Goal: Task Accomplishment & Management: Manage account settings

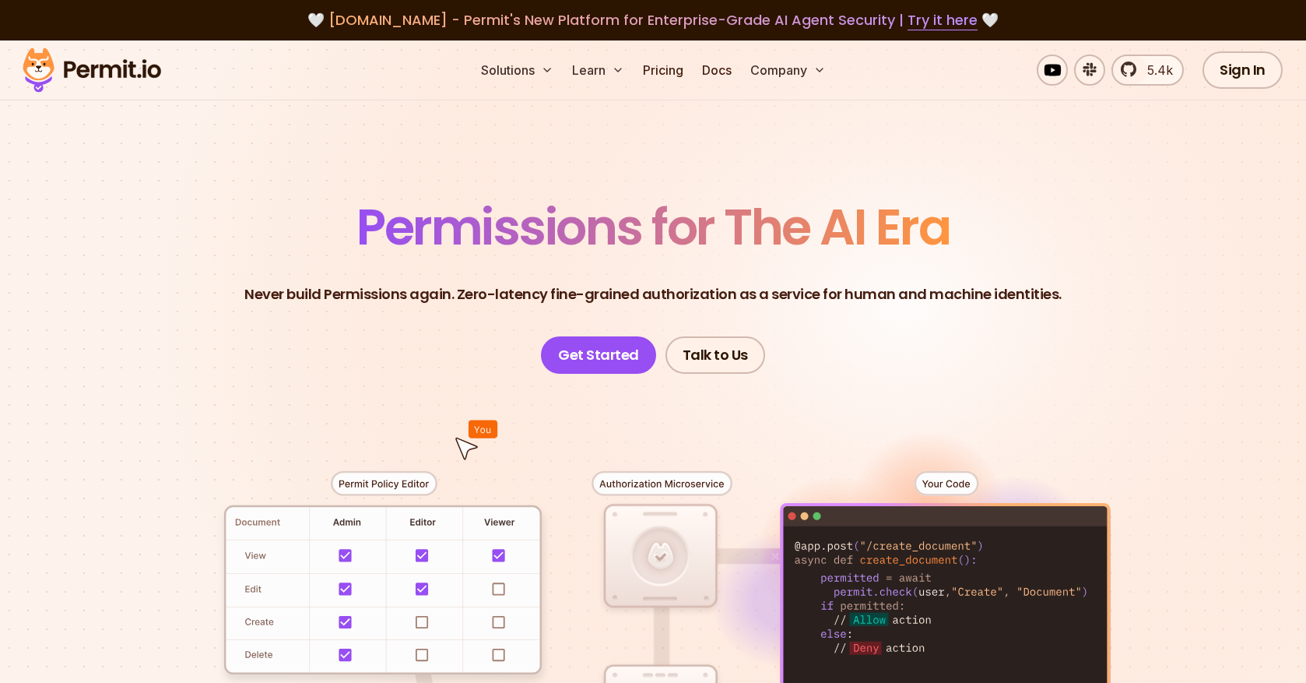
click at [1211, 76] on link "Sign In" at bounding box center [1243, 69] width 80 height 37
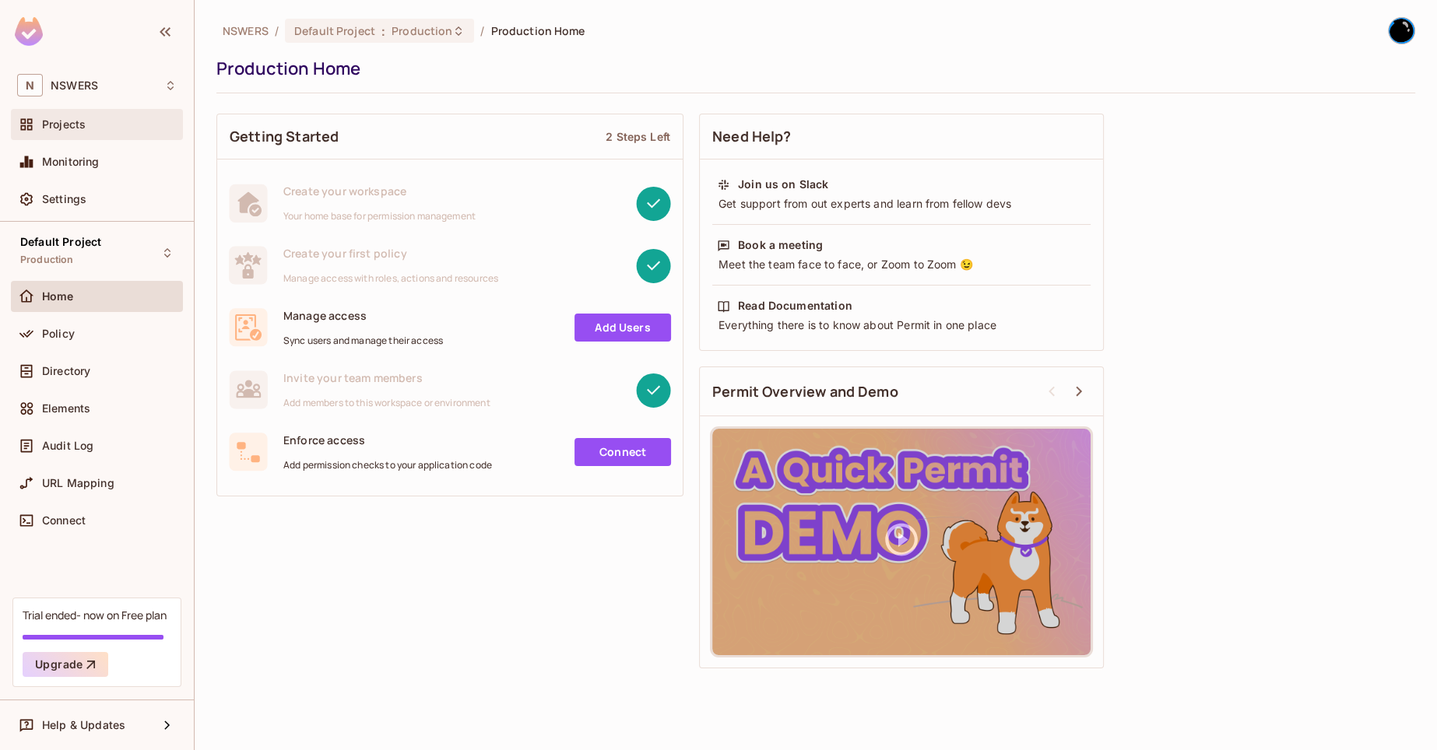
click at [79, 128] on span "Projects" at bounding box center [64, 124] width 44 height 12
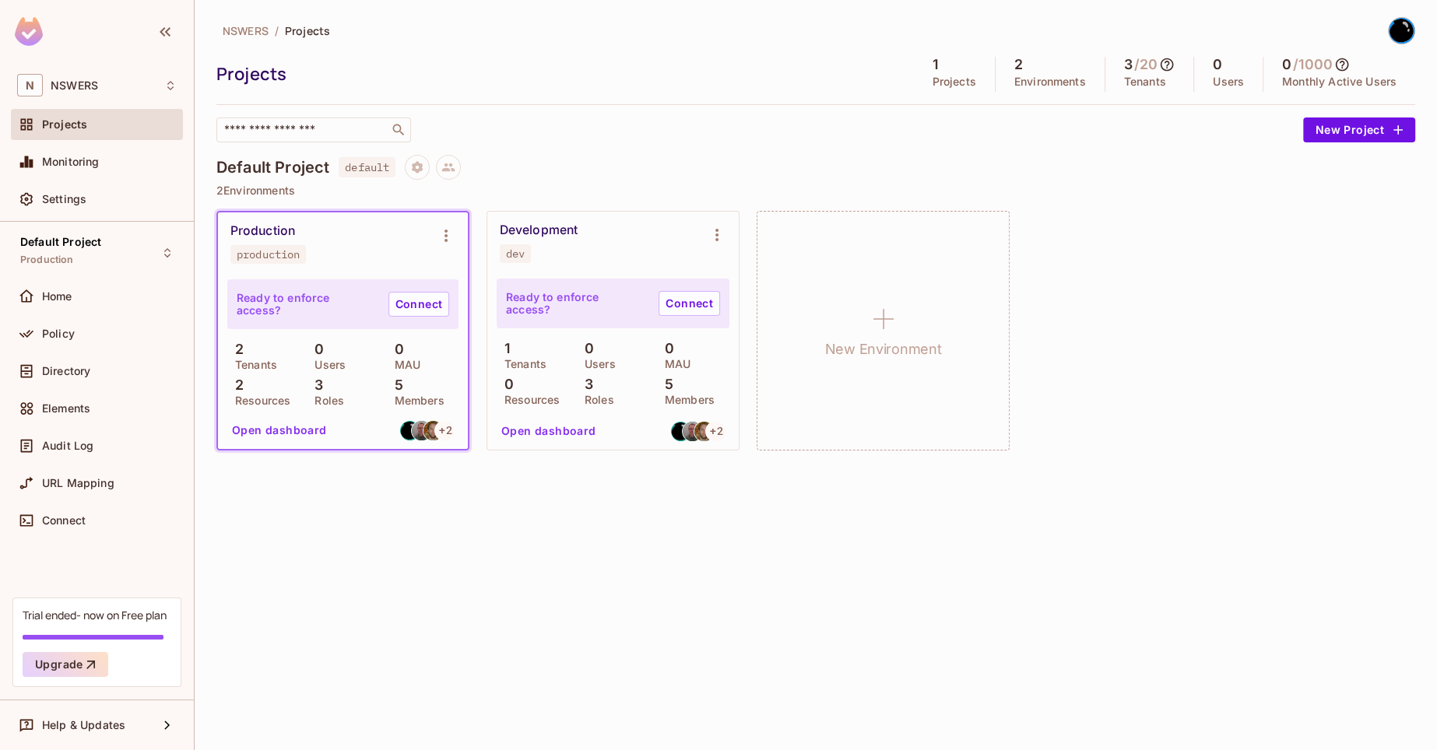
click at [307, 438] on button "Open dashboard" at bounding box center [279, 430] width 107 height 25
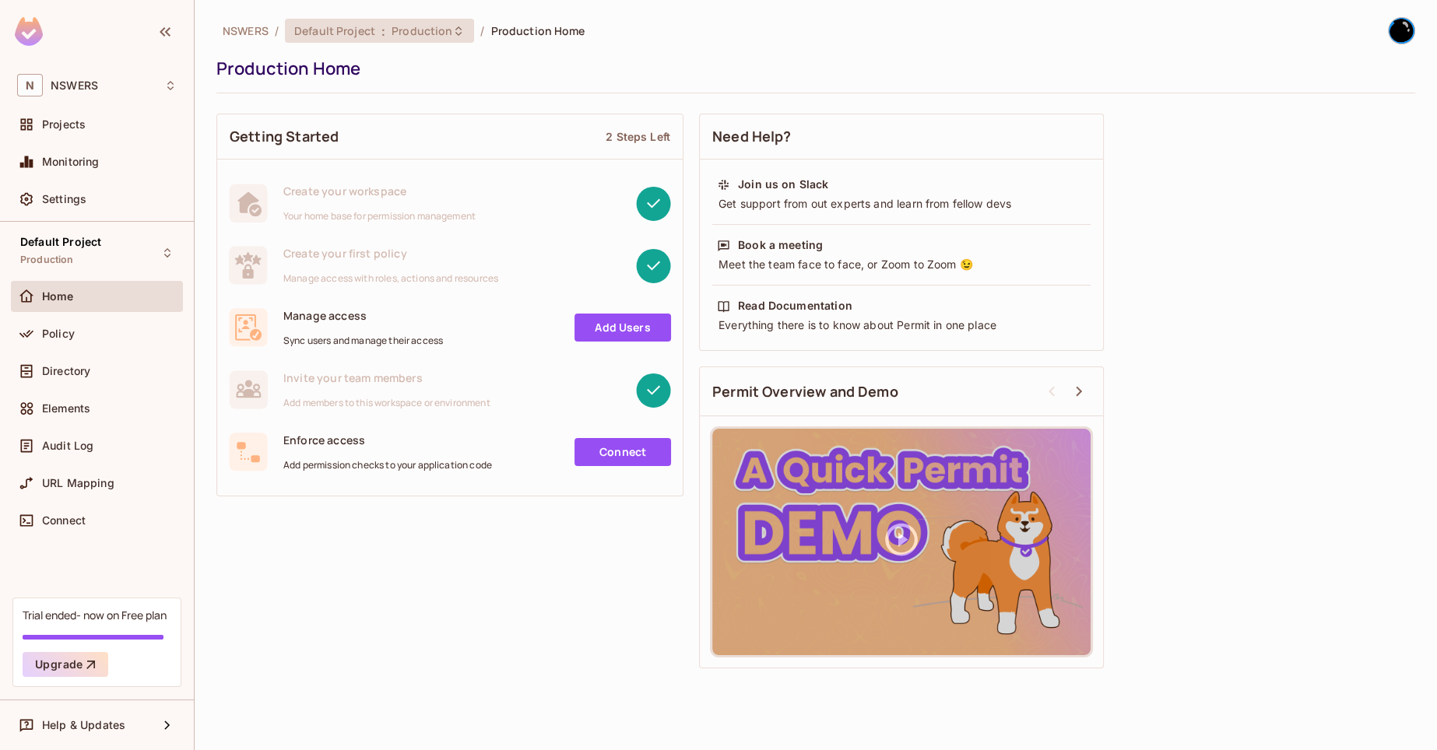
click at [395, 33] on span "Production" at bounding box center [422, 30] width 61 height 15
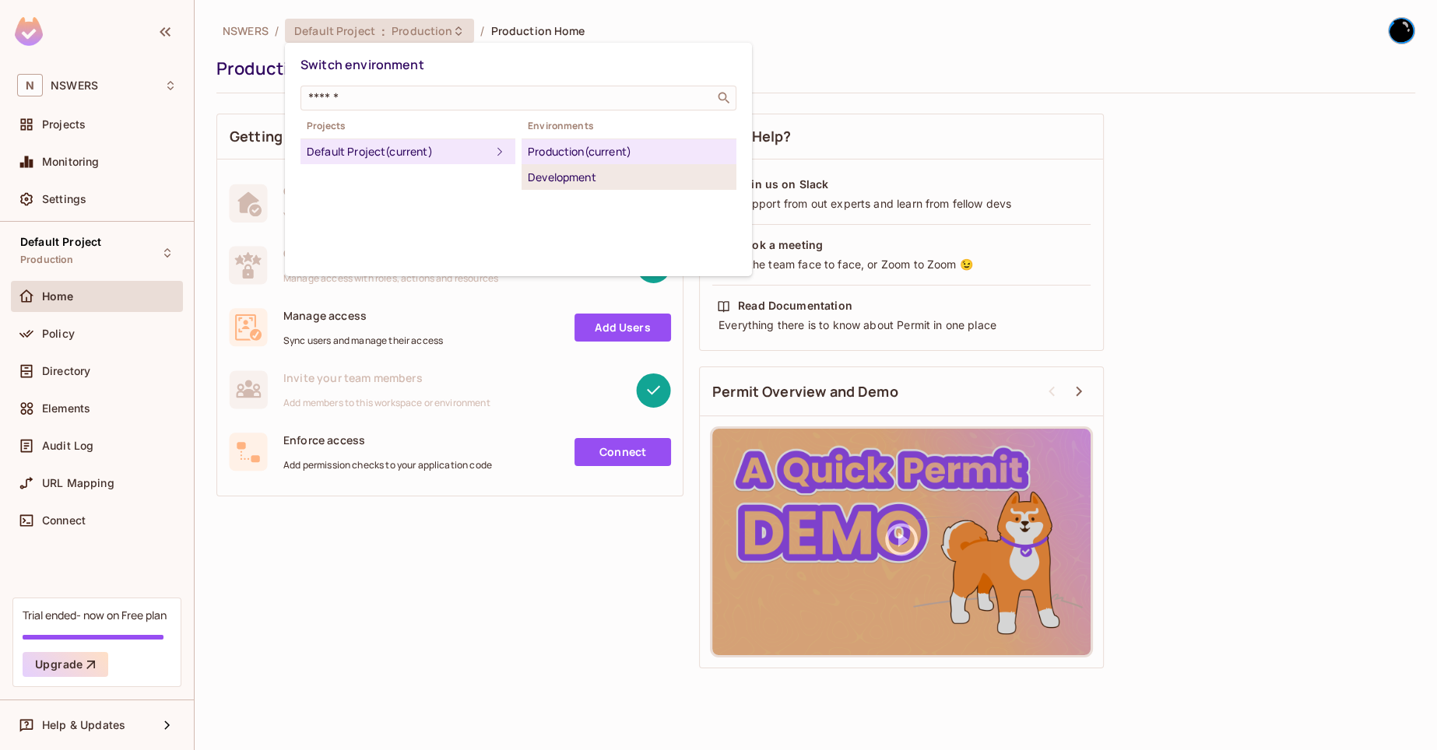
click at [636, 188] on li "Development" at bounding box center [629, 177] width 215 height 25
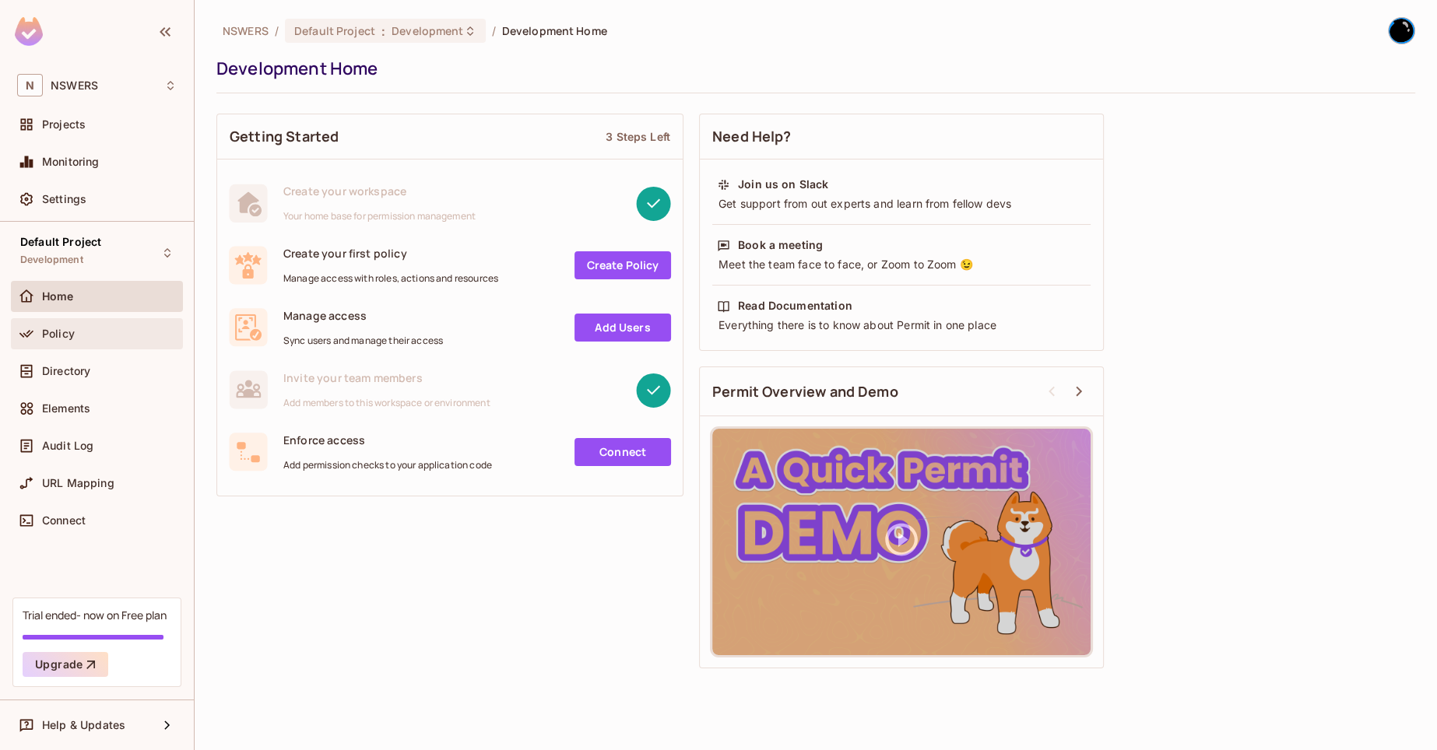
click at [100, 328] on div "Policy" at bounding box center [109, 334] width 135 height 12
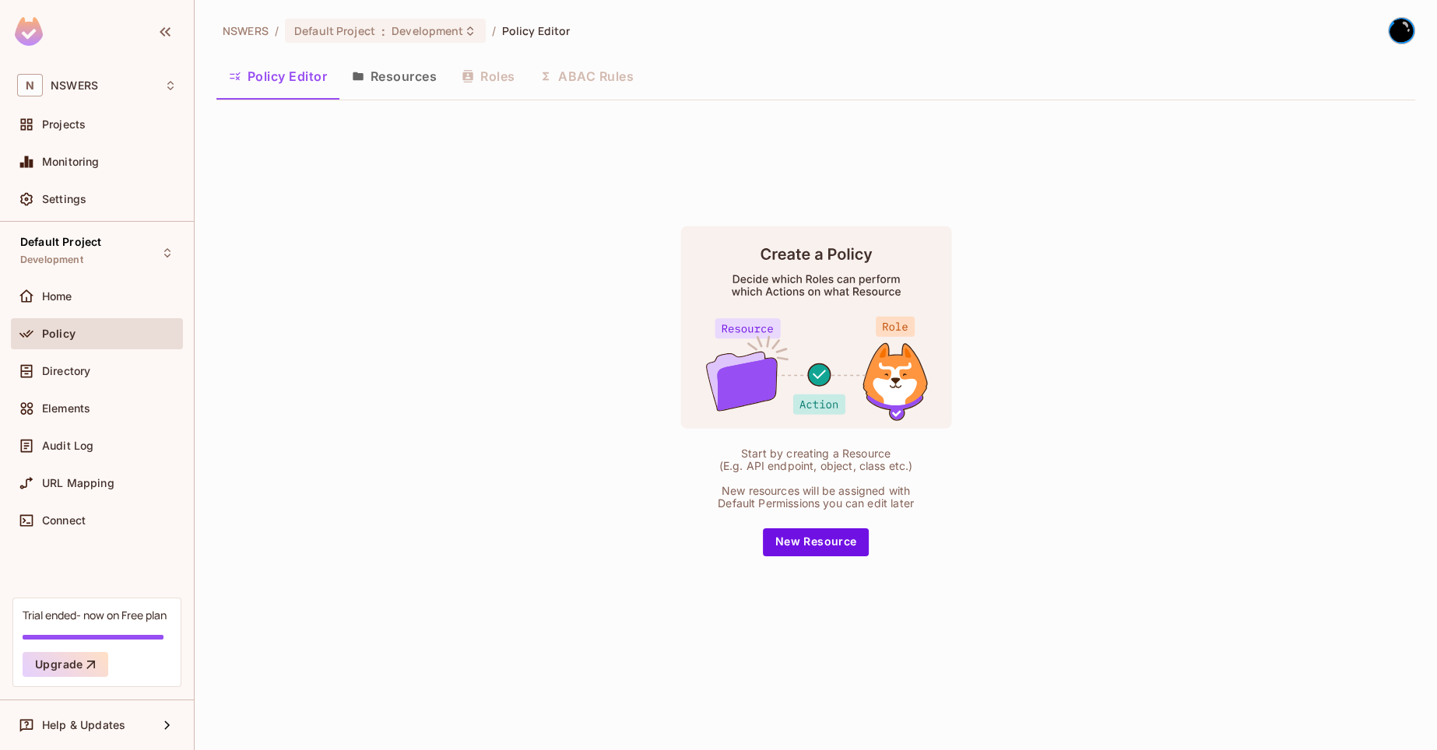
click at [339, 83] on button "Resources" at bounding box center [394, 76] width 110 height 39
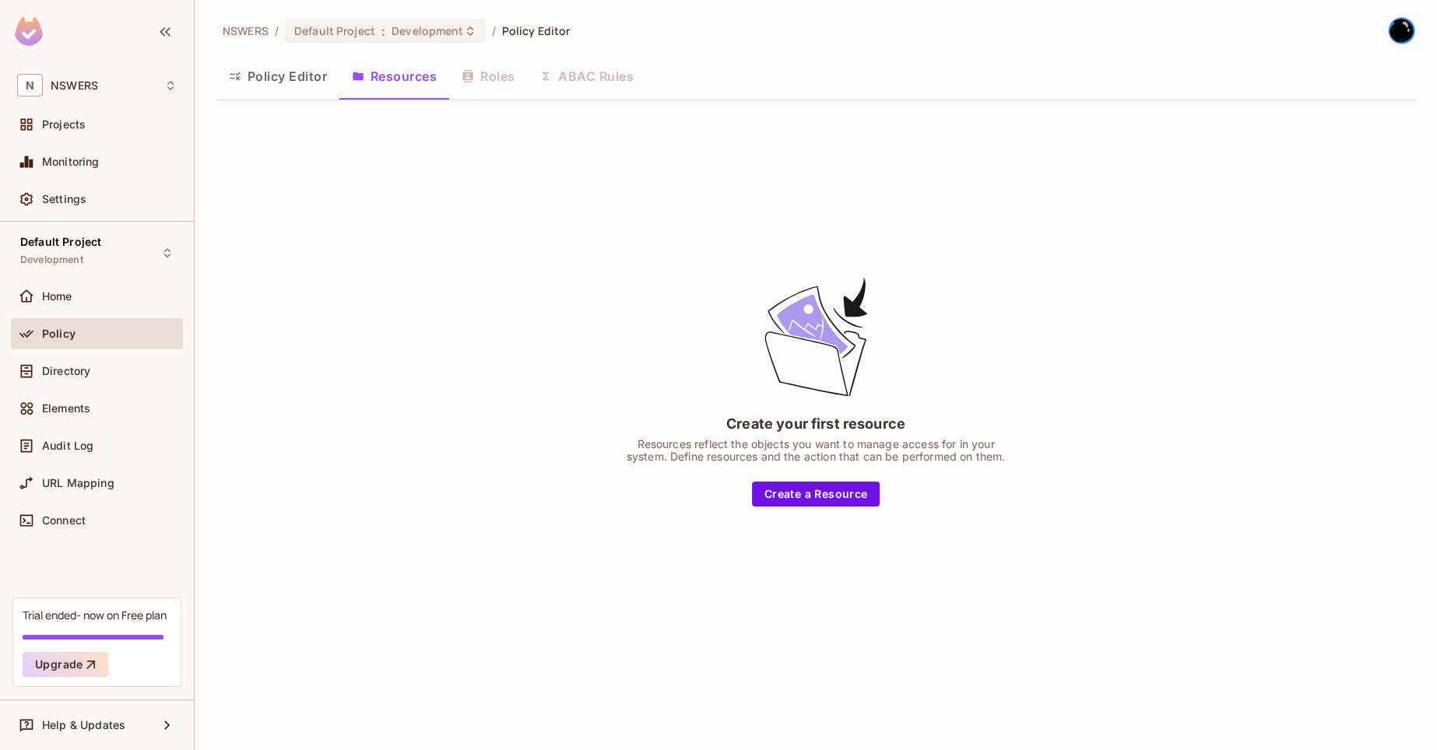
click at [364, 79] on icon "button" at bounding box center [358, 76] width 12 height 12
click at [490, 79] on div "Policy Editor Resources Roles ABAC Rules" at bounding box center [815, 76] width 1199 height 39
click at [324, 72] on button "Policy Editor" at bounding box center [277, 76] width 123 height 39
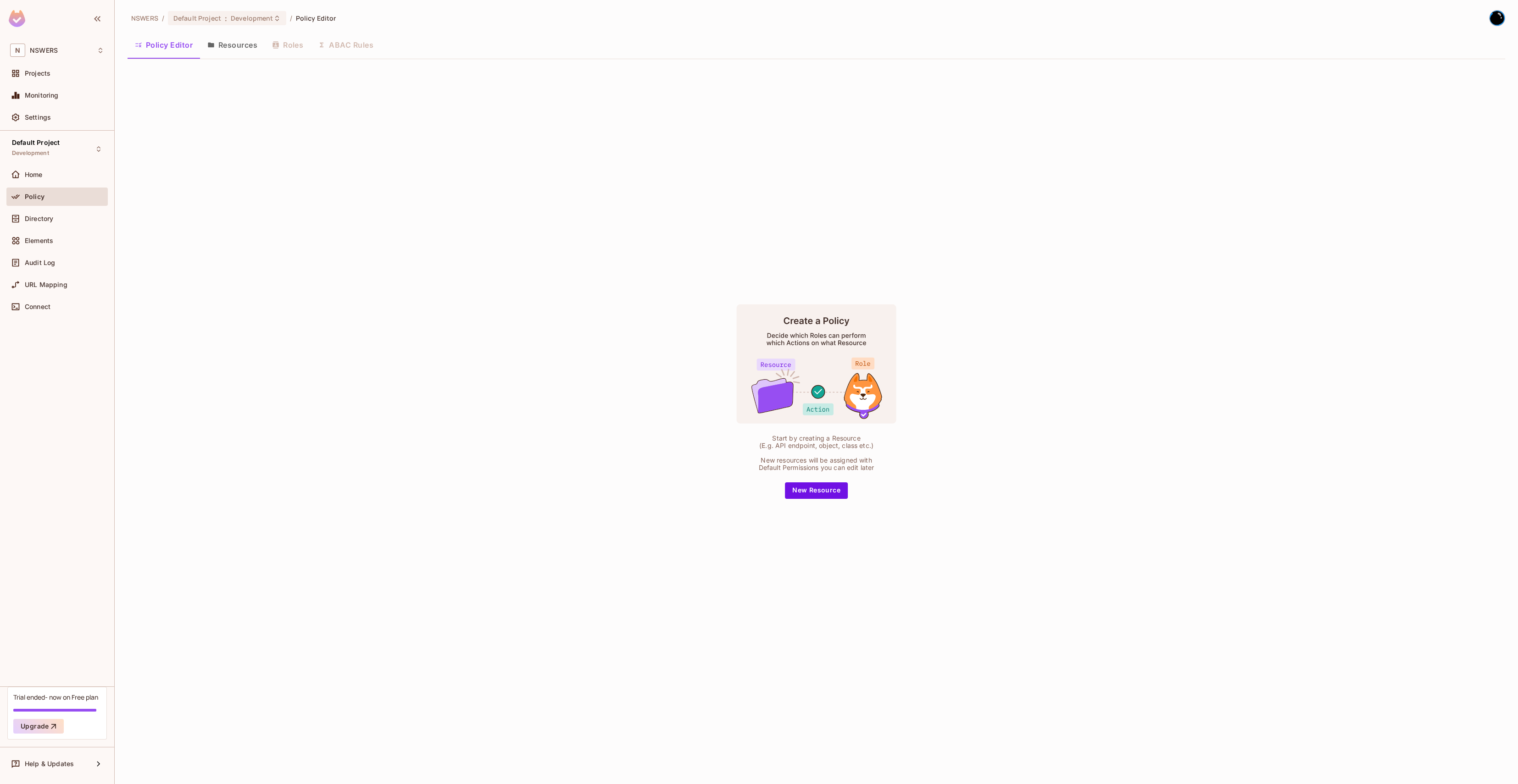
drag, startPoint x: 232, startPoint y: 110, endPoint x: 226, endPoint y: 8, distance: 102.2
click at [232, 109] on div "Start by creating a Resource (E.g. API endpoint, object, class etc.) New resour…" at bounding box center [816, 401] width 1378 height 670
click at [229, 14] on div "Default Project : Development" at bounding box center [227, 18] width 118 height 14
click at [509, 221] on div at bounding box center [759, 392] width 1518 height 784
click at [64, 302] on div "Connect" at bounding box center [57, 306] width 94 height 11
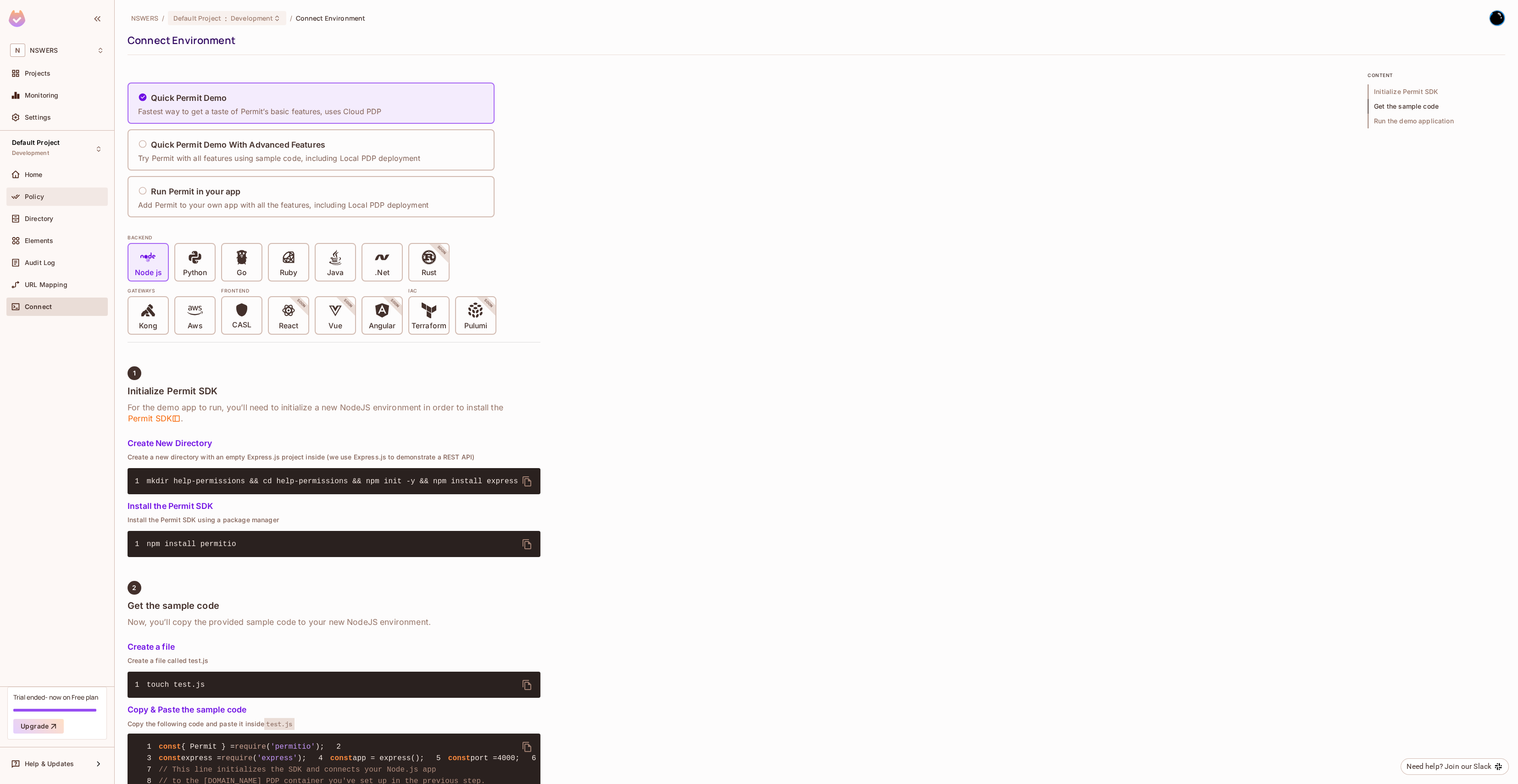
click at [41, 196] on span "Policy" at bounding box center [34, 197] width 19 height 7
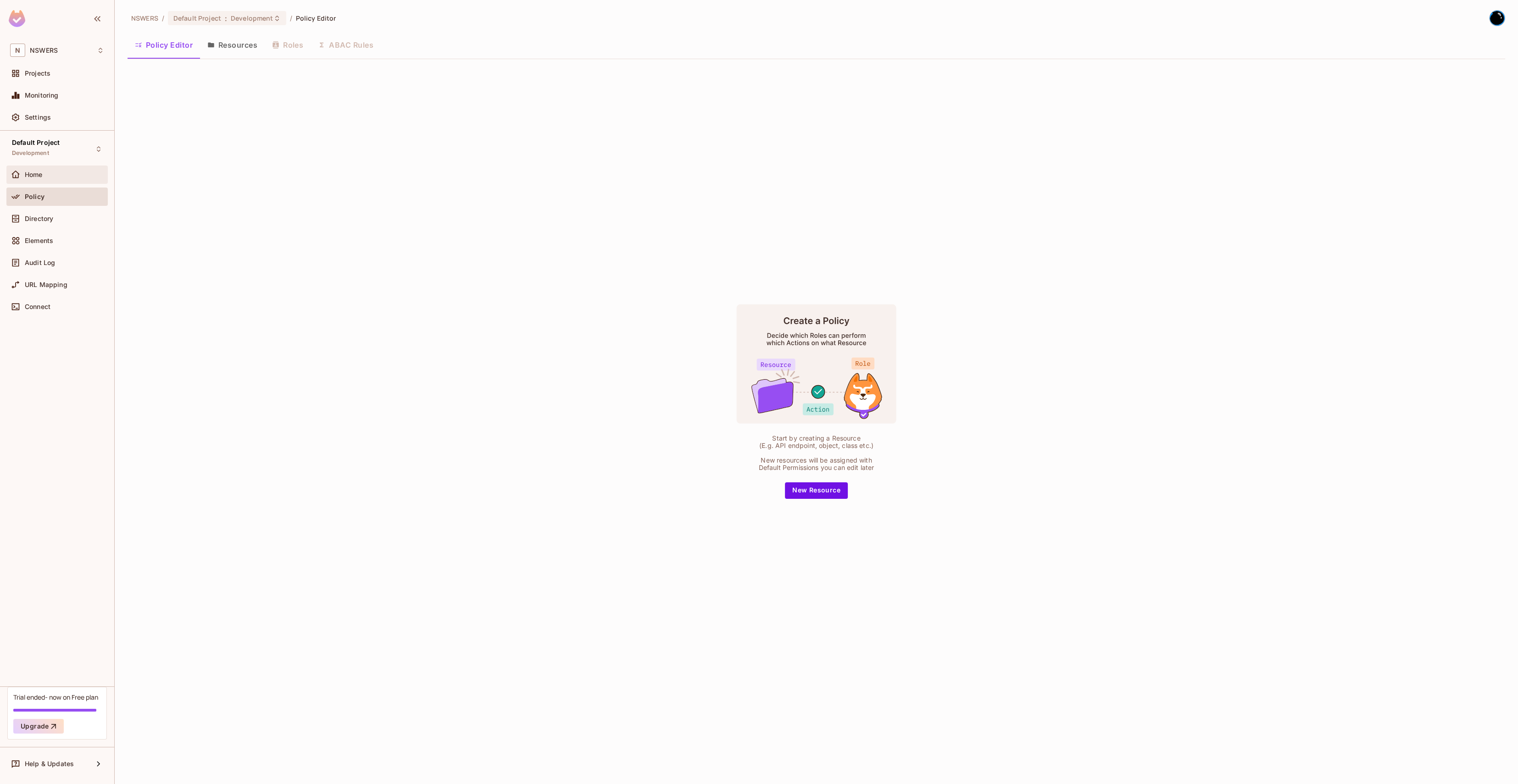
click at [39, 175] on span "Home" at bounding box center [34, 174] width 18 height 7
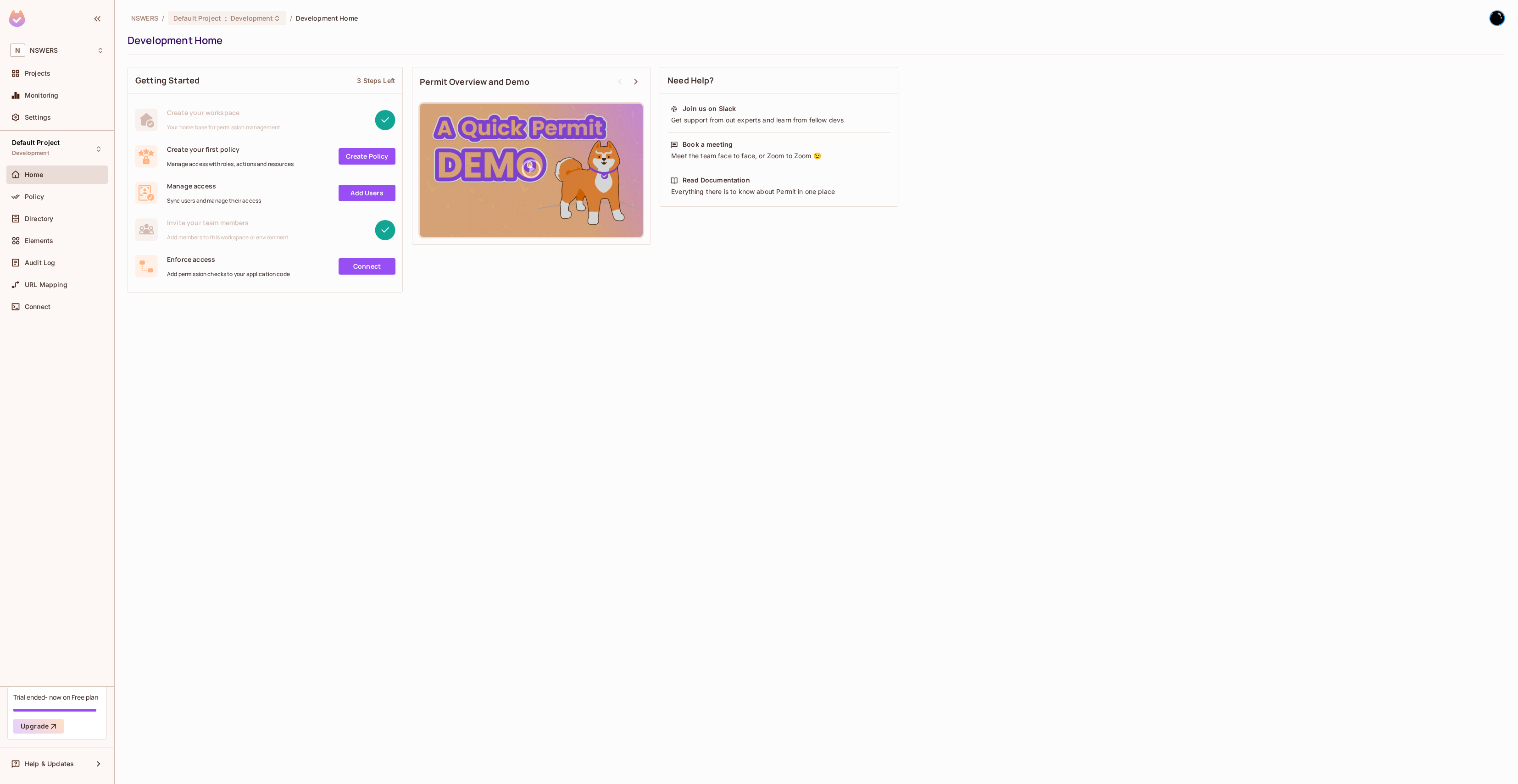
drag, startPoint x: 30, startPoint y: 117, endPoint x: 41, endPoint y: 130, distance: 17.0
click at [29, 117] on span "Settings" at bounding box center [38, 117] width 26 height 7
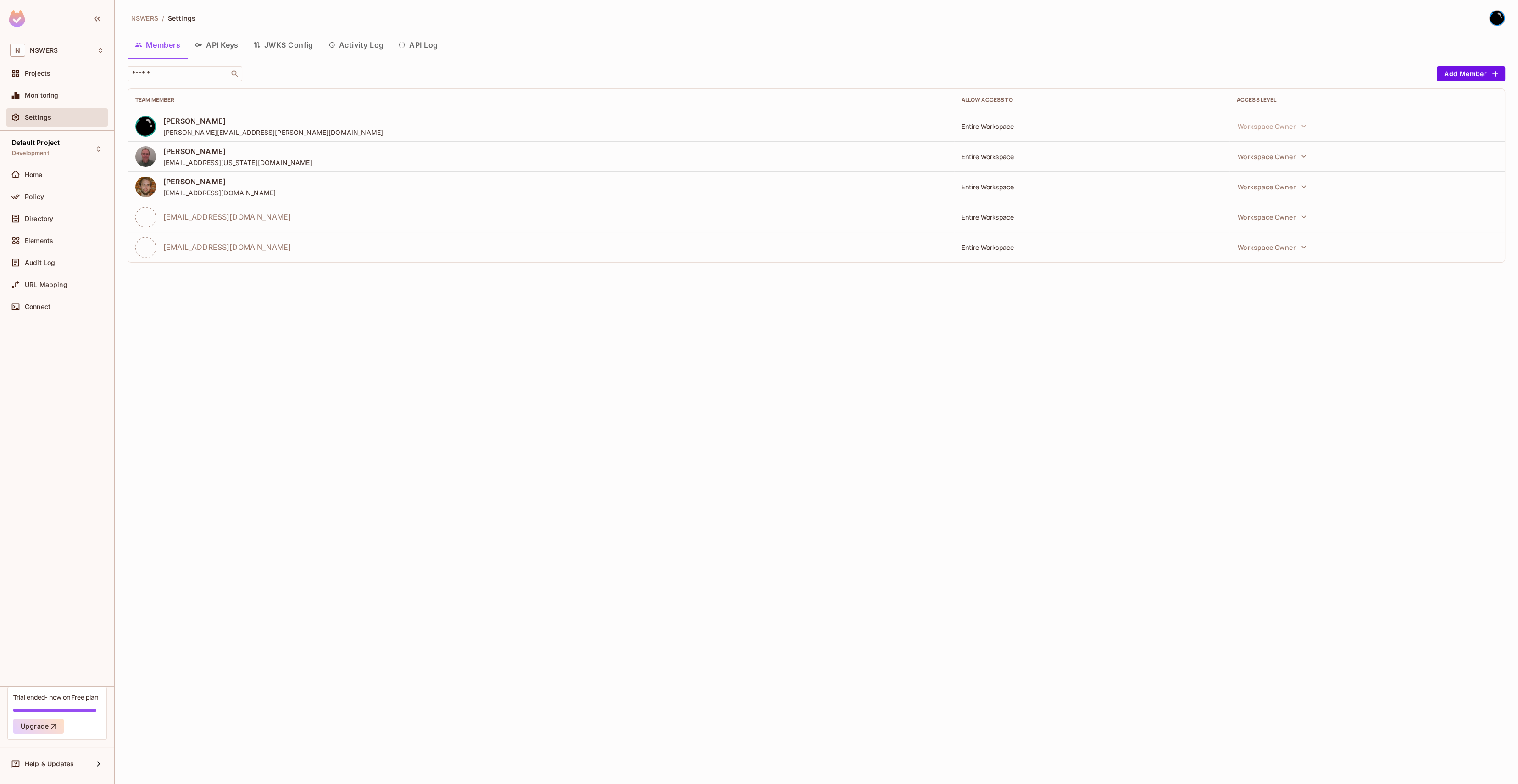
click at [209, 42] on button "API Keys" at bounding box center [216, 45] width 58 height 23
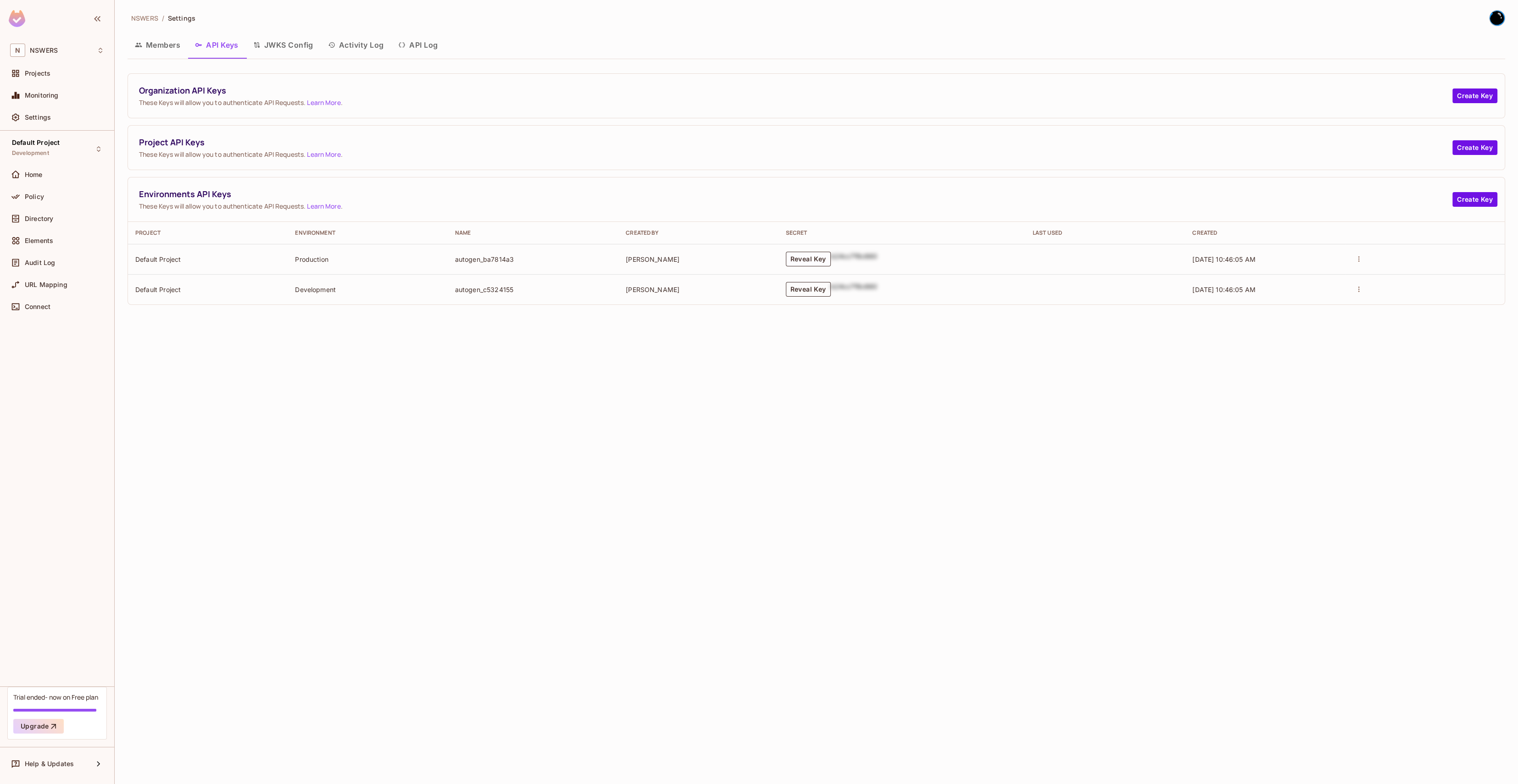
click at [815, 293] on button "Reveal Key" at bounding box center [808, 289] width 45 height 15
click at [804, 289] on p "permit_key_8mFEkrc8gyB4AuM9SaYjse79OooXixdYkqORROFX76dGx5lDN9QGxYlycC1Plxo6E0gX…" at bounding box center [810, 289] width 133 height 26
click at [846, 291] on p "permit_key_8mFEkrc8gyB4AuM9SaYjse79OooXixdYkqORROFX76dGx5lDN9QGxYlycC1Plxo6E0gX…" at bounding box center [810, 289] width 133 height 26
drag, startPoint x: 850, startPoint y: 296, endPoint x: 786, endPoint y: 295, distance: 64.0
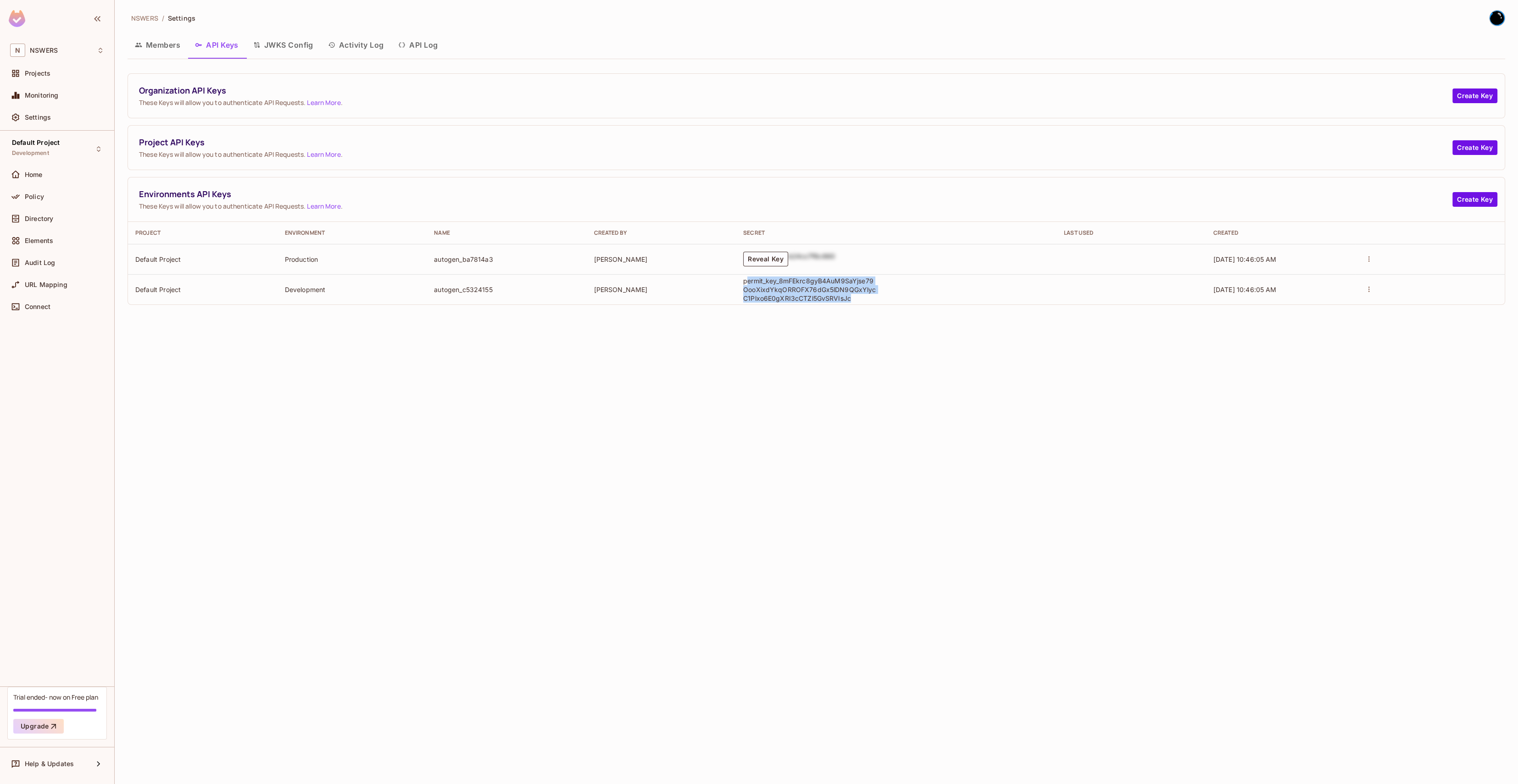
click at [745, 277] on p "permit_key_8mFEkrc8gyB4AuM9SaYjse79OooXixdYkqORROFX76dGx5lDN9QGxYlycC1Plxo6E0gX…" at bounding box center [810, 289] width 133 height 26
copy p "permit_key_8mFEkrc8gyB4AuM9SaYjse79OooXixdYkqORROFX76dGx5lDN9QGxYlycC1Plxo6E0gX…"
click at [786, 255] on button "Reveal Key" at bounding box center [765, 259] width 45 height 15
click at [846, 268] on p "permit_key_oORZMR7vNxF25jW0bgim3f0KNWUGIw5FgXY3OuphVBloy9jLLTt6z4xOnknam9e8TXCA…" at bounding box center [810, 259] width 133 height 26
drag, startPoint x: 863, startPoint y: 266, endPoint x: 734, endPoint y: 252, distance: 129.8
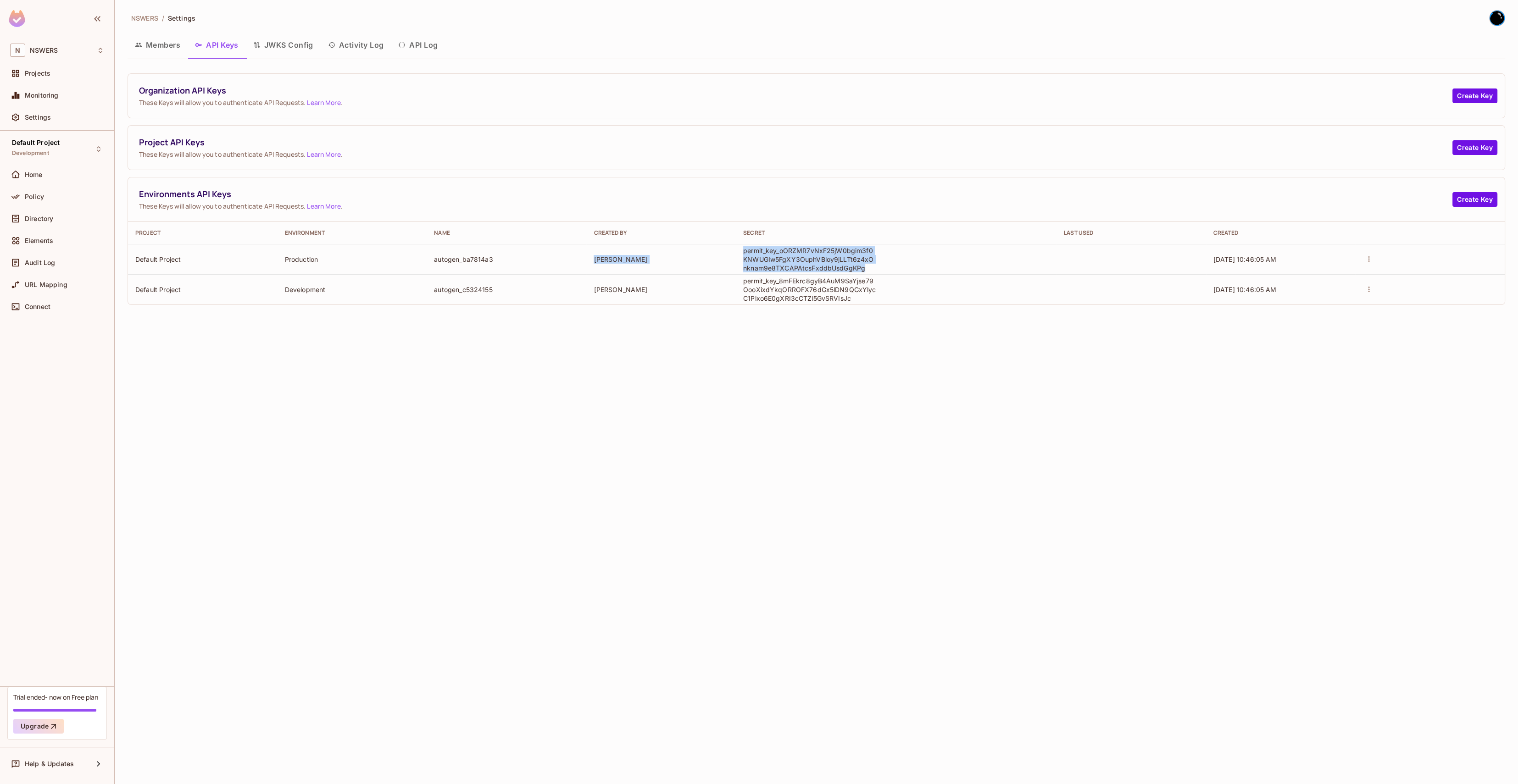
click at [730, 251] on tr "Default Project Production autogen_ba7814a3 David Hefley permit_key_oORZMR7vNxF…" at bounding box center [816, 259] width 1377 height 30
click at [753, 254] on p "permit_key_oORZMR7vNxF25jW0bgim3f0KNWUGIw5FgXY3OuphVBloy9jLLTt6z4xOnknam9e8TXCA…" at bounding box center [810, 259] width 133 height 26
drag, startPoint x: 742, startPoint y: 247, endPoint x: 866, endPoint y: 269, distance: 125.9
click at [846, 269] on td "permit_key_oORZMR7vNxF25jW0bgim3f0KNWUGIw5FgXY3OuphVBloy9jLLTt6z4xOnknam9e8TXCA…" at bounding box center [896, 259] width 321 height 30
copy p "permit_key_oORZMR7vNxF25jW0bgim3f0KNWUGIw5FgXY3OuphVBloy9jLLTt6z4xOnknam9e8TXCA…"
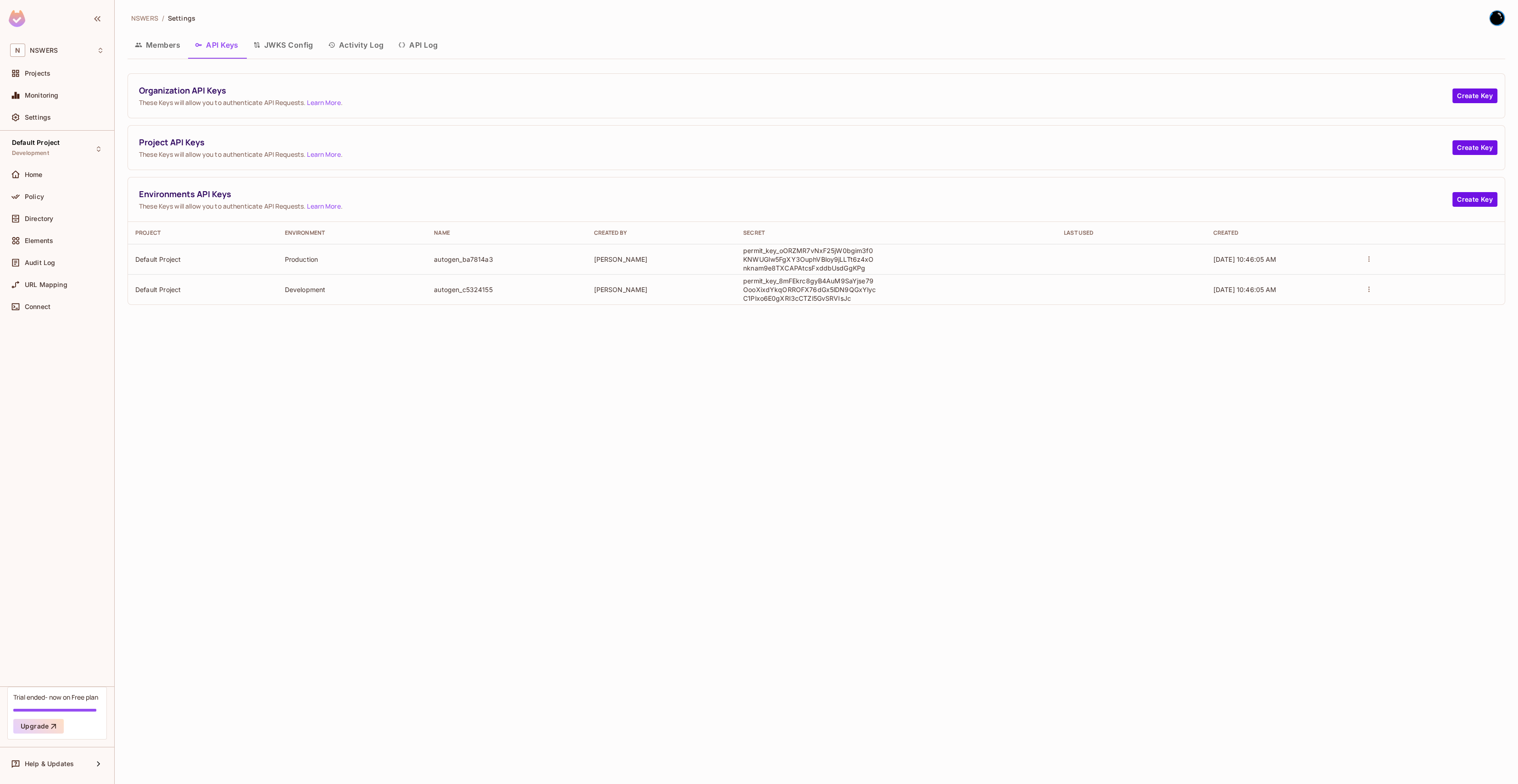
click at [589, 424] on div "NSWERS / Settings Members API Keys JWKS Config Activity Log API Log Organizatio…" at bounding box center [816, 392] width 1403 height 784
click at [51, 177] on div "Home" at bounding box center [64, 174] width 80 height 7
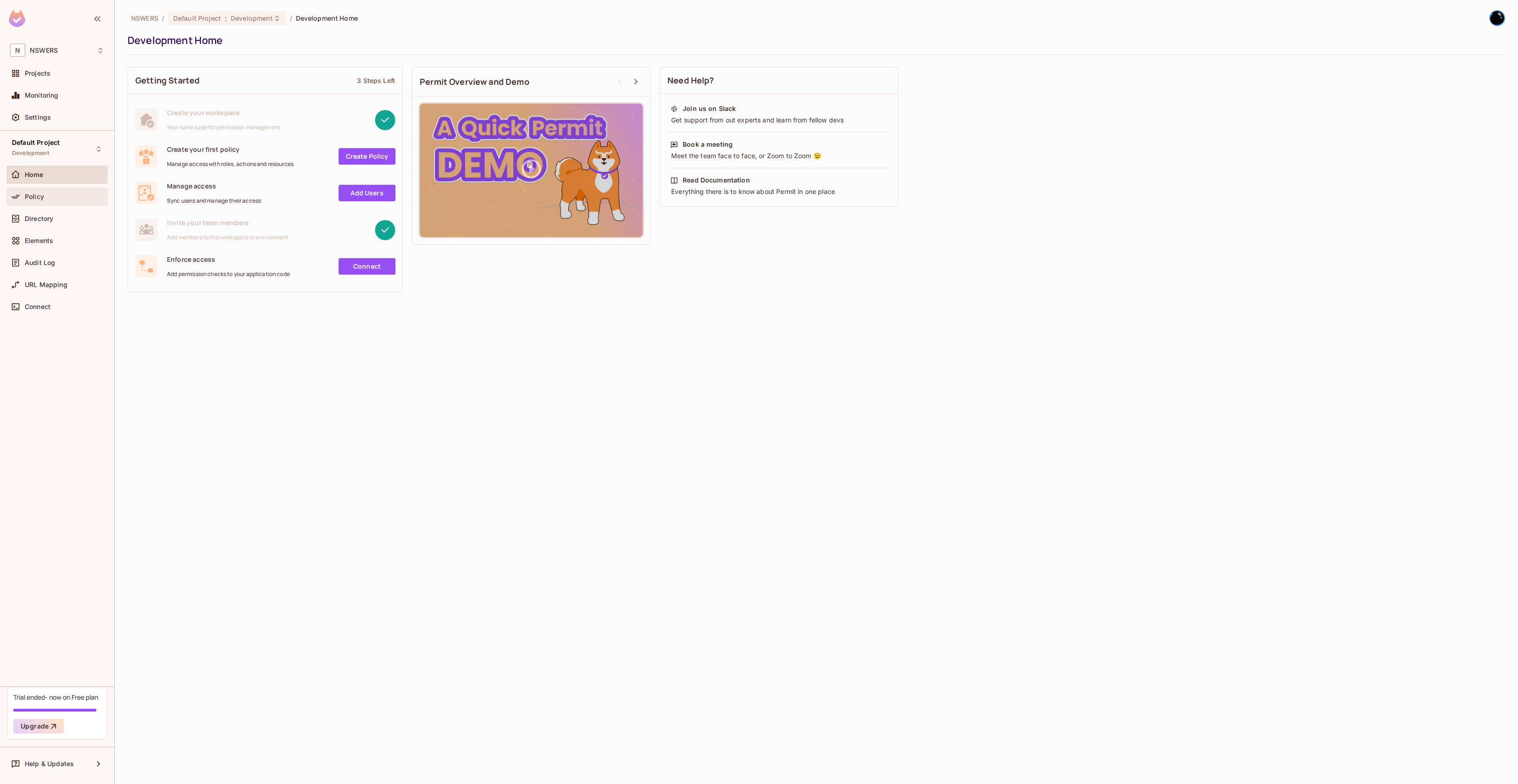
click at [50, 205] on div "Policy" at bounding box center [57, 196] width 101 height 18
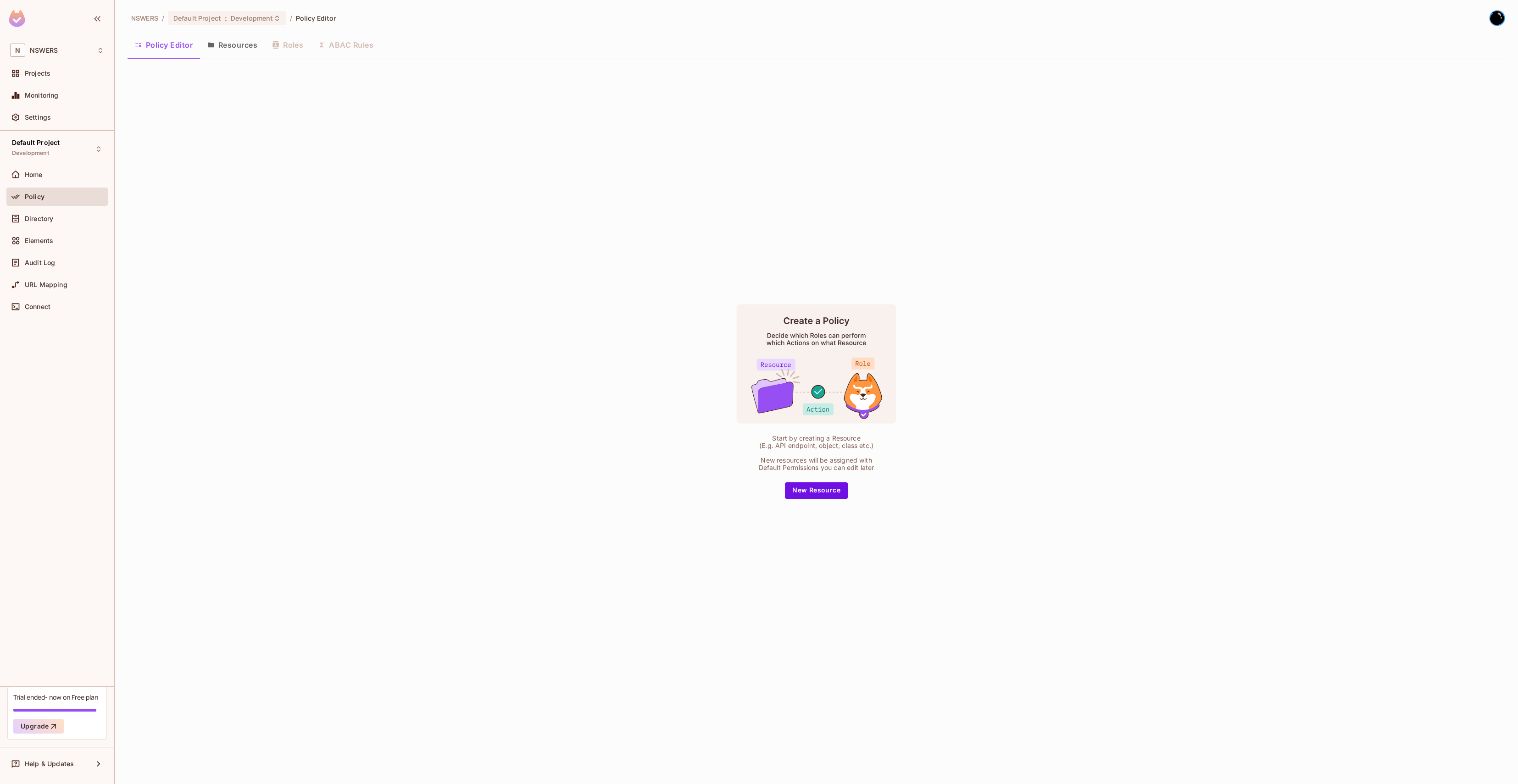
click at [236, 47] on button "Resources" at bounding box center [232, 45] width 65 height 23
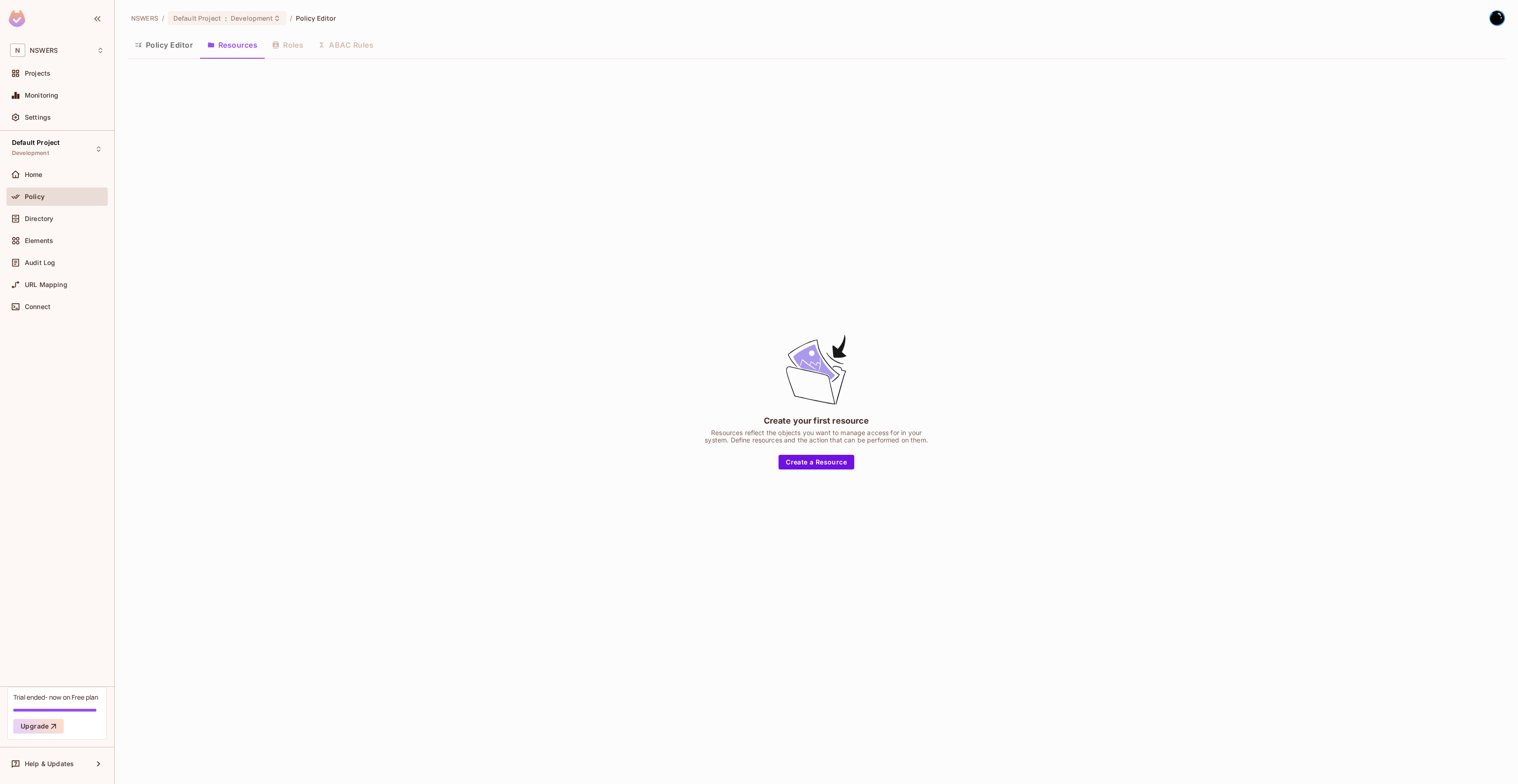
click at [166, 51] on button "Policy Editor" at bounding box center [163, 45] width 72 height 23
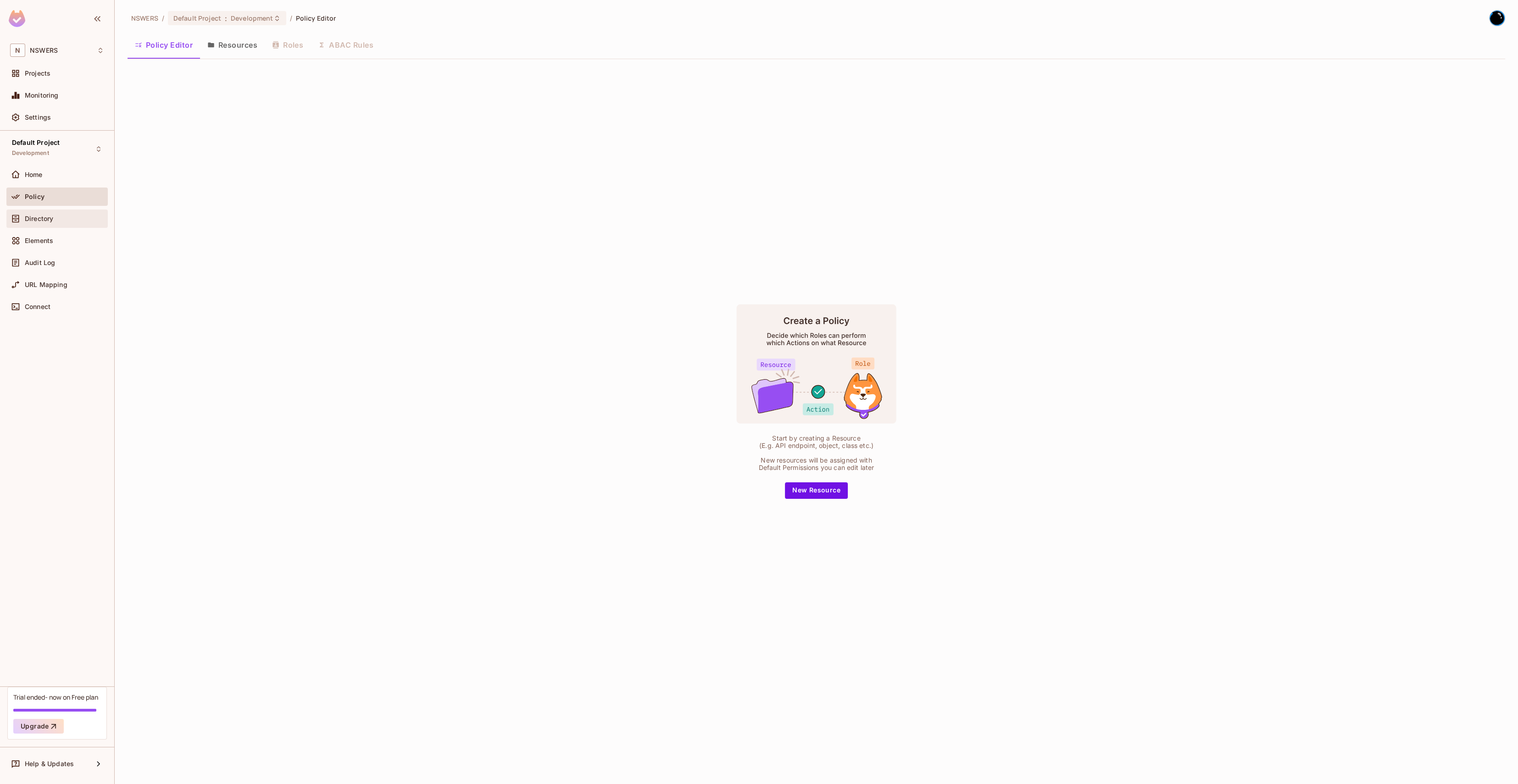
click at [32, 222] on span "Directory" at bounding box center [39, 219] width 28 height 7
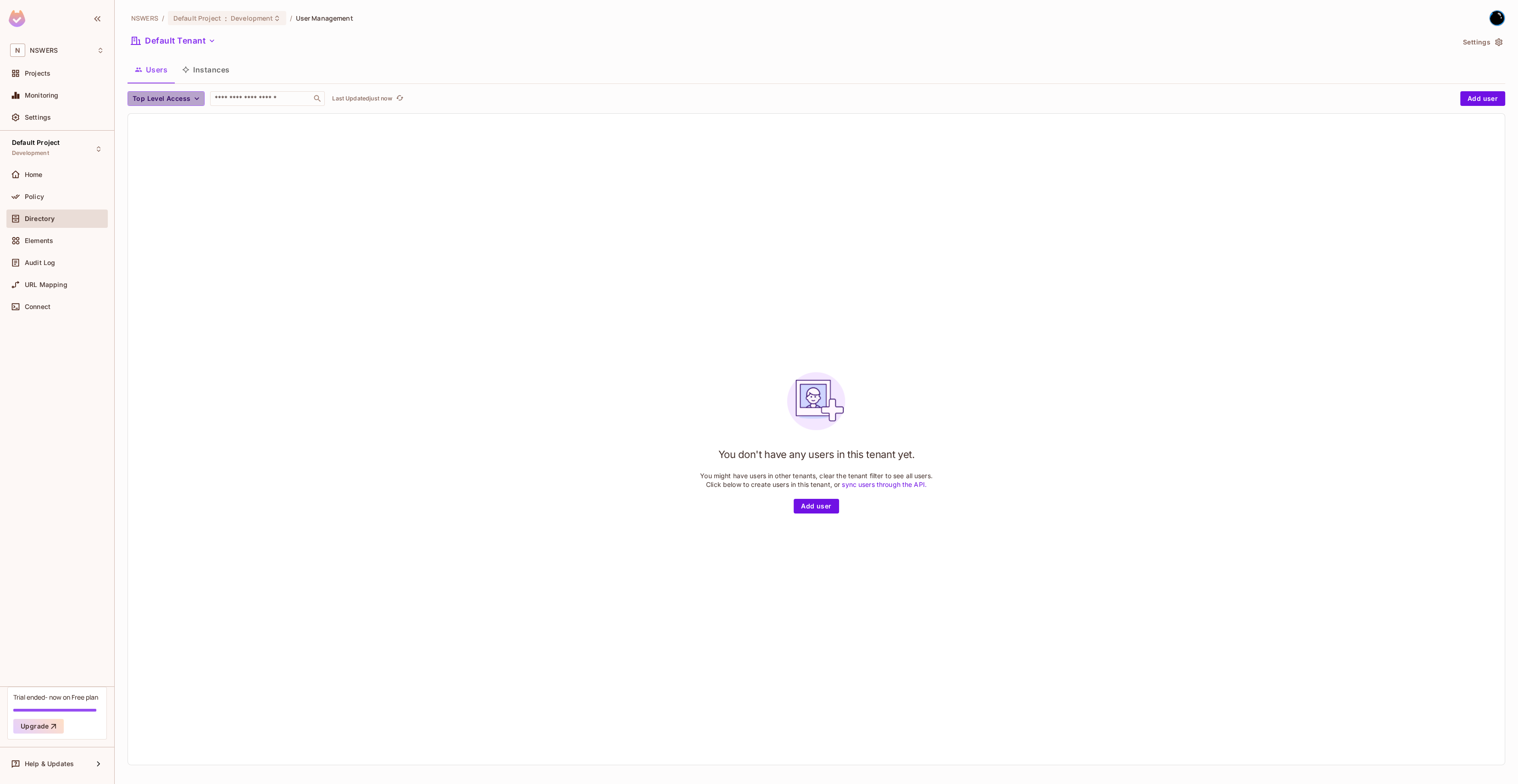
click at [180, 101] on span "Top Level Access" at bounding box center [161, 98] width 58 height 11
click at [159, 126] on li "admin" at bounding box center [150, 119] width 46 height 19
click at [163, 99] on button "admin" at bounding box center [147, 98] width 40 height 15
click at [165, 99] on div at bounding box center [759, 392] width 1518 height 784
click at [204, 71] on button "Instances" at bounding box center [206, 70] width 62 height 23
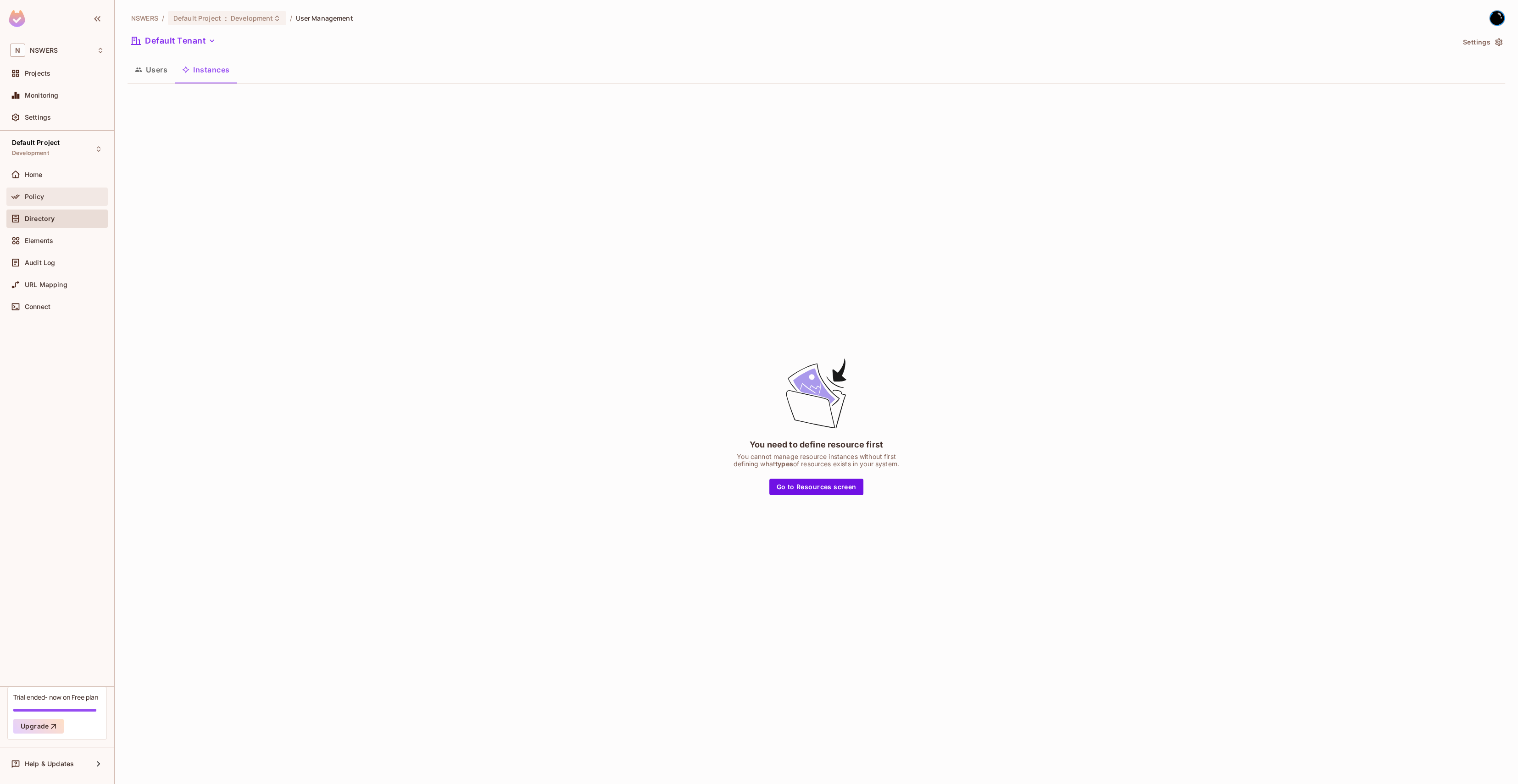
click at [51, 196] on div "Policy" at bounding box center [64, 197] width 80 height 7
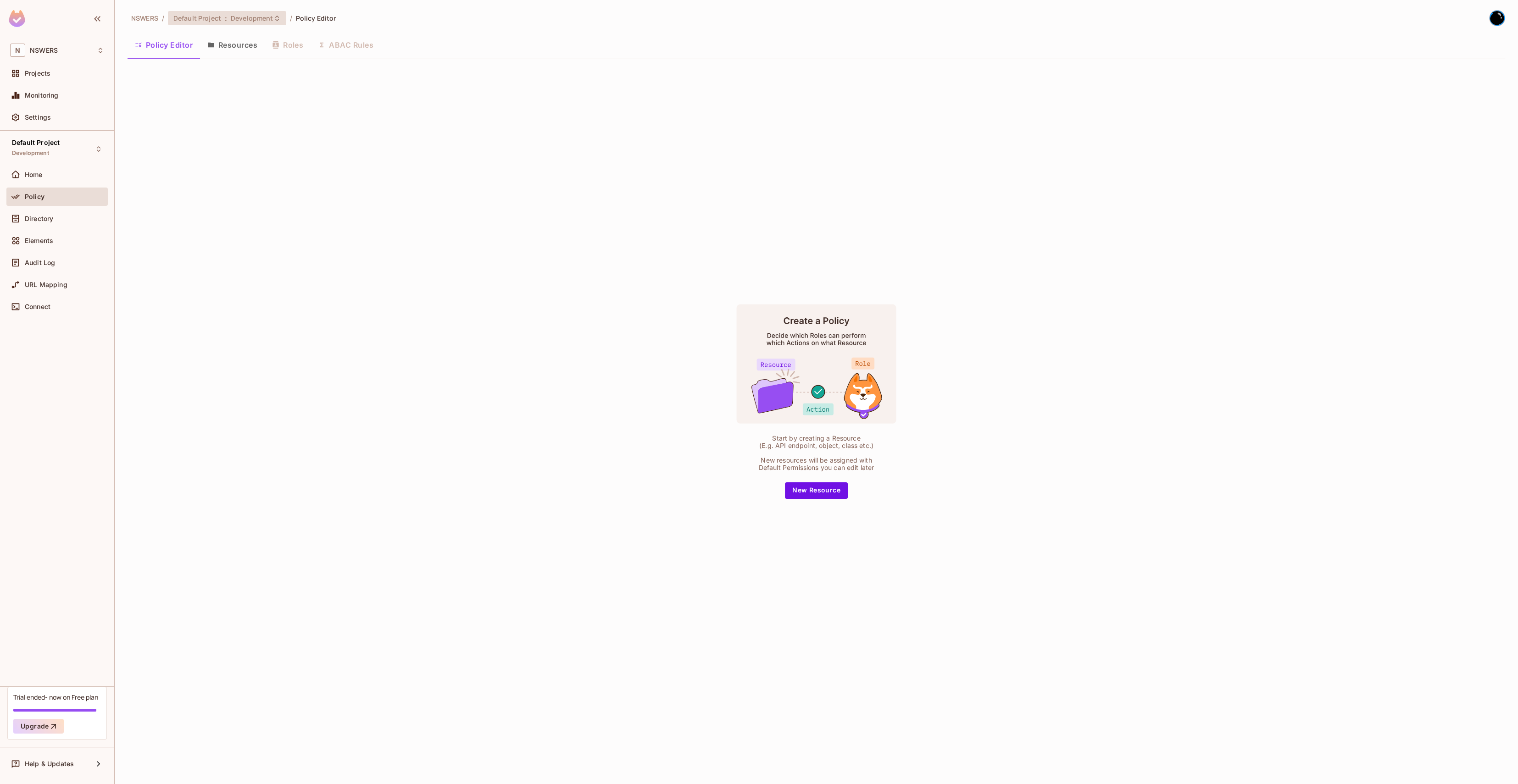
click at [282, 14] on div "Default Project : Development" at bounding box center [227, 18] width 118 height 14
click at [359, 105] on div "Production" at bounding box center [371, 104] width 119 height 11
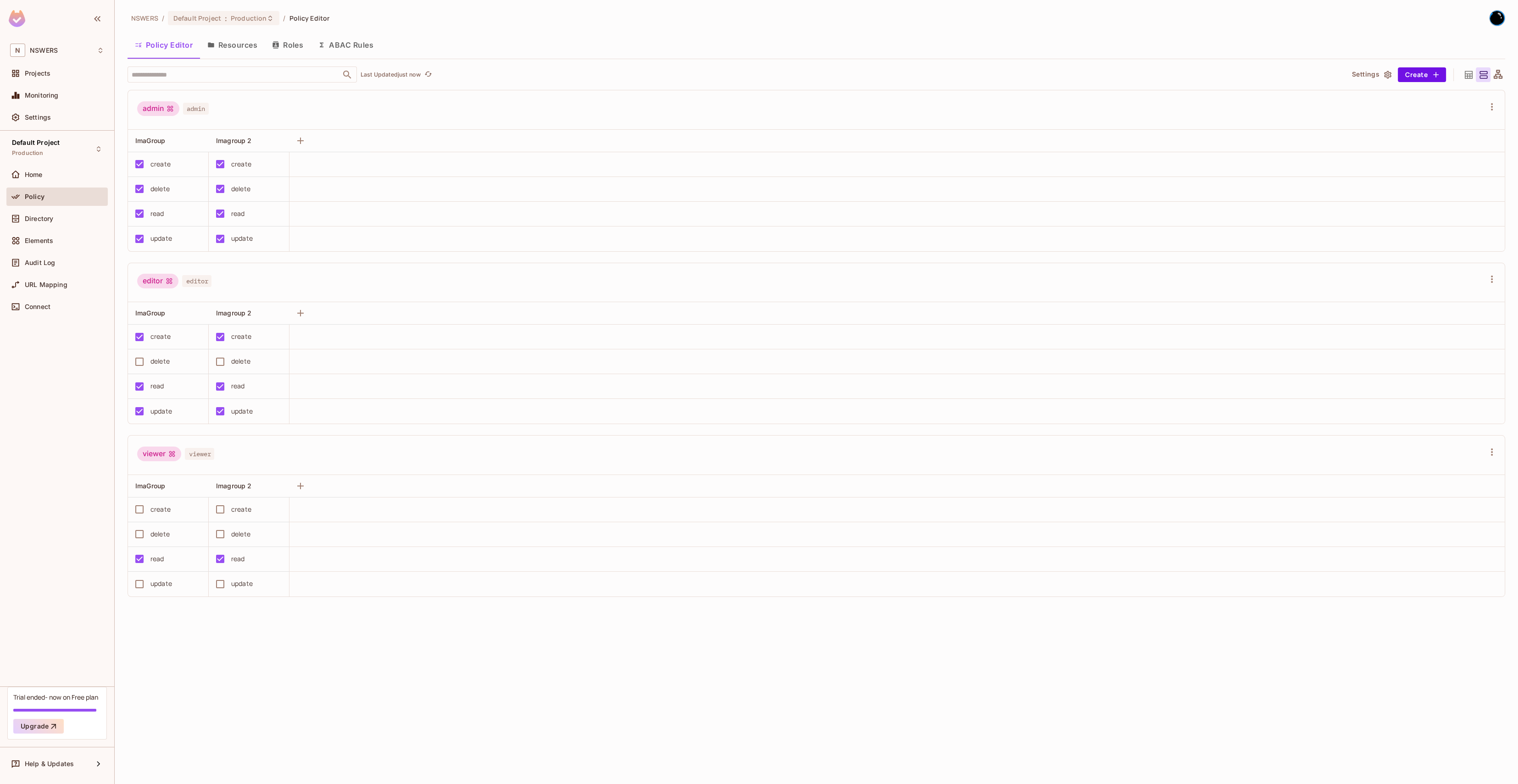
click at [240, 50] on button "Resources" at bounding box center [232, 45] width 65 height 23
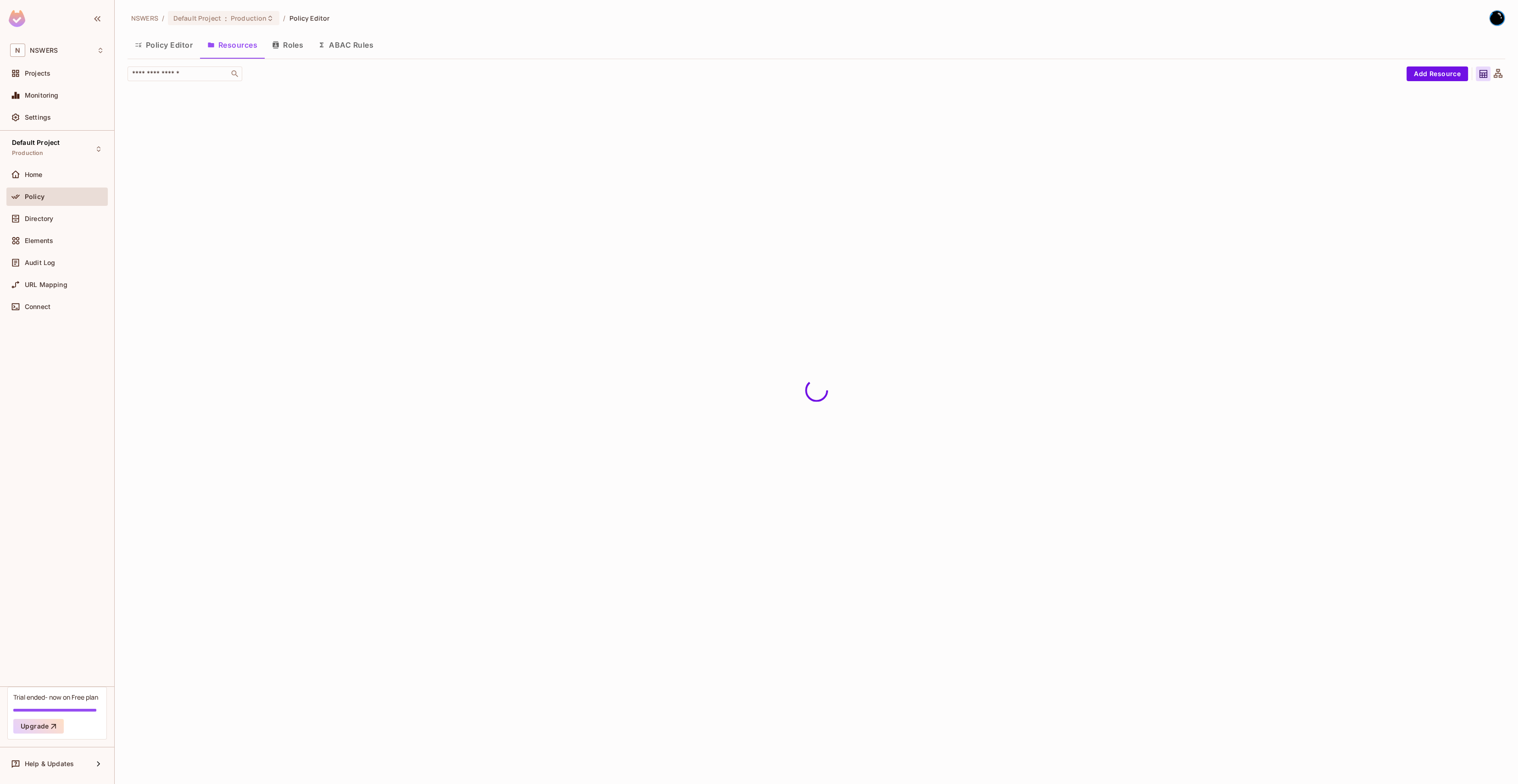
click at [299, 44] on button "Roles" at bounding box center [288, 45] width 46 height 23
click at [239, 46] on button "Resources" at bounding box center [232, 45] width 65 height 23
click at [362, 45] on button "ABAC Rules" at bounding box center [345, 45] width 70 height 23
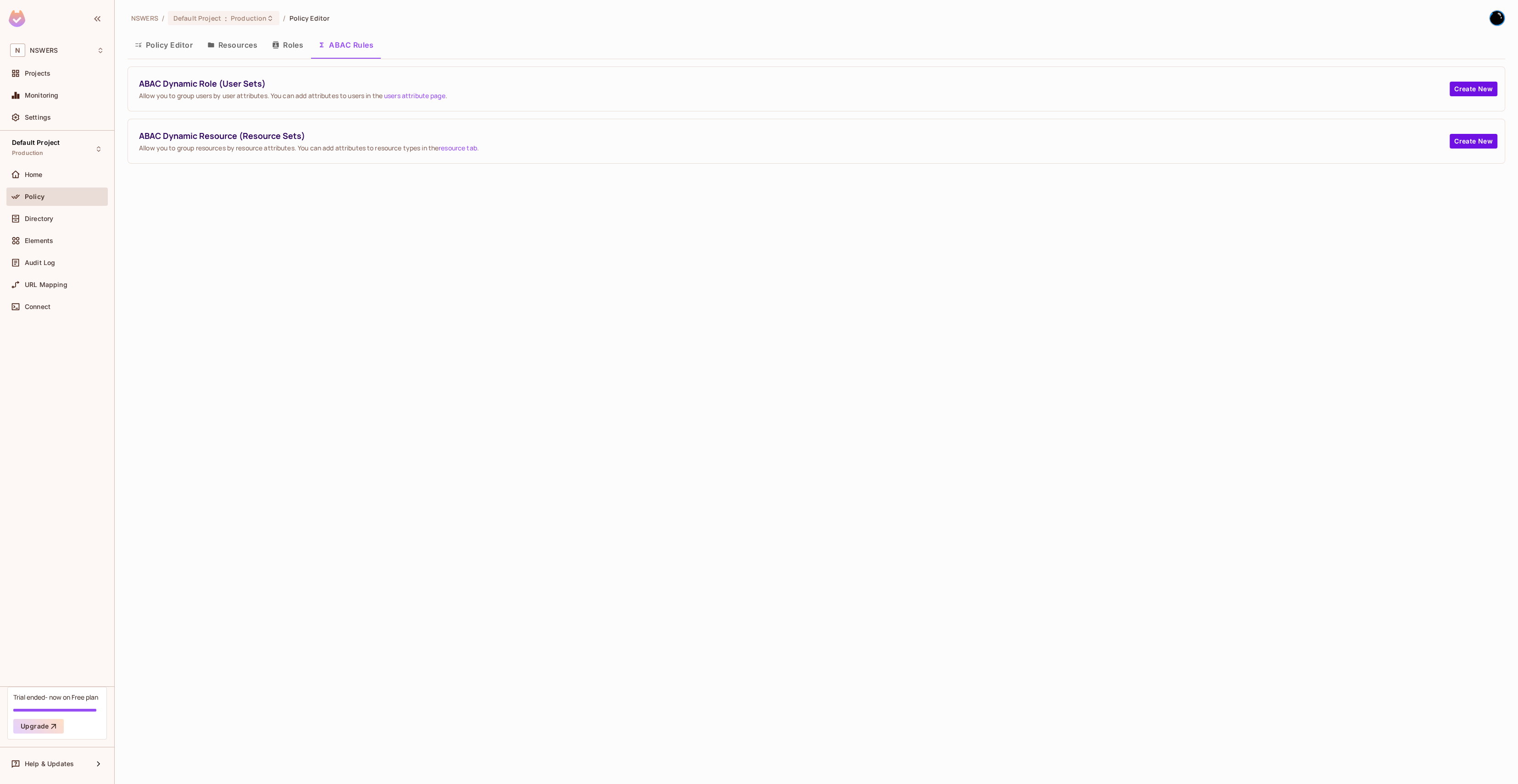
click at [306, 43] on button "Roles" at bounding box center [288, 45] width 46 height 23
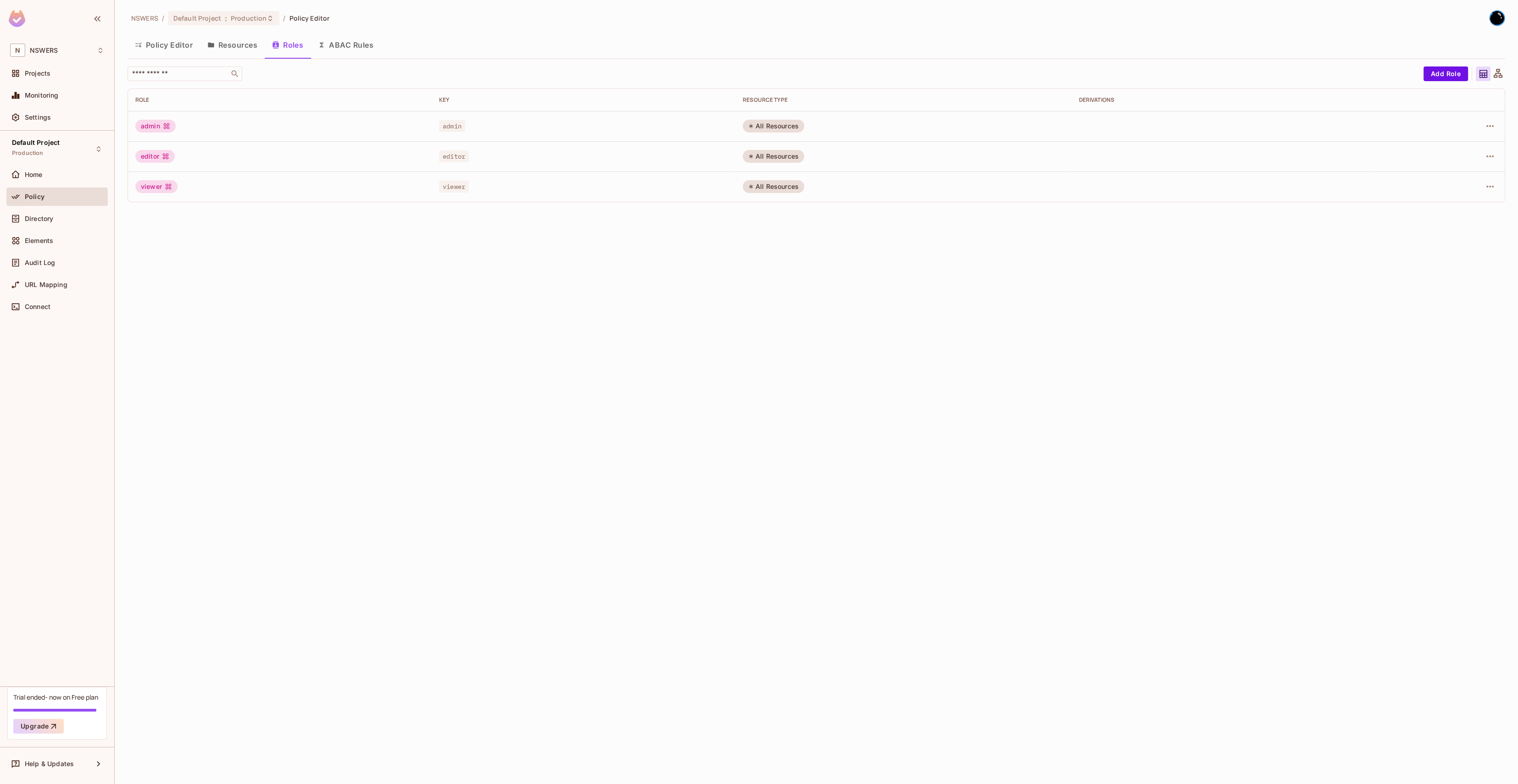
click at [233, 45] on button "Resources" at bounding box center [232, 45] width 65 height 23
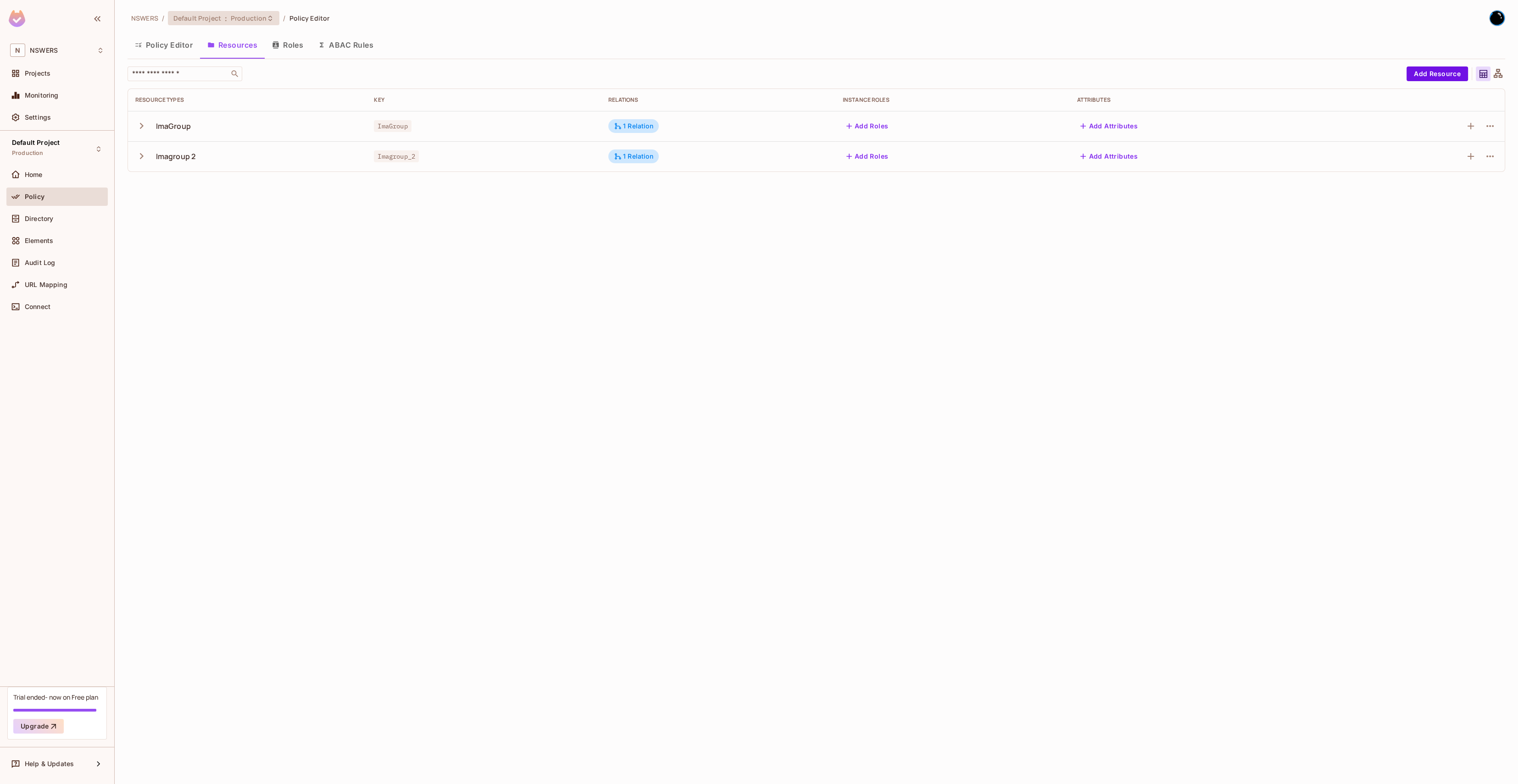
click at [231, 19] on span "Production" at bounding box center [249, 18] width 36 height 9
click at [326, 104] on div "Development" at bounding box center [371, 104] width 119 height 11
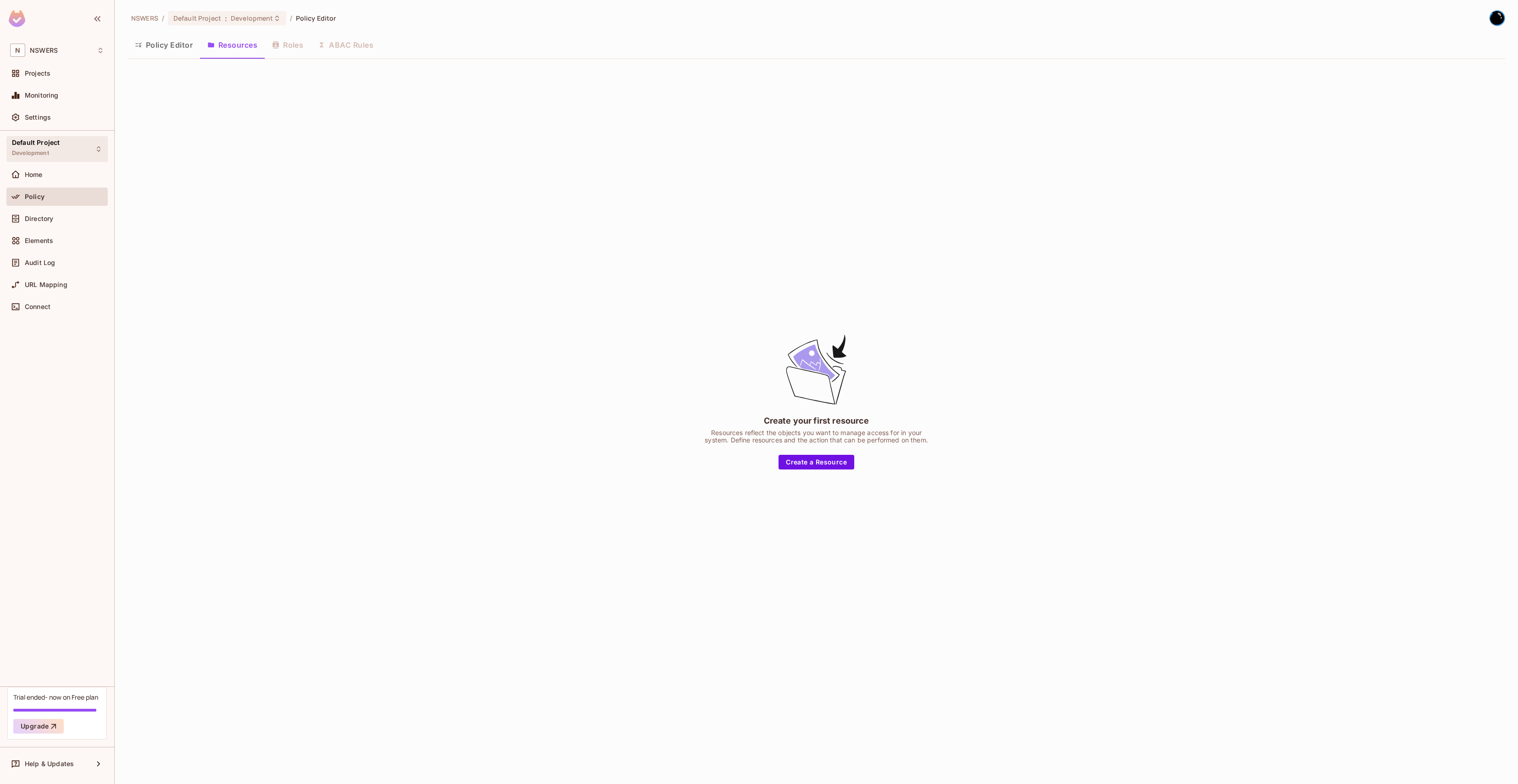
click at [71, 145] on div "Default Project Development" at bounding box center [57, 148] width 101 height 25
click at [299, 96] on div at bounding box center [759, 392] width 1518 height 784
click at [55, 75] on div "Projects" at bounding box center [64, 73] width 80 height 7
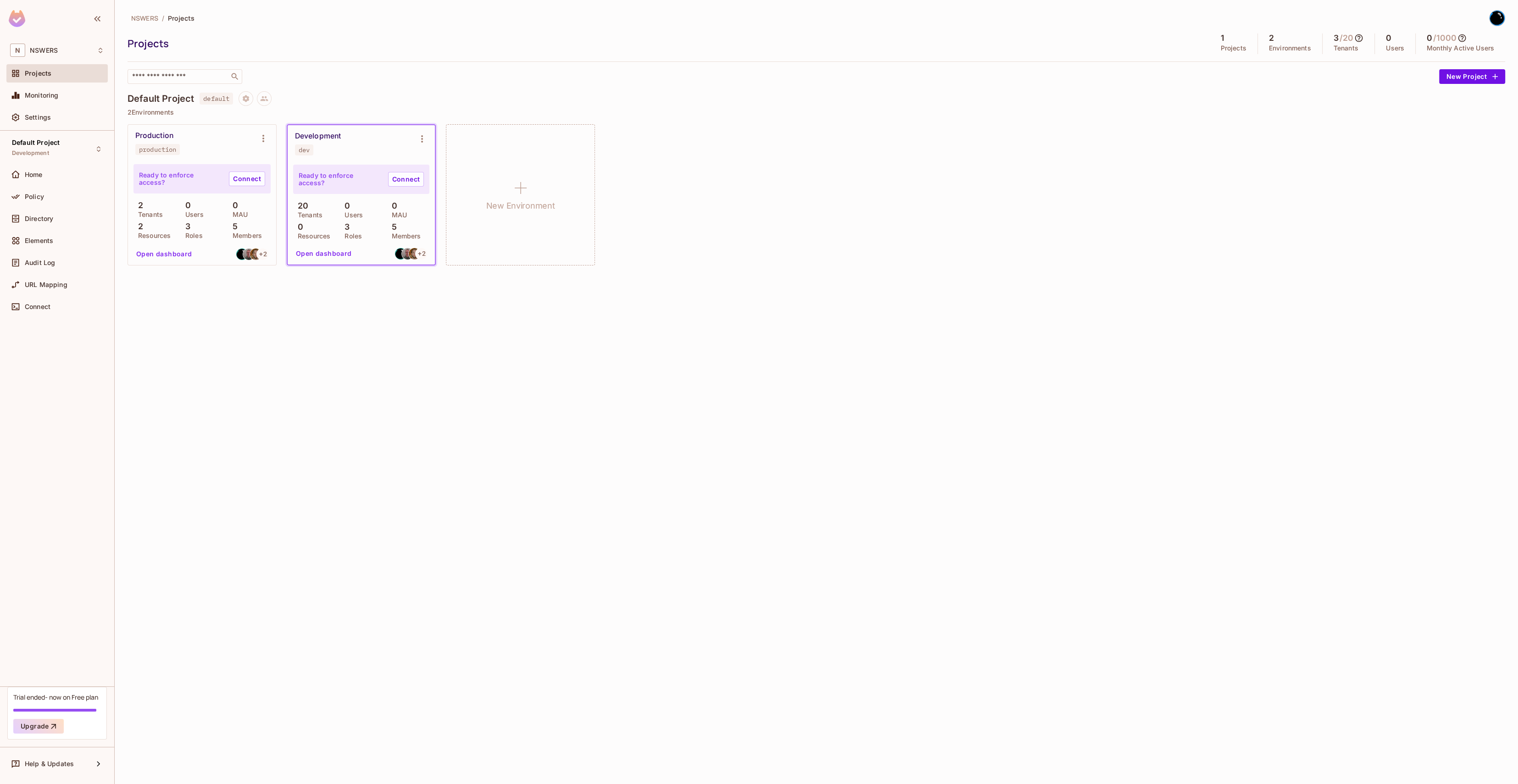
click at [376, 143] on div "Development dev" at bounding box center [354, 143] width 118 height 24
click at [306, 149] on div "dev" at bounding box center [304, 150] width 11 height 7
click at [328, 140] on div "Development" at bounding box center [318, 136] width 46 height 9
click at [328, 140] on div "Development" at bounding box center [318, 136] width 46 height 9
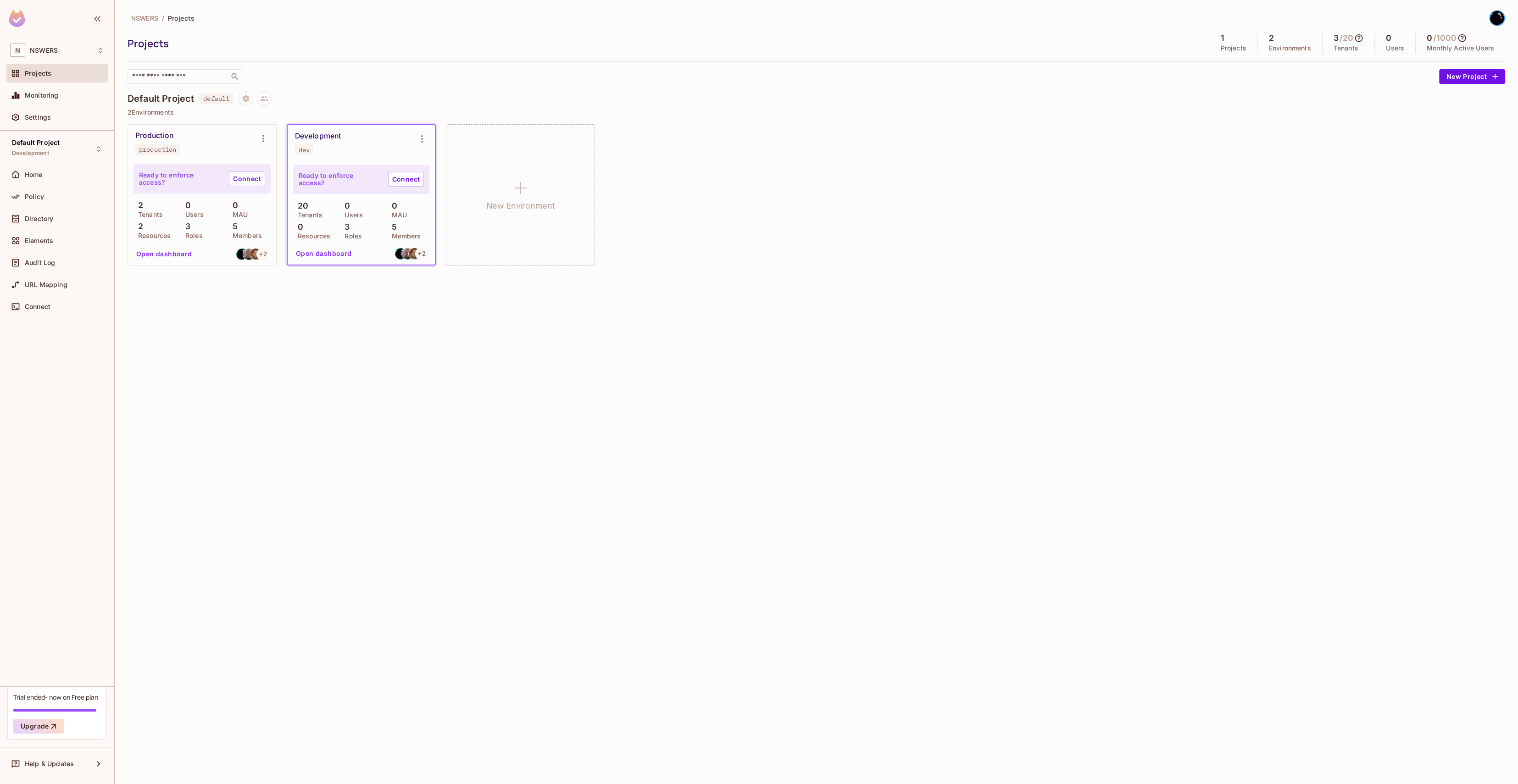
click at [524, 113] on p "2 Environments" at bounding box center [816, 113] width 1378 height 7
click at [300, 150] on div "dev" at bounding box center [304, 150] width 11 height 7
click at [438, 98] on div "Default Project default" at bounding box center [816, 98] width 1378 height 15
click at [423, 143] on icon "Environment settings" at bounding box center [422, 139] width 11 height 11
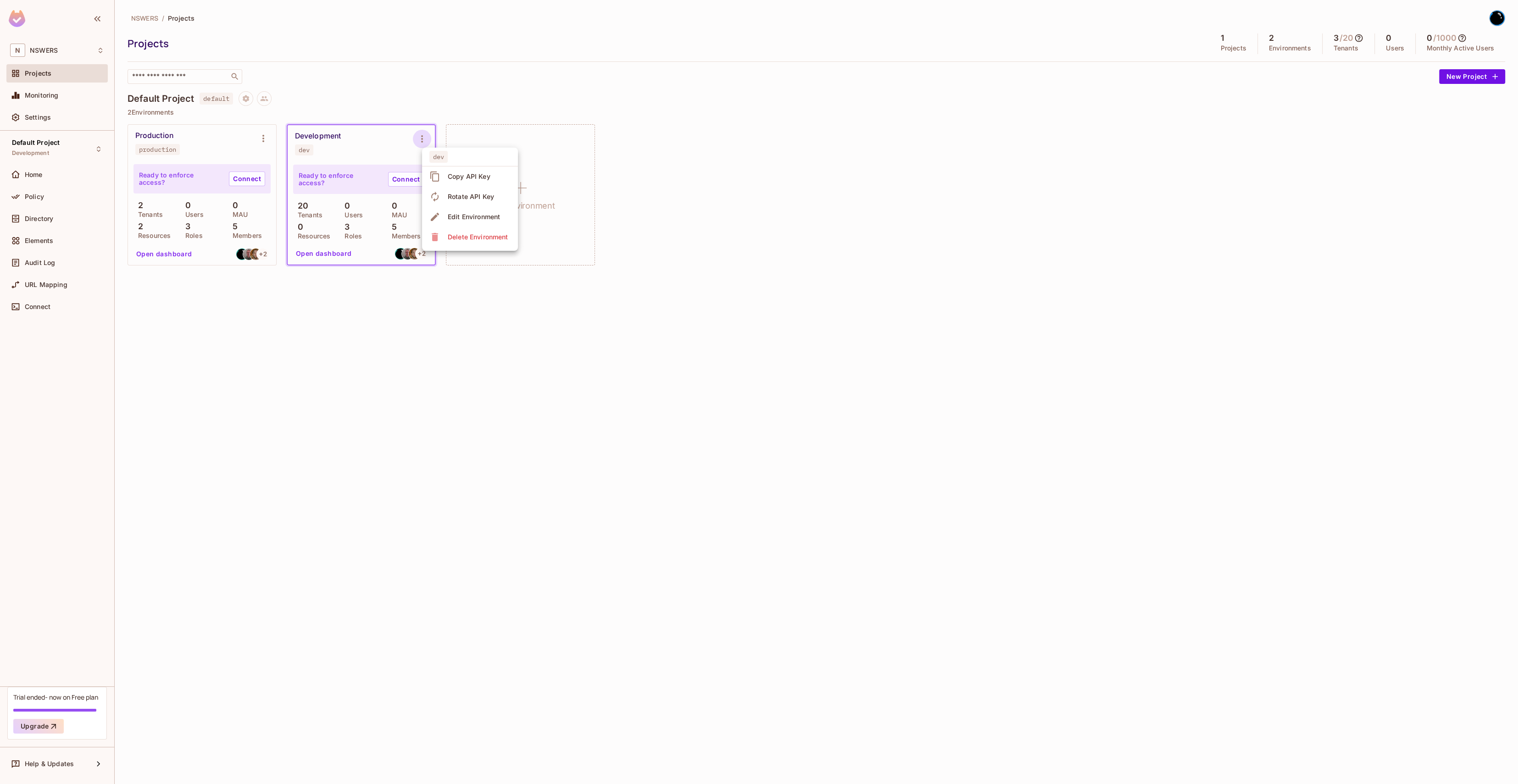
click at [465, 214] on div "Edit Environment" at bounding box center [474, 217] width 52 height 9
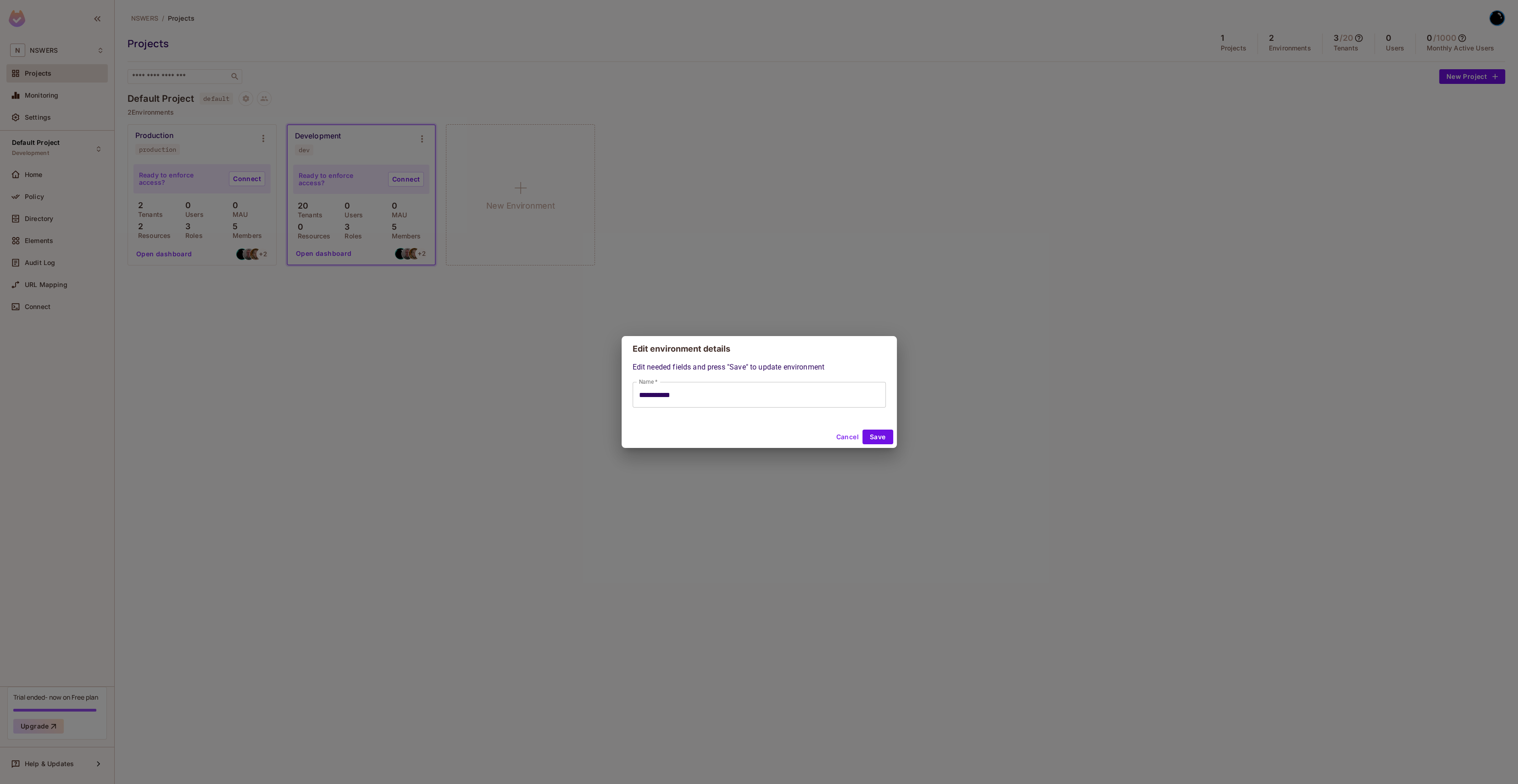
click at [843, 438] on button "Cancel" at bounding box center [847, 436] width 30 height 15
type input "**********"
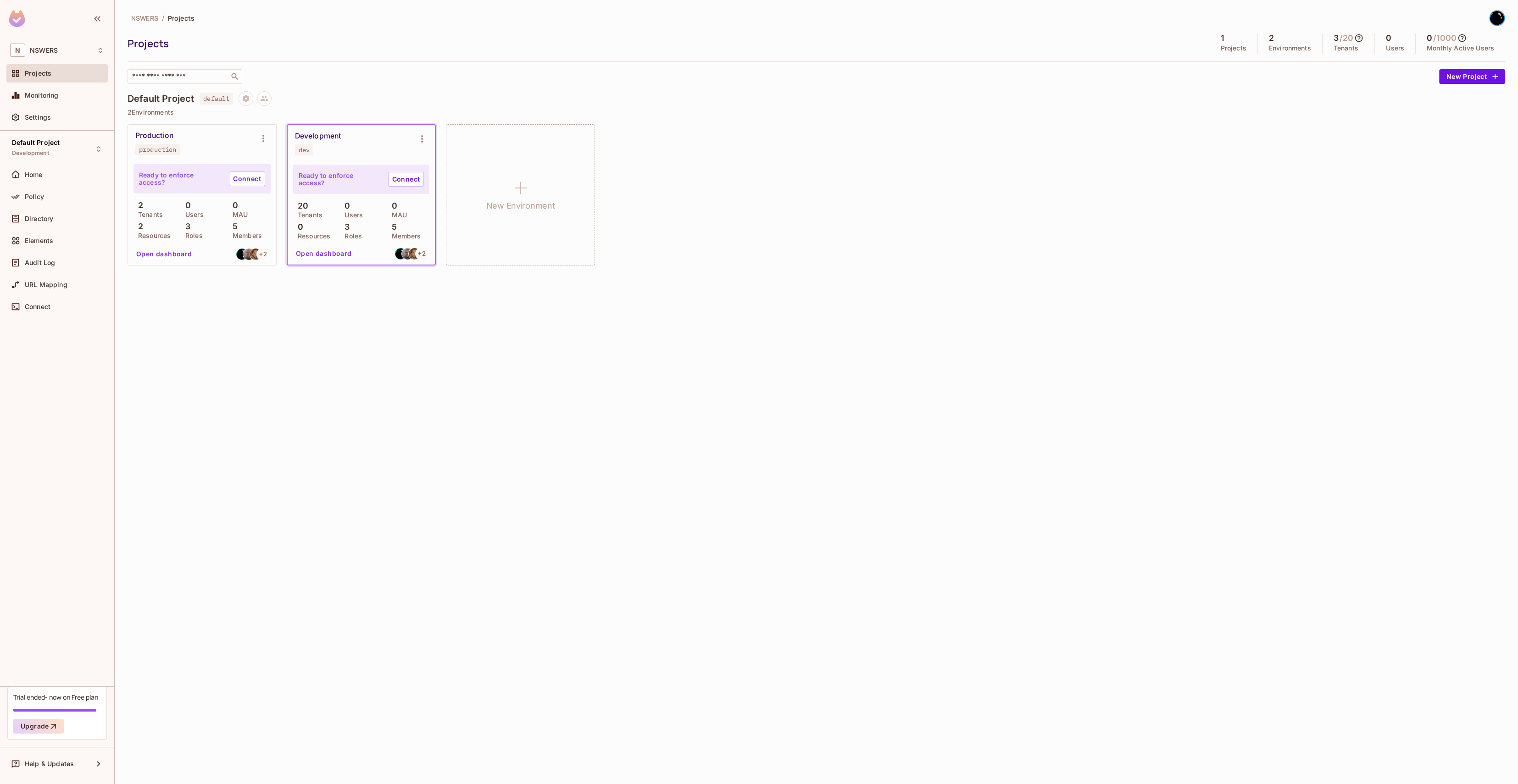
click at [811, 325] on div "NSWERS / Projects Projects 1 Projects 2 Environments 3 / 20 Tenants 0 Users 0 /…" at bounding box center [816, 392] width 1403 height 784
click at [243, 94] on button "Project settings" at bounding box center [246, 98] width 15 height 15
click at [276, 140] on li "Edit Project" at bounding box center [287, 133] width 80 height 20
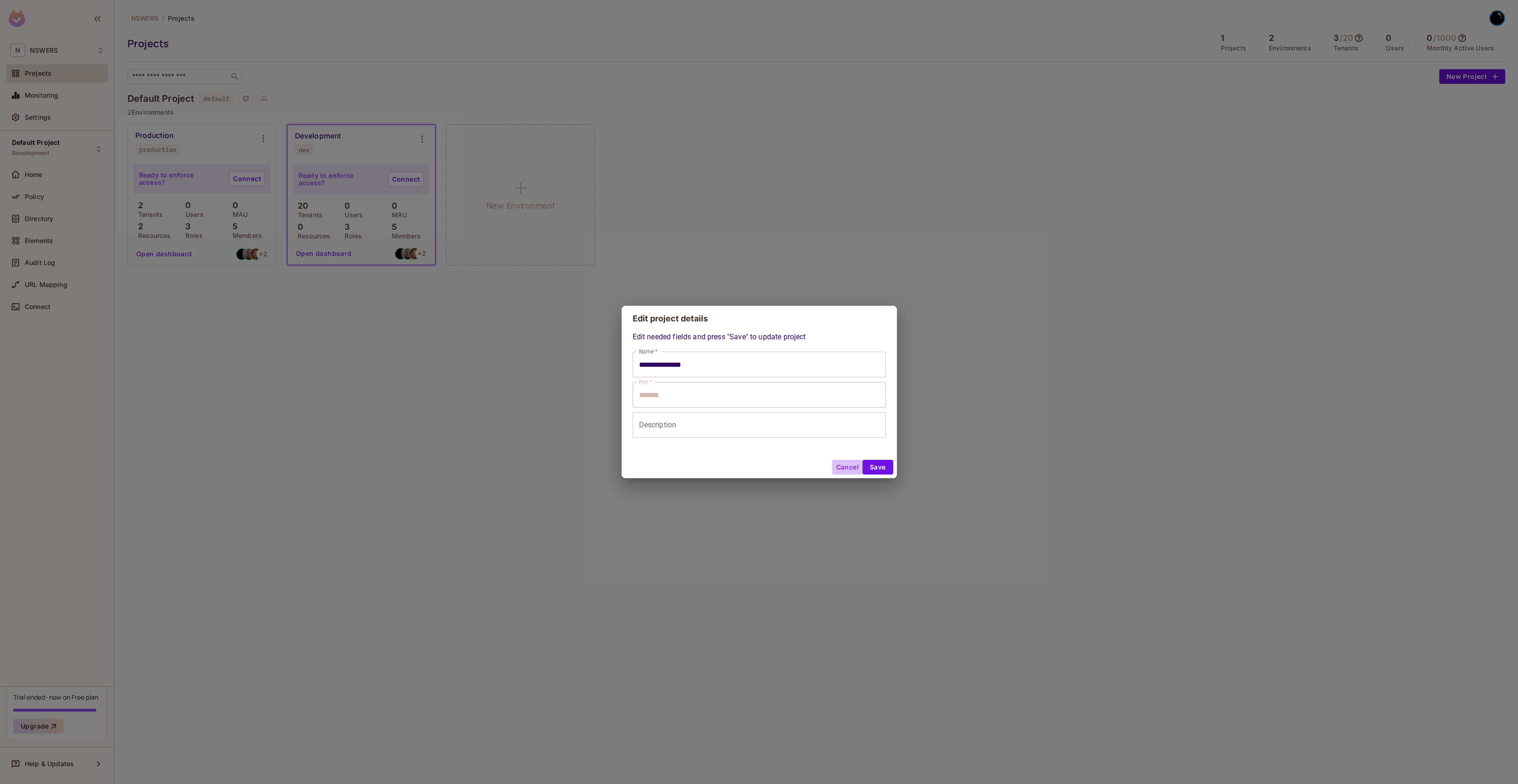
click at [842, 442] on button "Cancel" at bounding box center [847, 467] width 30 height 15
type input "**********"
type input "*******"
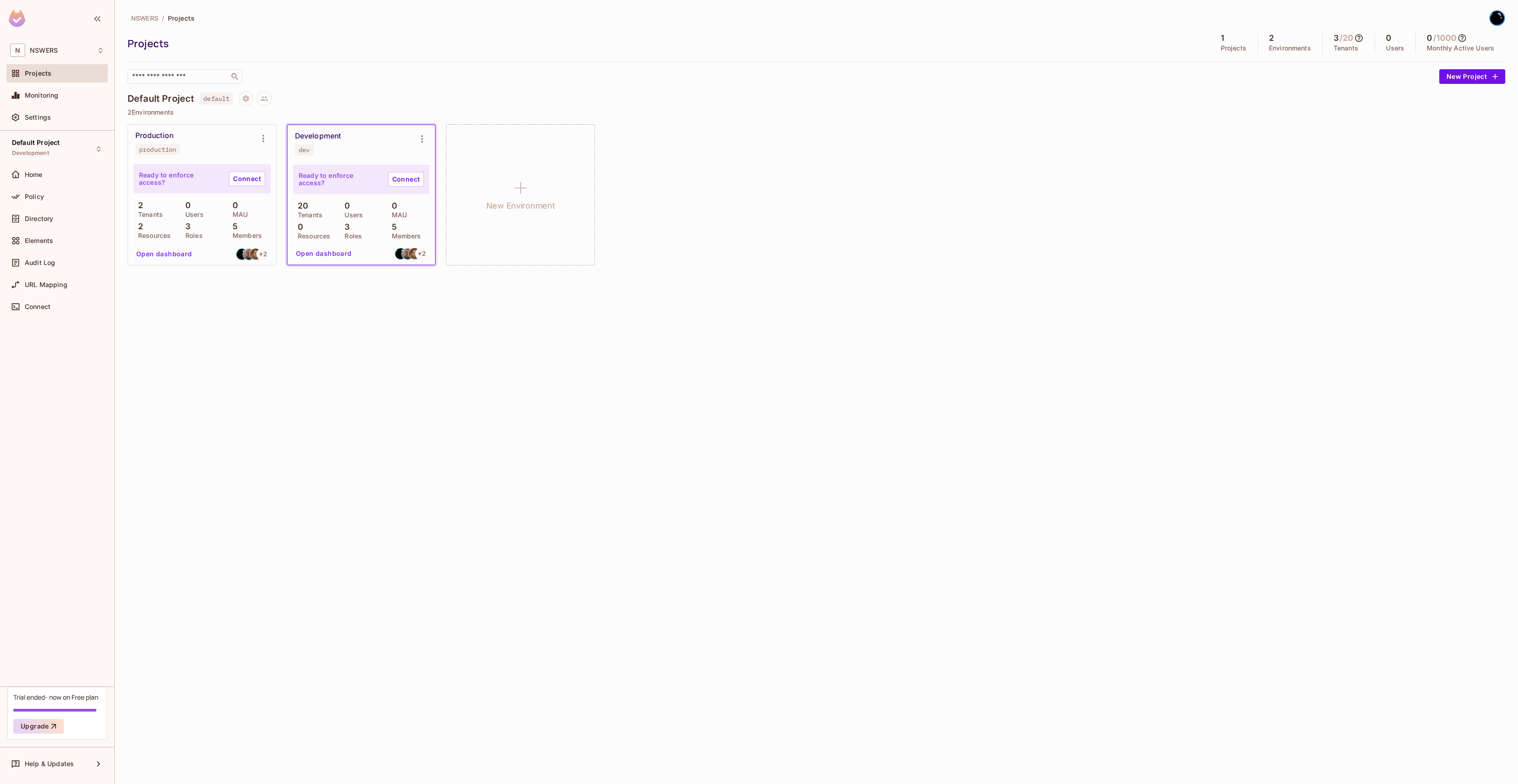
click at [759, 116] on div "Default Project default 2 Environments Production production Ready to enforce a…" at bounding box center [816, 183] width 1378 height 184
click at [167, 20] on ol "NSWERS / Projects" at bounding box center [163, 18] width 63 height 9
click at [51, 53] on span "NSWERS" at bounding box center [44, 50] width 28 height 7
click at [52, 84] on li "tarrball tarrball" at bounding box center [65, 77] width 117 height 25
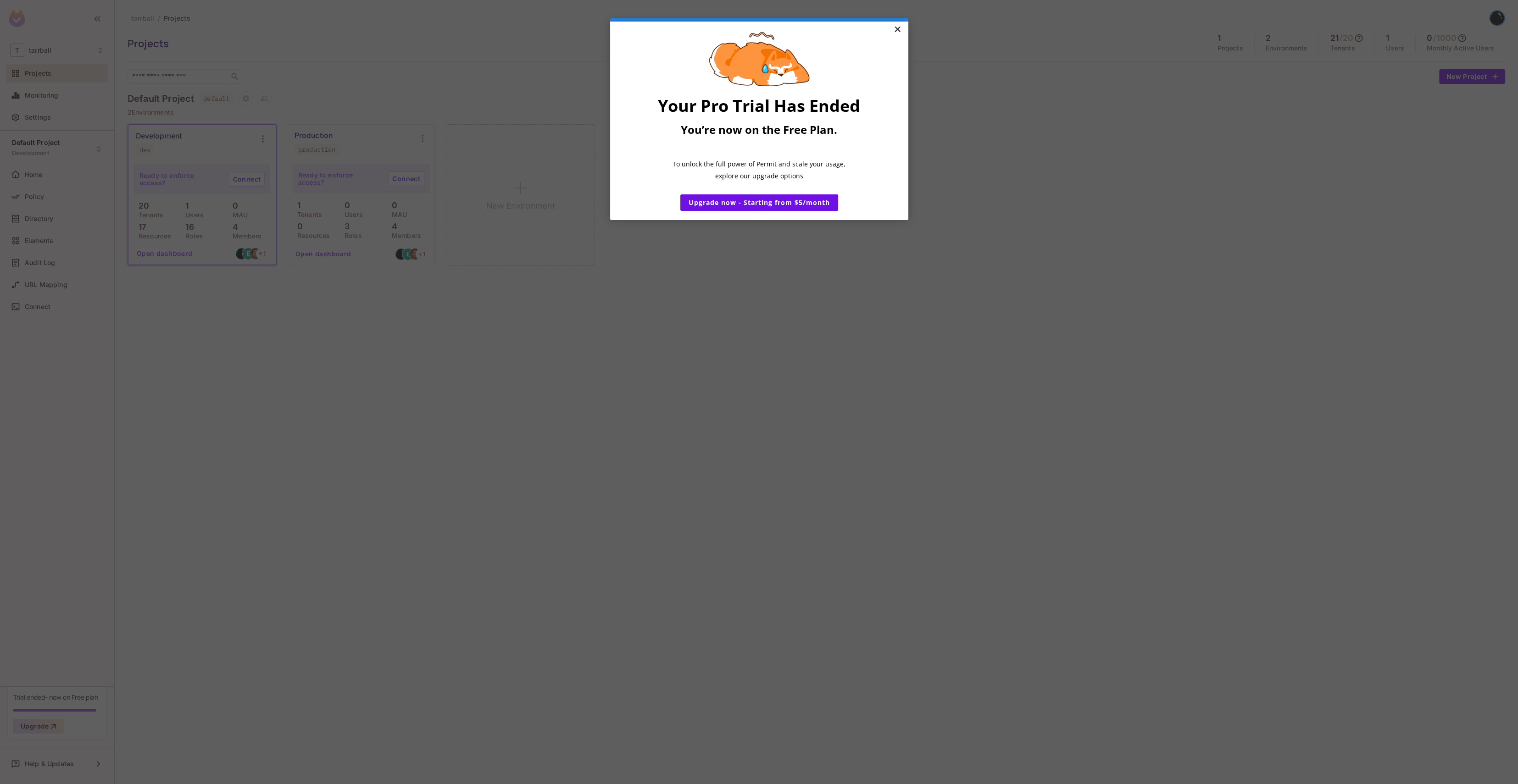
click at [846, 32] on link "×" at bounding box center [897, 30] width 16 height 16
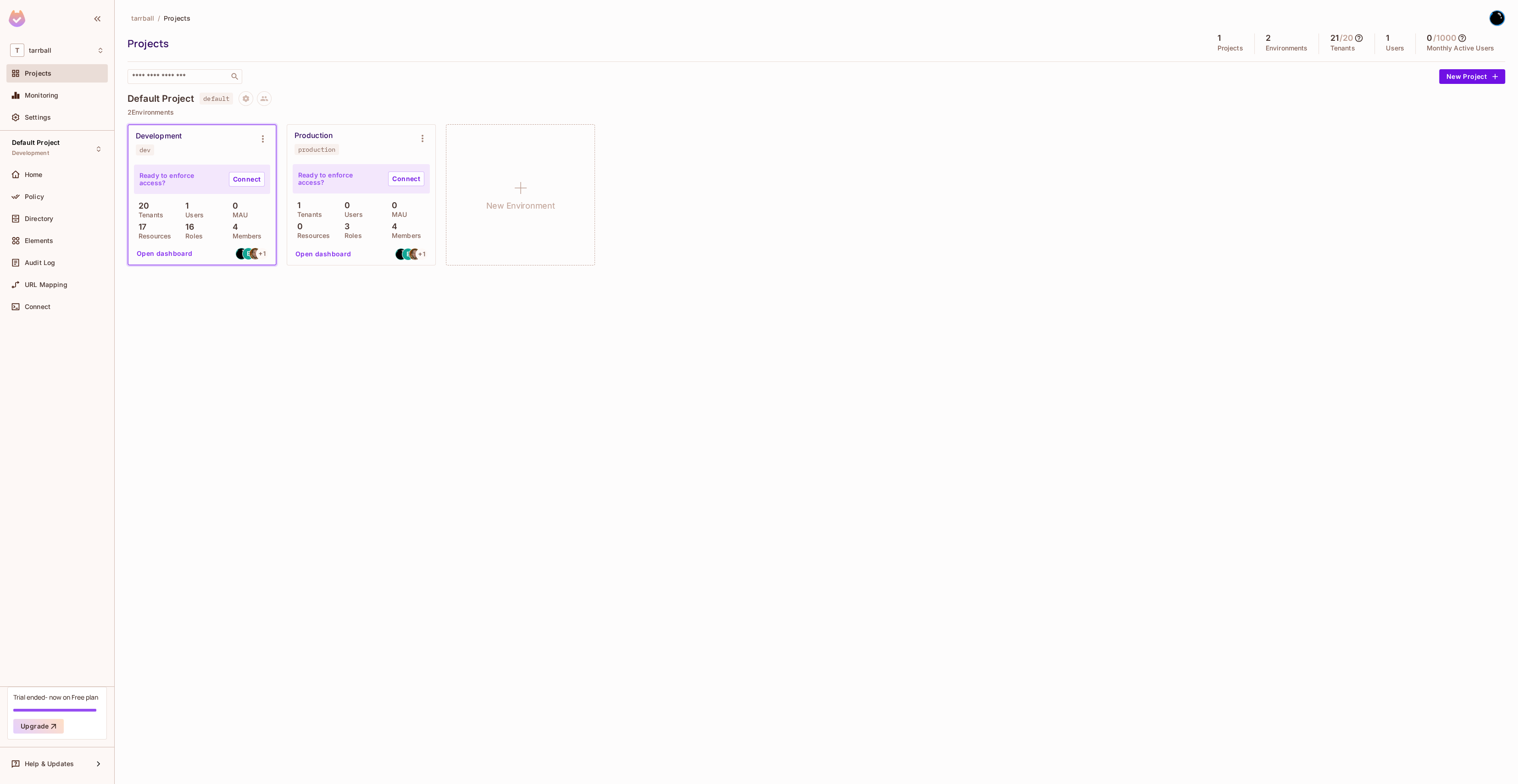
click at [196, 228] on div "16 Roles" at bounding box center [202, 231] width 42 height 16
click at [182, 258] on button "Open dashboard" at bounding box center [164, 253] width 63 height 15
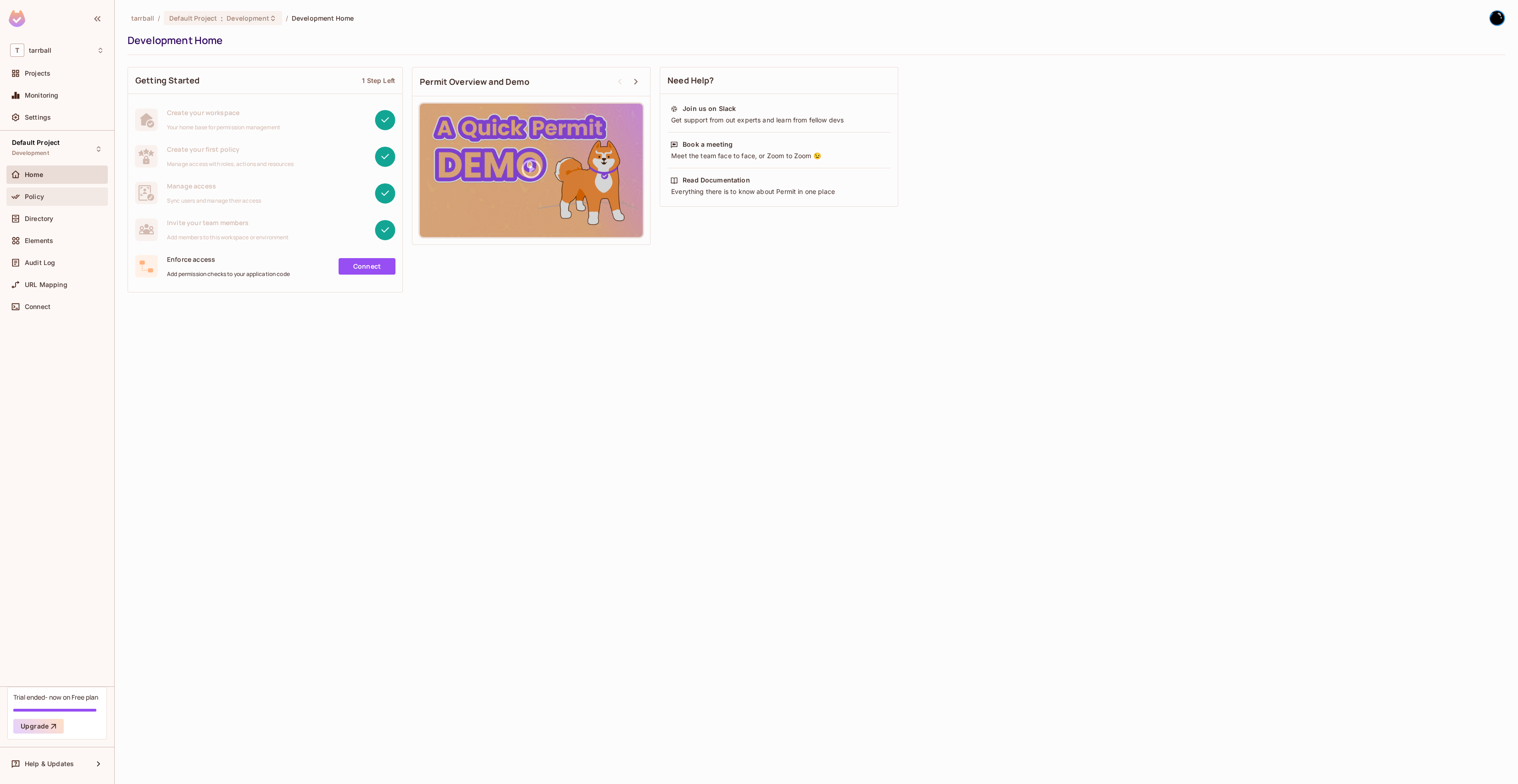
click at [49, 197] on div "Policy" at bounding box center [64, 197] width 80 height 7
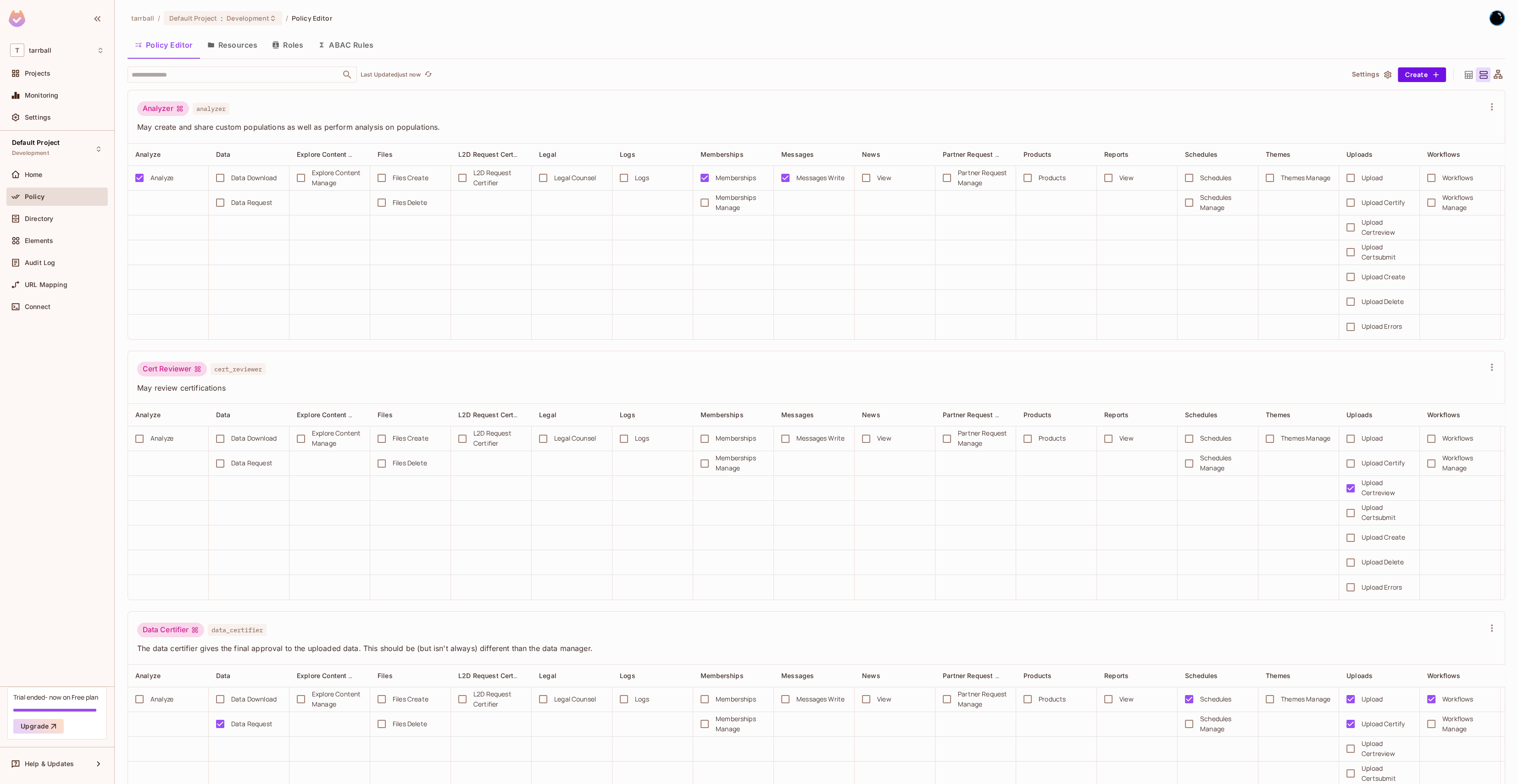
click at [287, 47] on button "Roles" at bounding box center [288, 45] width 46 height 23
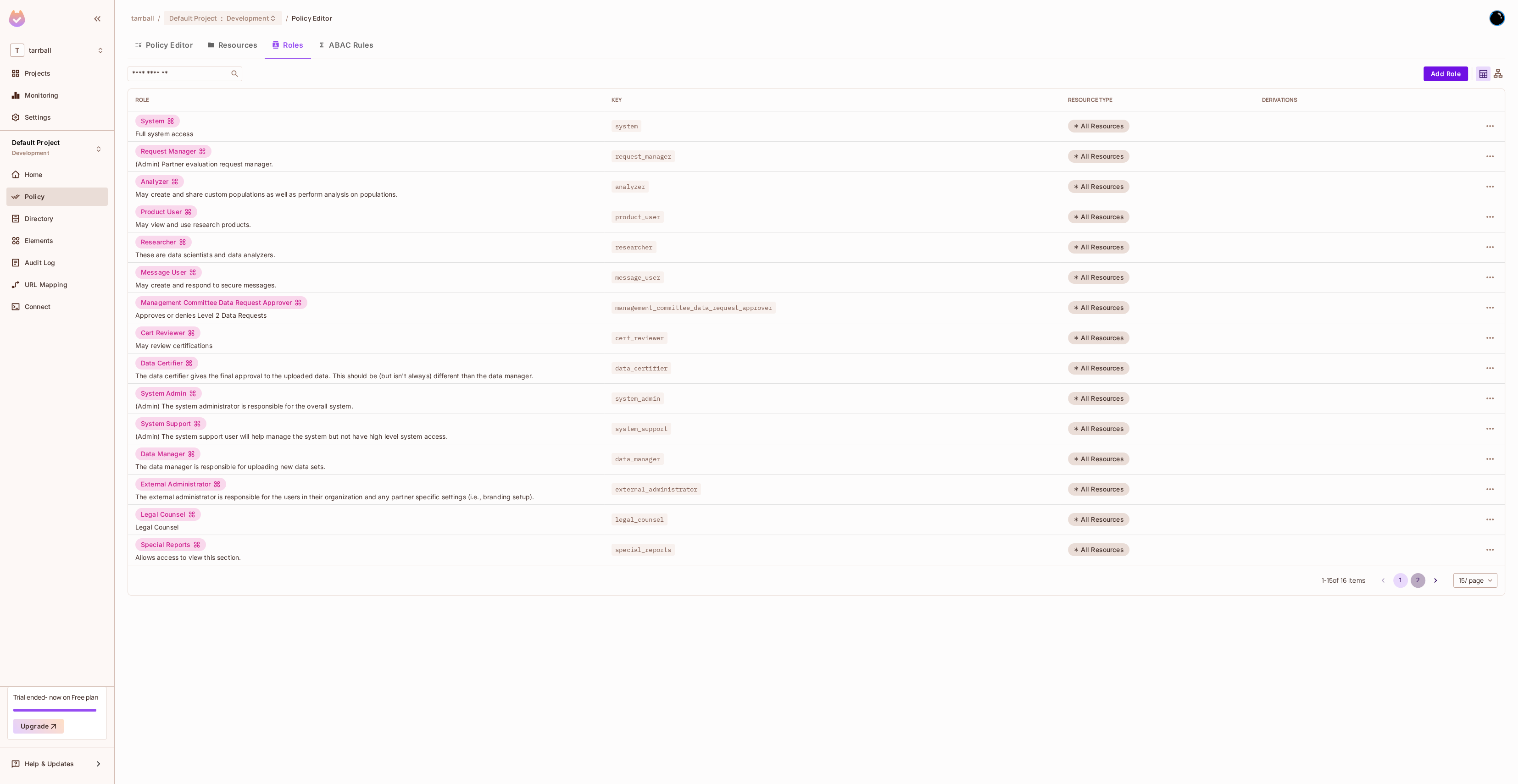
click at [846, 442] on button "2" at bounding box center [1418, 580] width 15 height 15
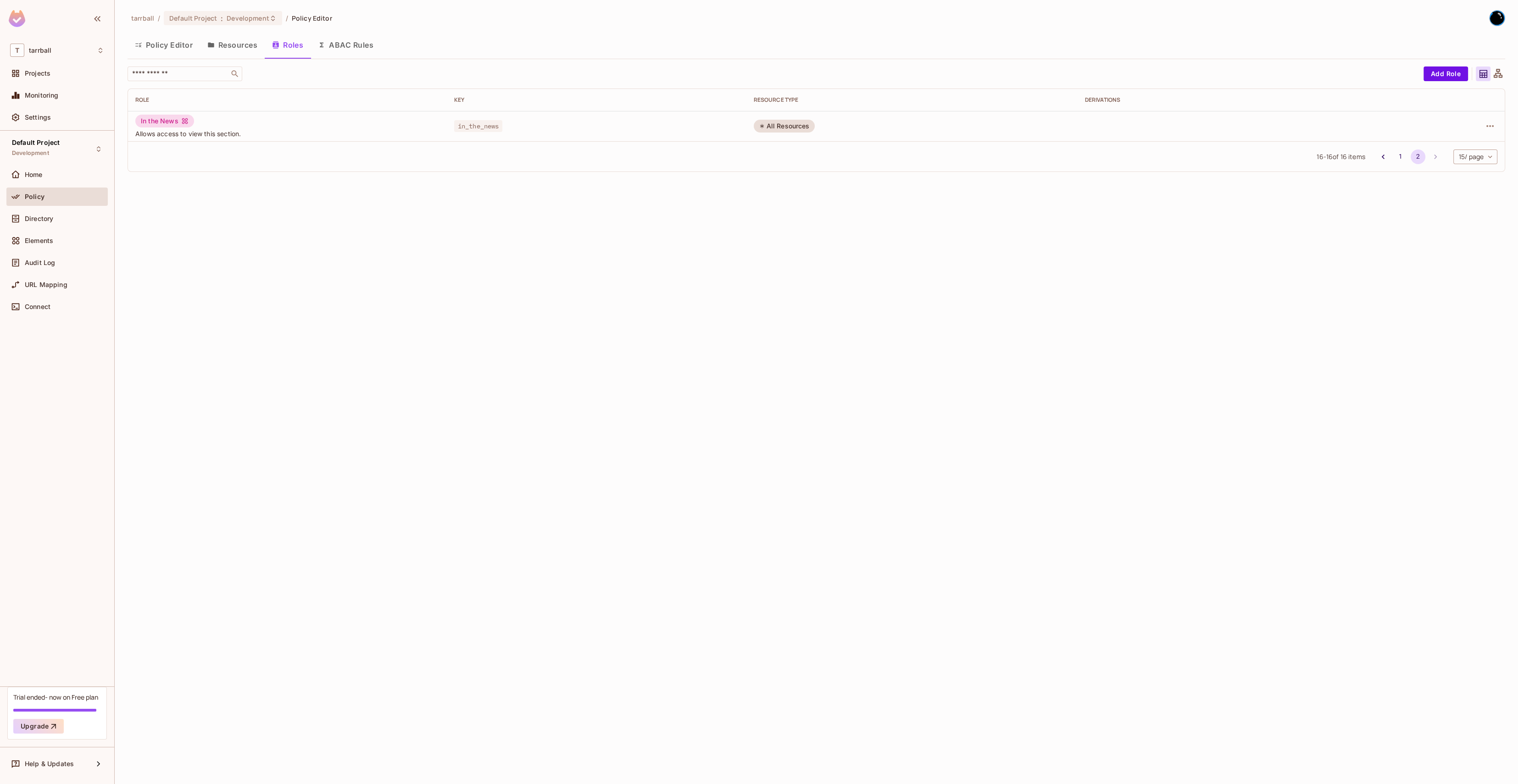
click at [174, 118] on div "In the News" at bounding box center [165, 121] width 59 height 13
click at [164, 121] on div "In the News" at bounding box center [165, 121] width 59 height 13
drag, startPoint x: 164, startPoint y: 121, endPoint x: 874, endPoint y: 164, distance: 711.3
click at [165, 121] on div "In the News" at bounding box center [165, 121] width 59 height 13
click at [846, 125] on icon "button" at bounding box center [1490, 126] width 11 height 11
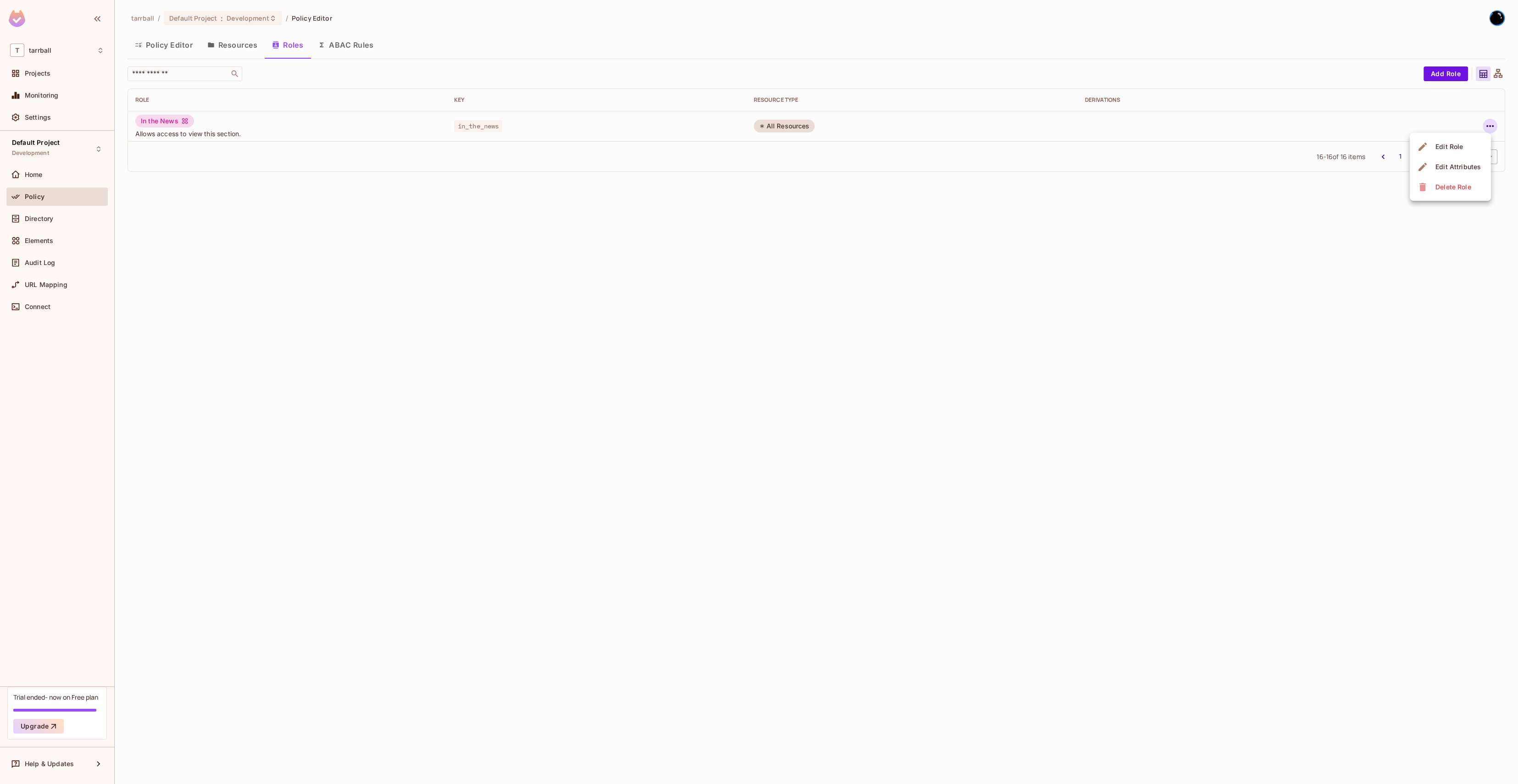
click at [846, 150] on div "Edit Role" at bounding box center [1449, 147] width 28 height 9
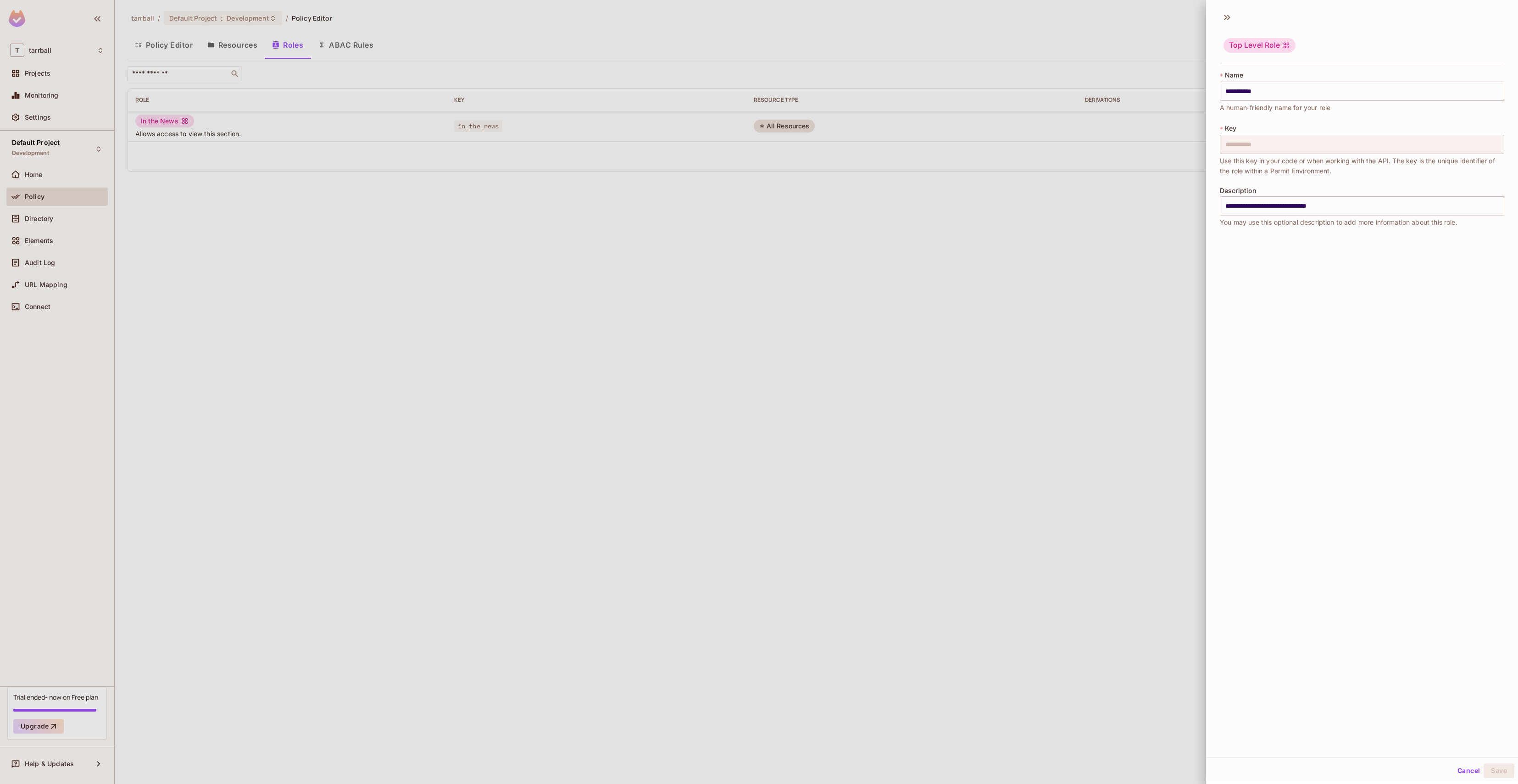
click at [846, 44] on div "Top Level Role" at bounding box center [1259, 45] width 72 height 15
click at [846, 15] on icon at bounding box center [1227, 17] width 15 height 15
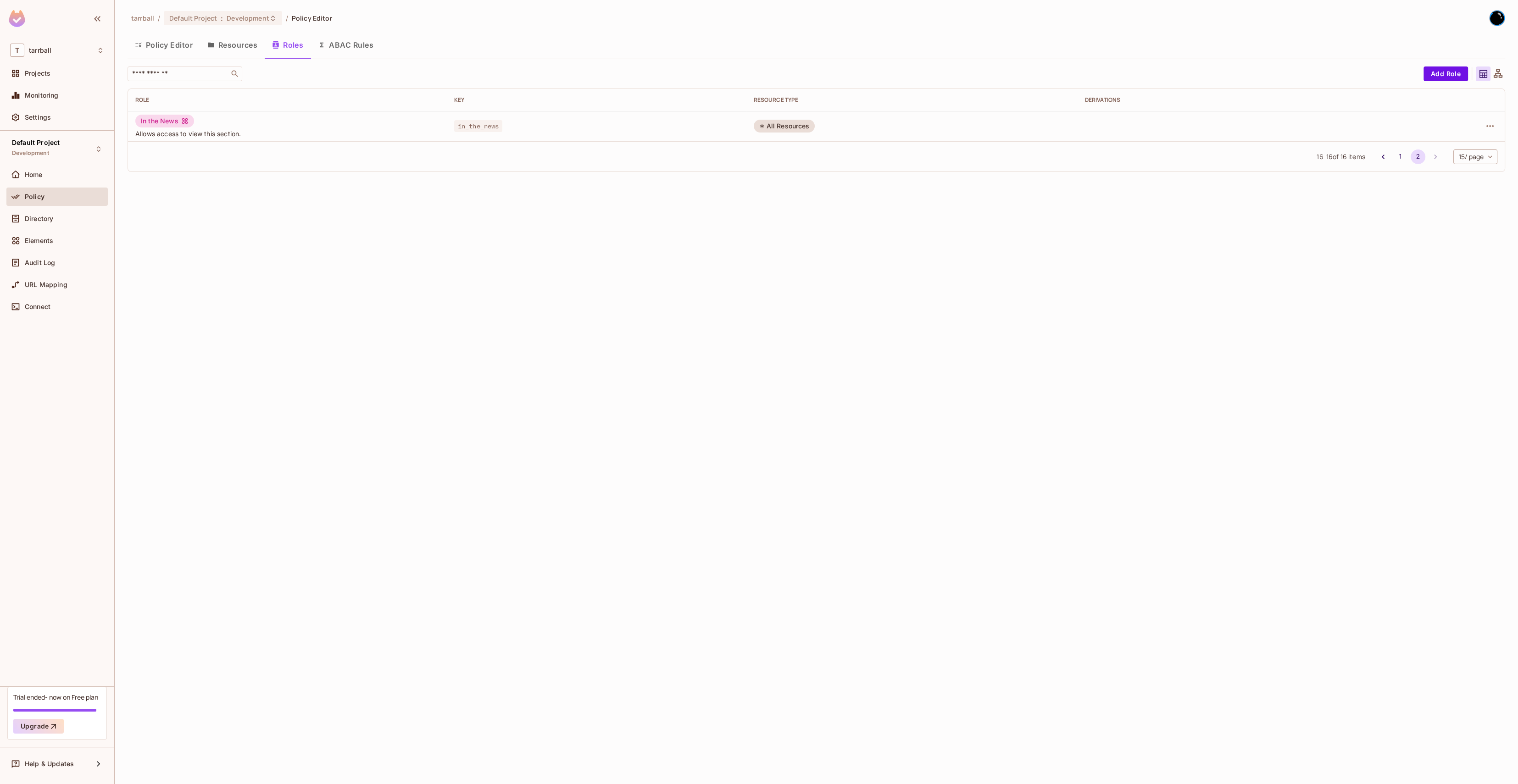
click at [243, 47] on button "Resources" at bounding box center [232, 45] width 65 height 23
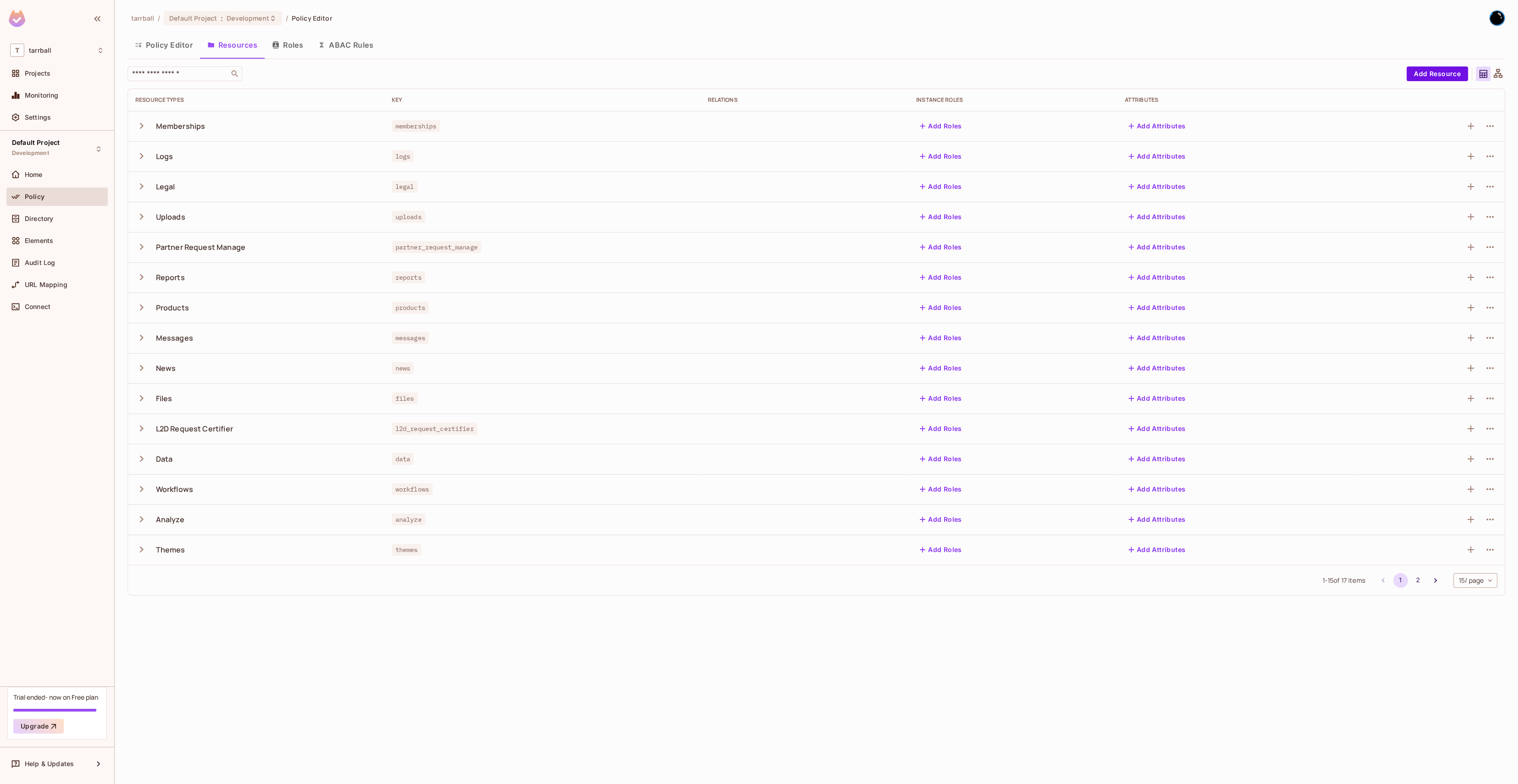
click at [341, 45] on button "ABAC Rules" at bounding box center [345, 45] width 70 height 23
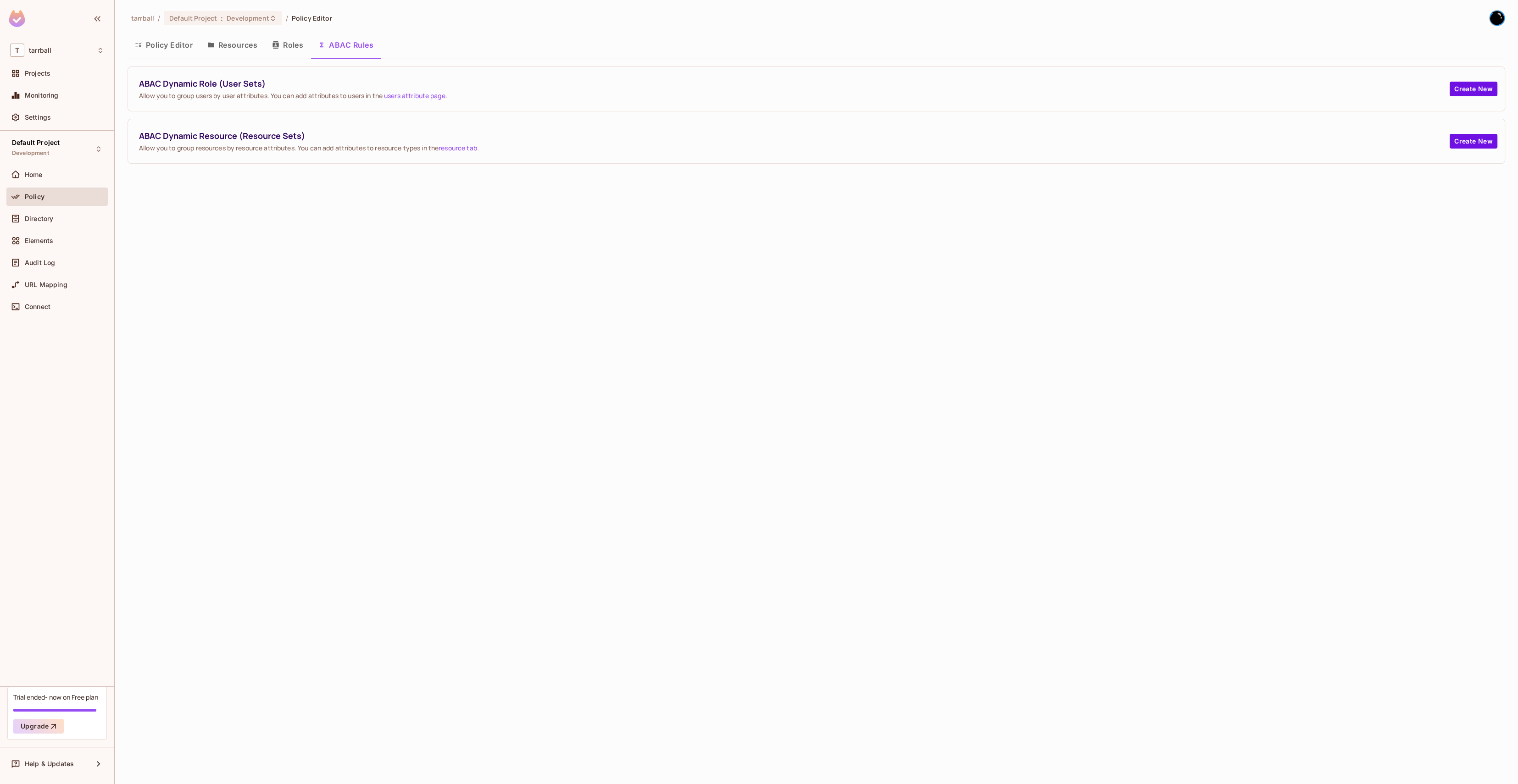
click at [242, 41] on button "Resources" at bounding box center [232, 45] width 65 height 23
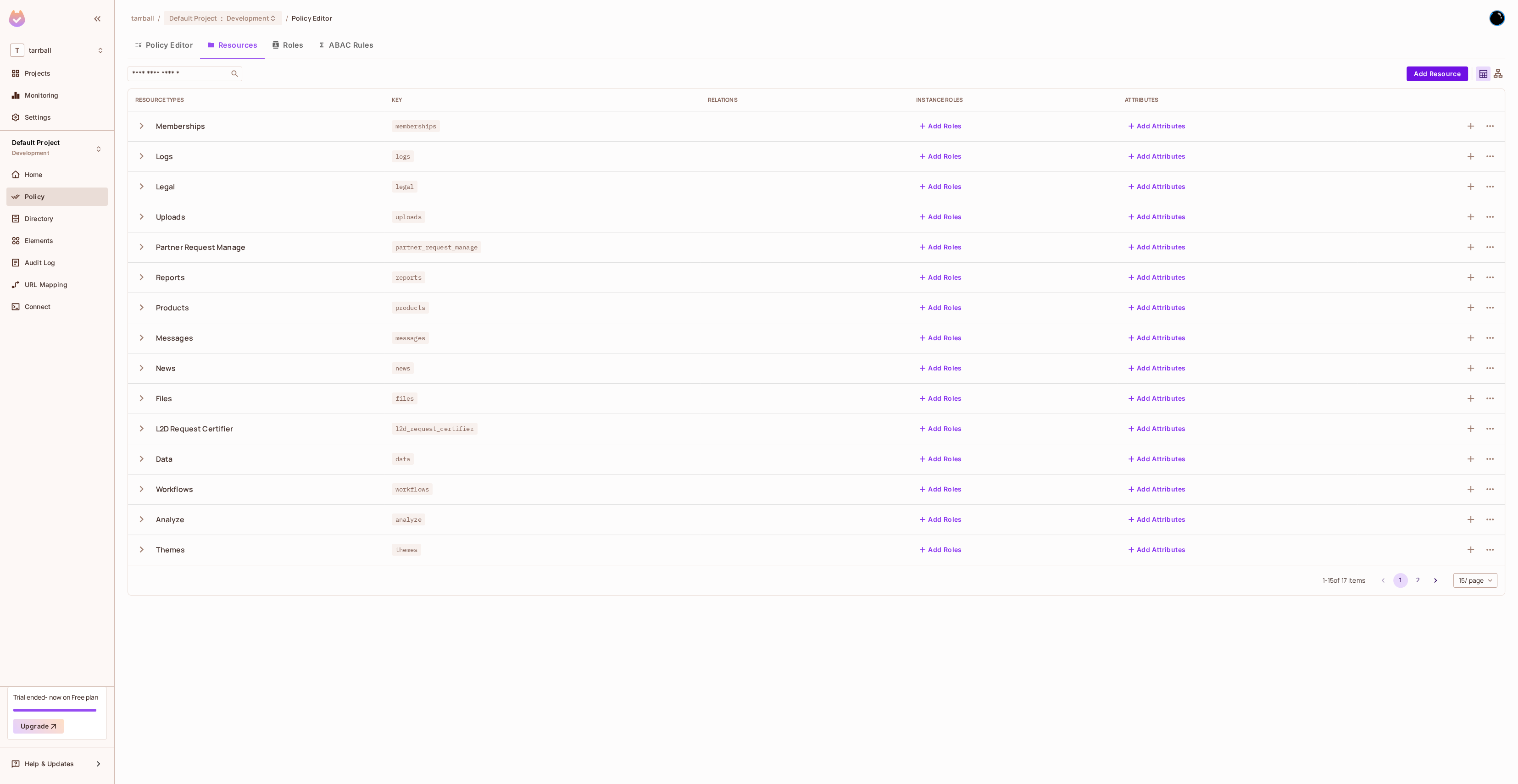
click at [133, 368] on td "News" at bounding box center [256, 368] width 256 height 30
click at [141, 366] on icon "button" at bounding box center [141, 368] width 4 height 6
click at [165, 396] on div "View" at bounding box center [153, 398] width 36 height 9
click at [286, 44] on button "Roles" at bounding box center [288, 45] width 46 height 23
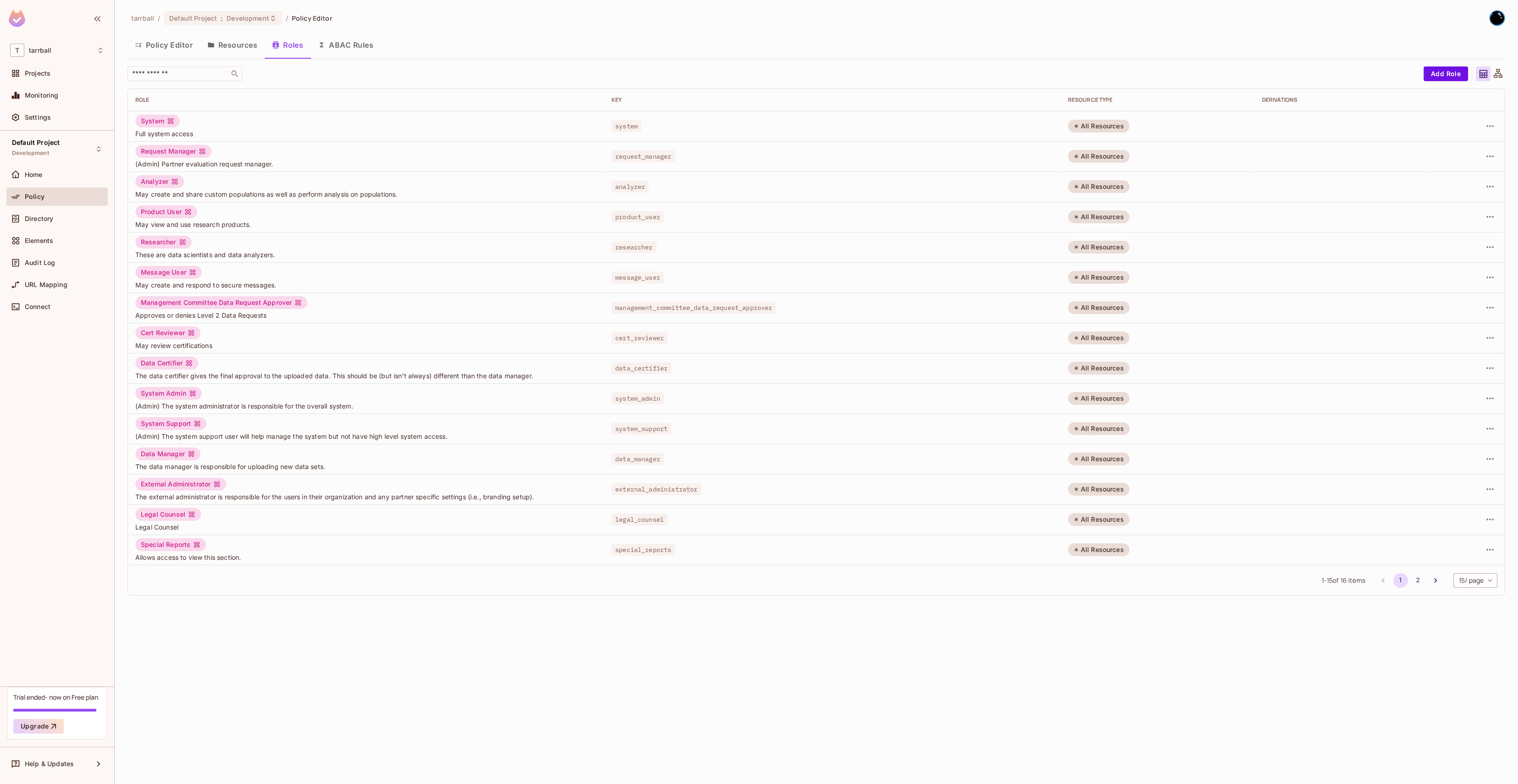
click at [154, 33] on div "tarrball / Default Project : Development / Policy Editor Policy Editor Resource…" at bounding box center [816, 306] width 1378 height 593
click at [155, 37] on button "Policy Editor" at bounding box center [163, 45] width 72 height 23
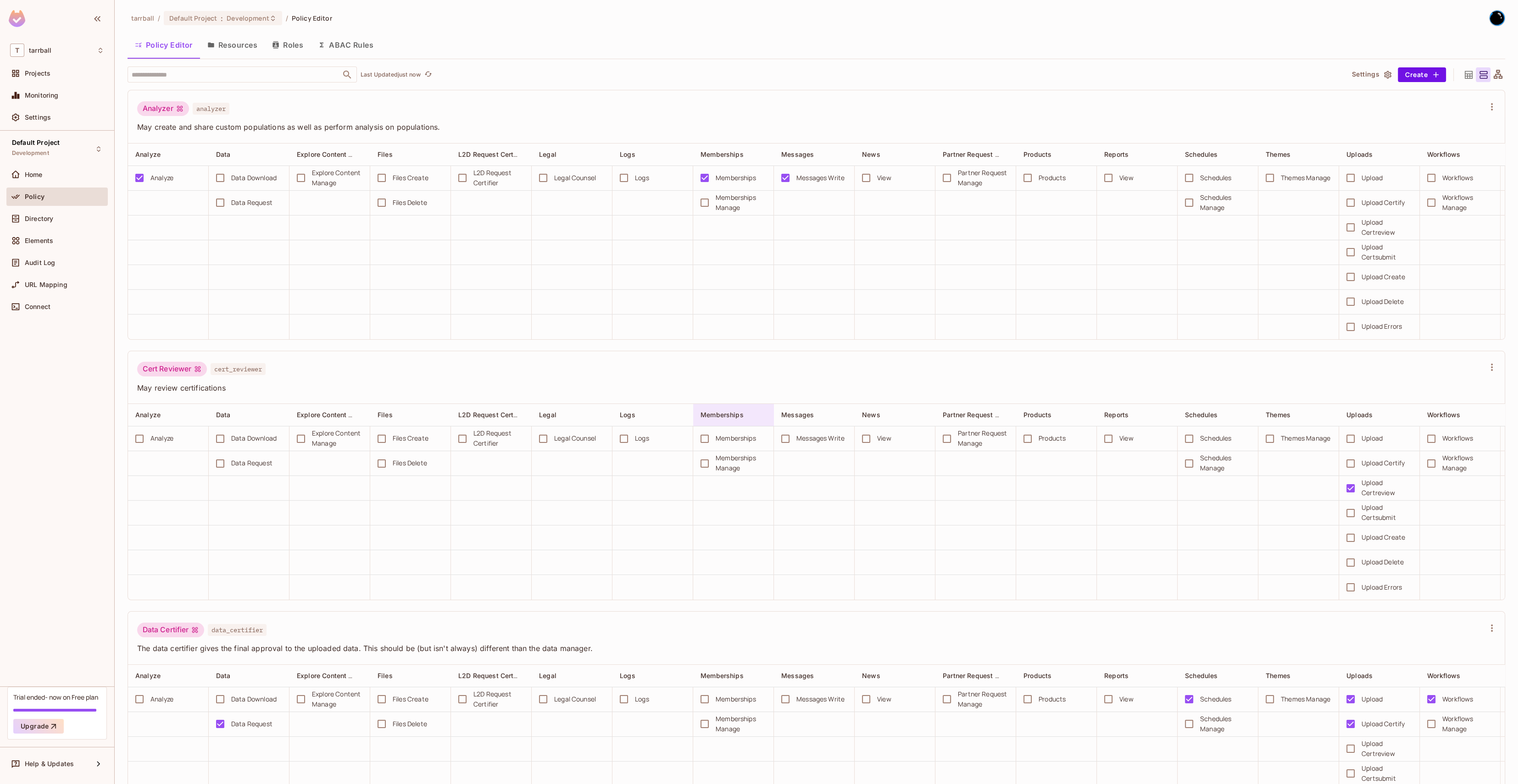
click at [715, 417] on span "Memberships" at bounding box center [722, 415] width 43 height 8
click at [728, 382] on div at bounding box center [759, 392] width 1518 height 784
click at [59, 159] on div "Default Project Development" at bounding box center [57, 148] width 101 height 25
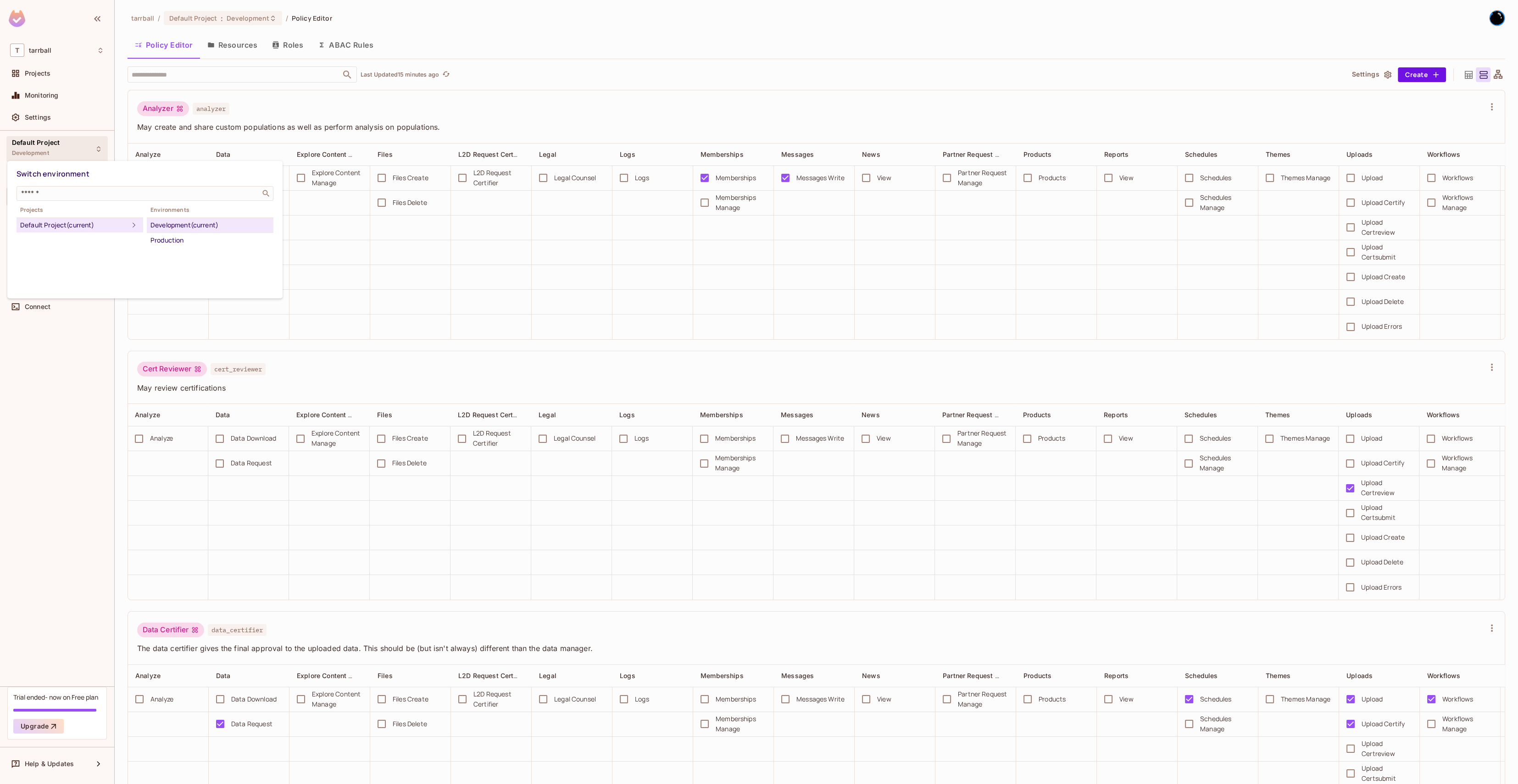
click at [44, 51] on div at bounding box center [759, 392] width 1518 height 784
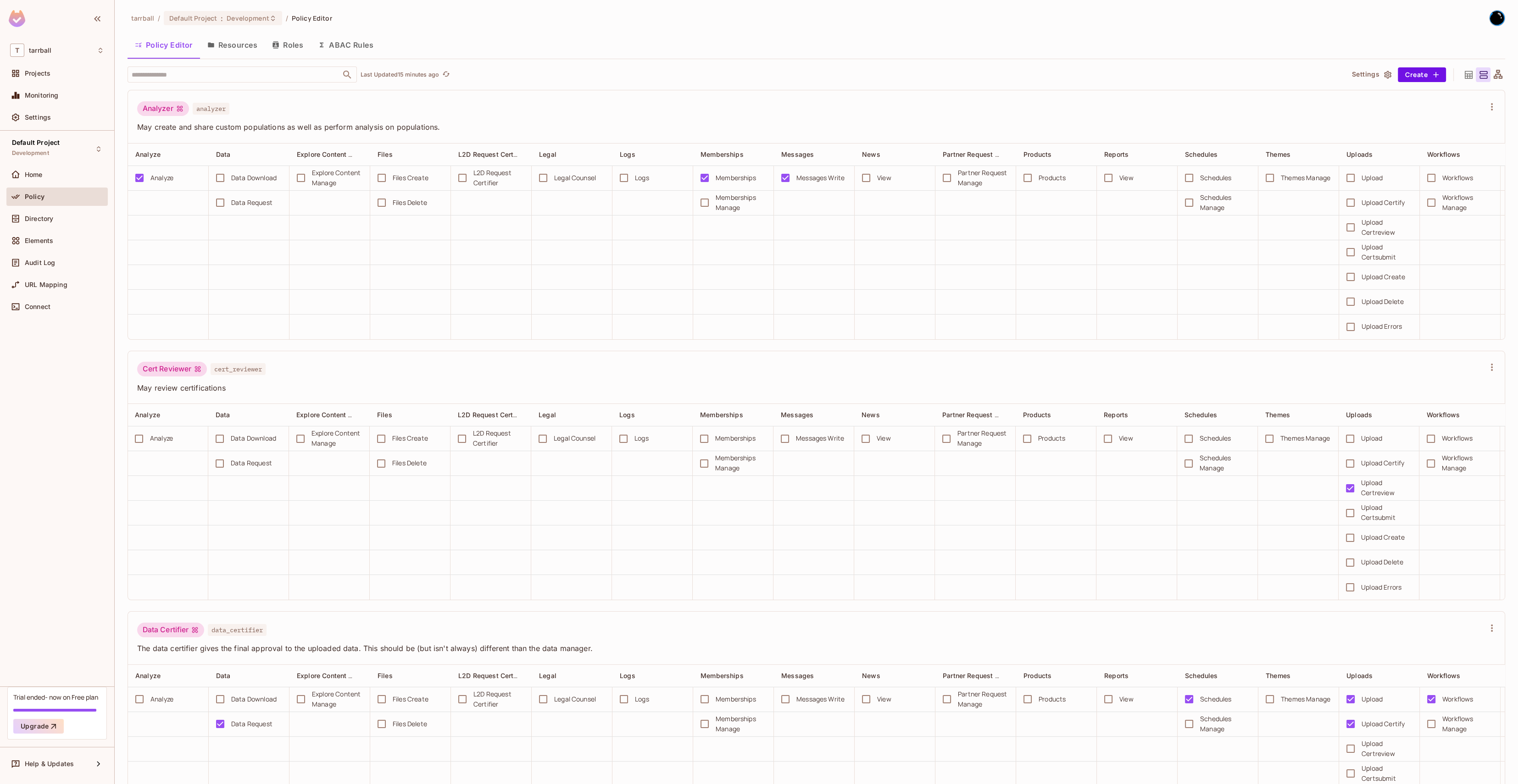
click at [41, 58] on div "Switch environment ​ Projects Default Project (current) Environments Developmen…" at bounding box center [759, 392] width 1518 height 784
click at [36, 51] on span "tarrball" at bounding box center [40, 50] width 22 height 7
click at [49, 104] on span "NSWERS" at bounding box center [55, 101] width 71 height 9
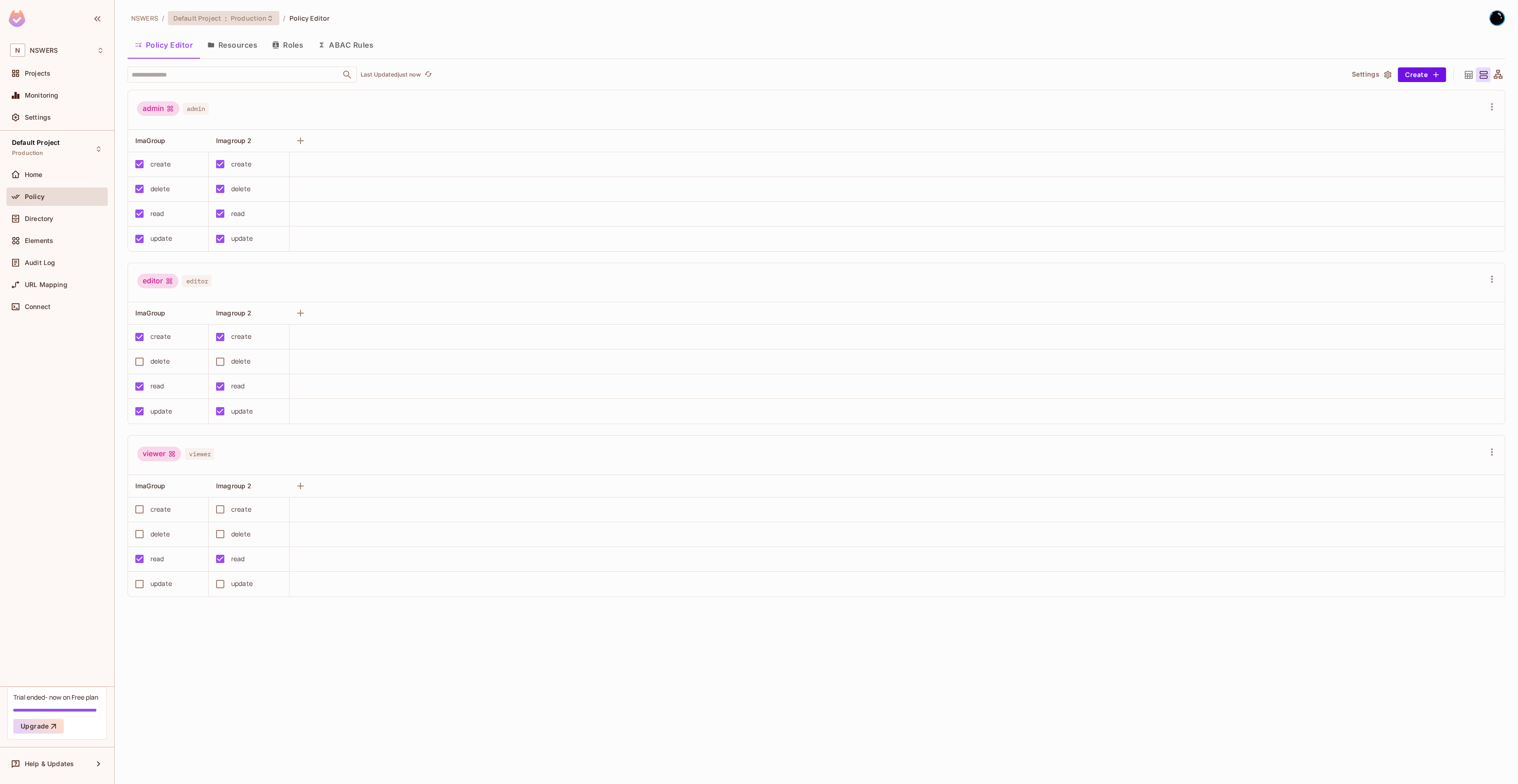
click at [233, 21] on span "Production" at bounding box center [249, 18] width 36 height 9
click at [346, 102] on div "Development" at bounding box center [371, 104] width 119 height 11
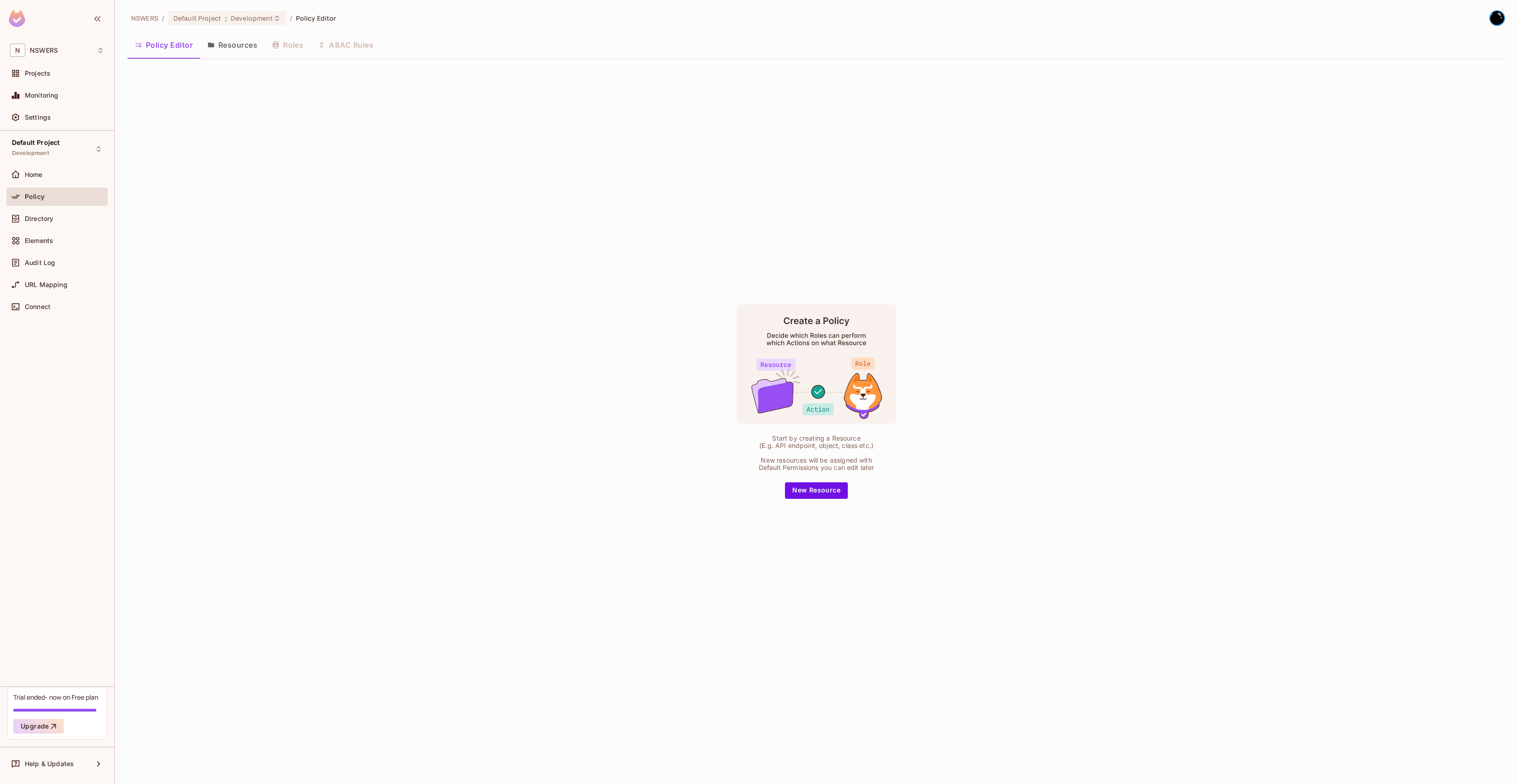
click at [229, 51] on button "Resources" at bounding box center [232, 45] width 65 height 23
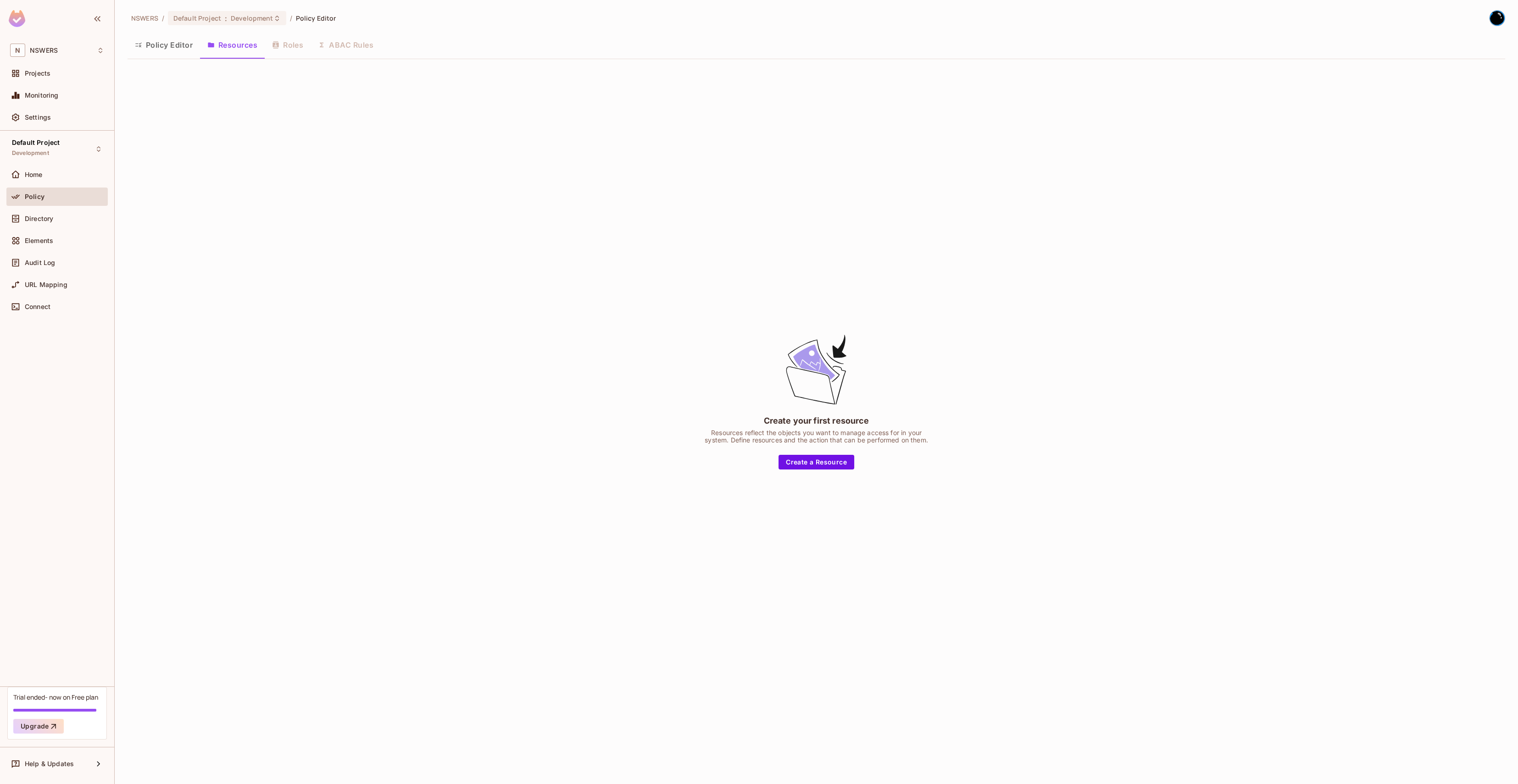
click at [171, 45] on button "Policy Editor" at bounding box center [163, 45] width 72 height 23
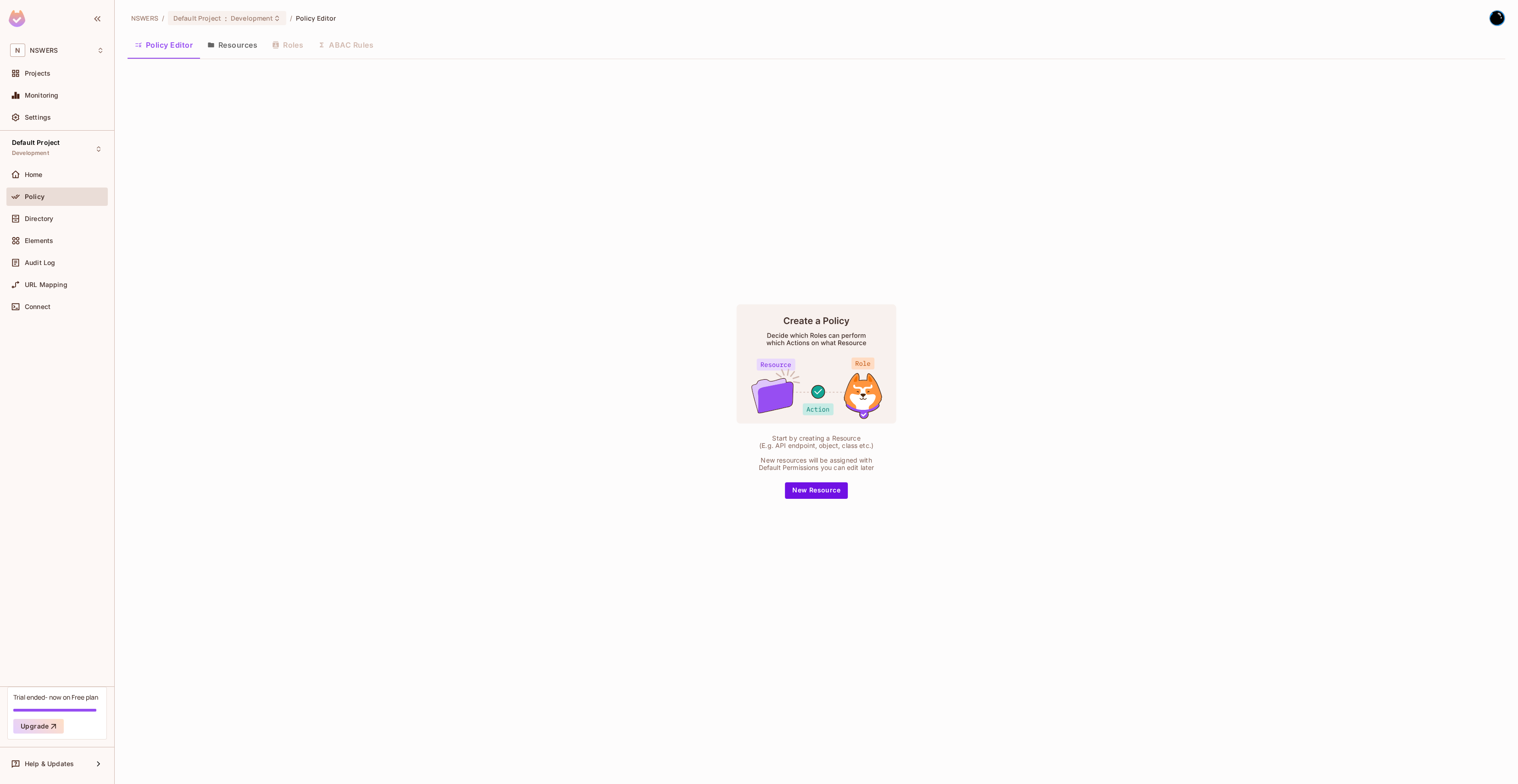
click at [59, 164] on div "Default Project Development Home Policy Directory Elements Audit Log URL Mappin…" at bounding box center [57, 409] width 114 height 556
click at [59, 175] on div "Home" at bounding box center [64, 174] width 80 height 7
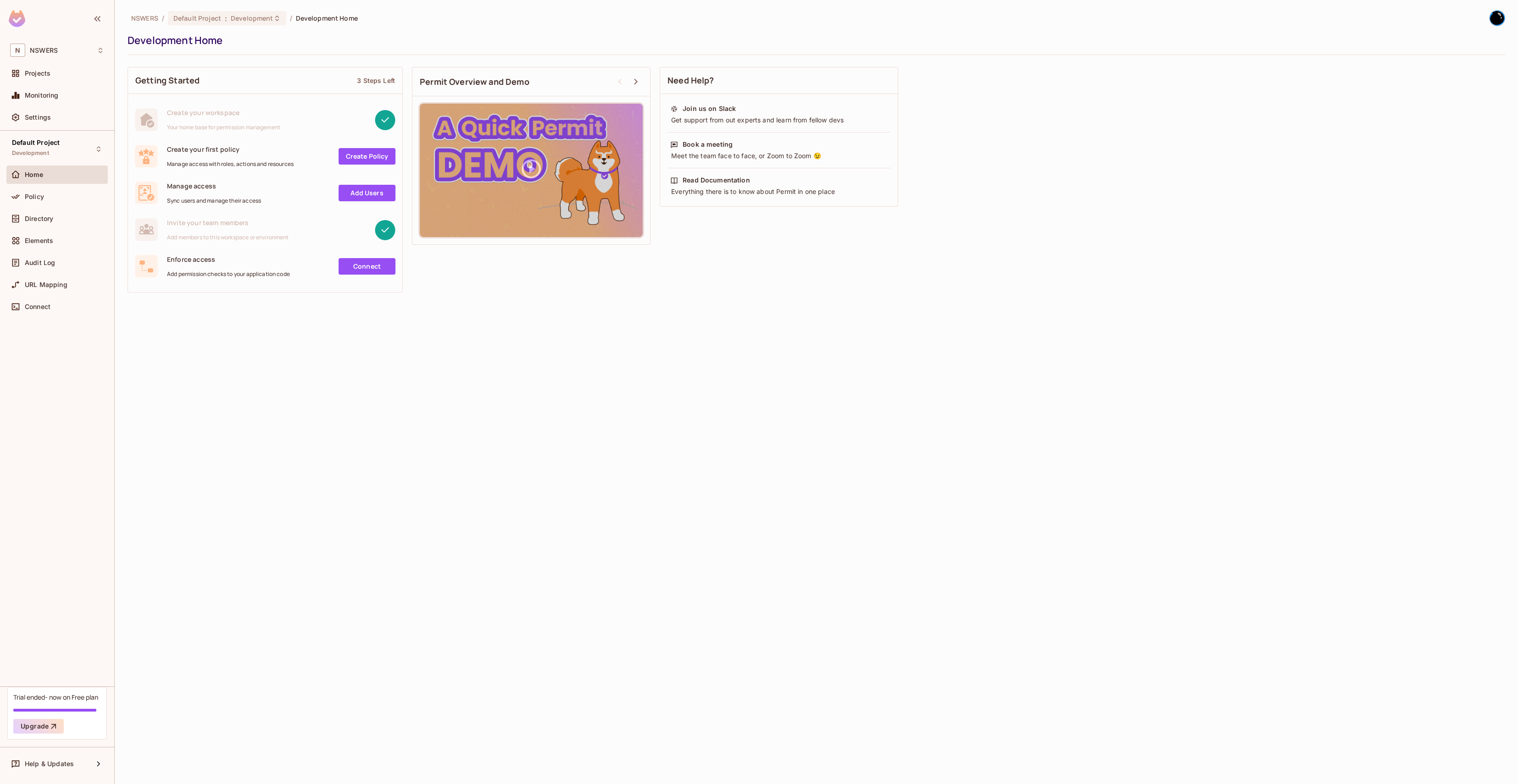
click at [66, 106] on div "Monitoring" at bounding box center [57, 97] width 101 height 22
click at [67, 125] on div "Settings" at bounding box center [57, 117] width 101 height 18
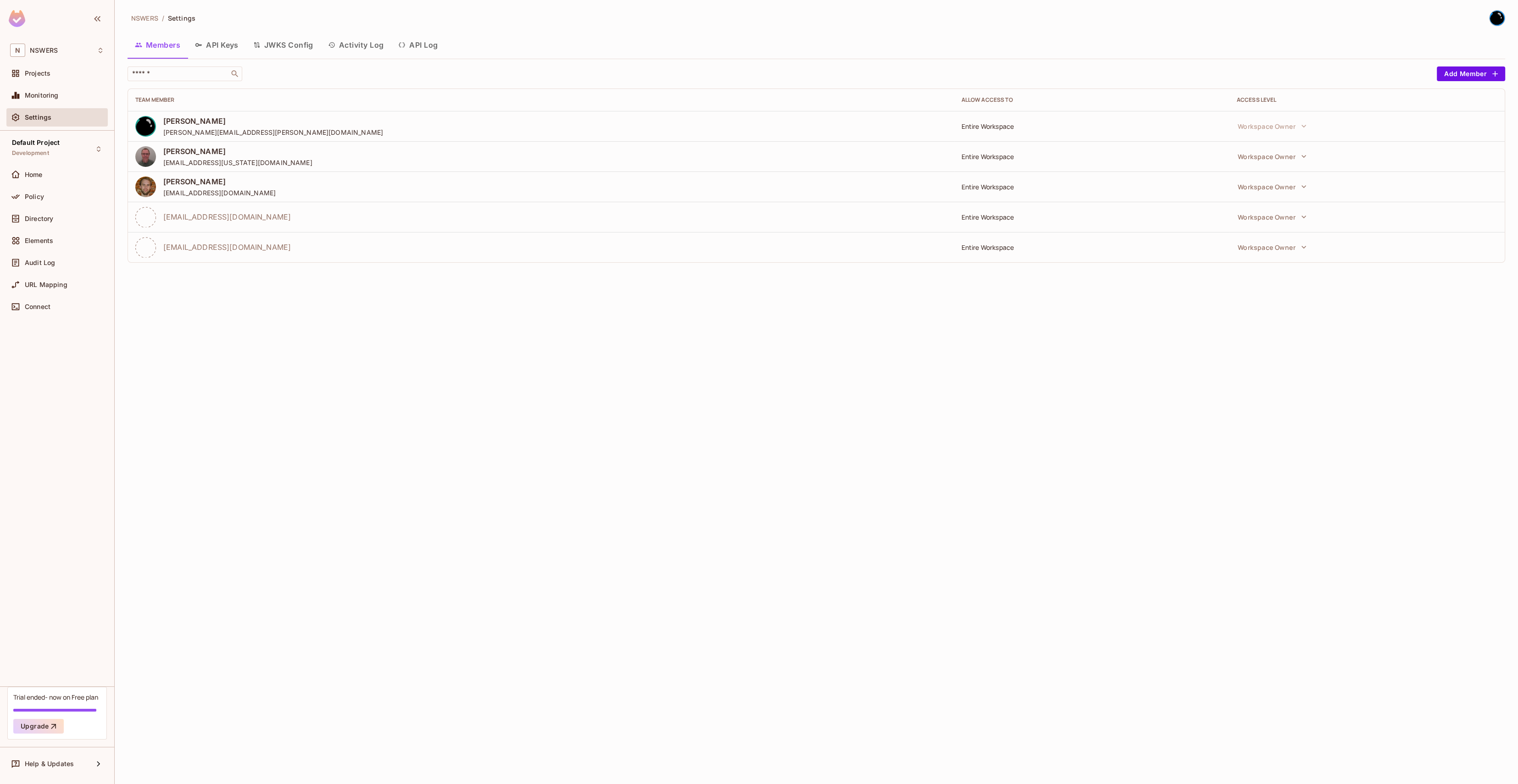
click at [236, 45] on button "API Keys" at bounding box center [216, 45] width 58 height 23
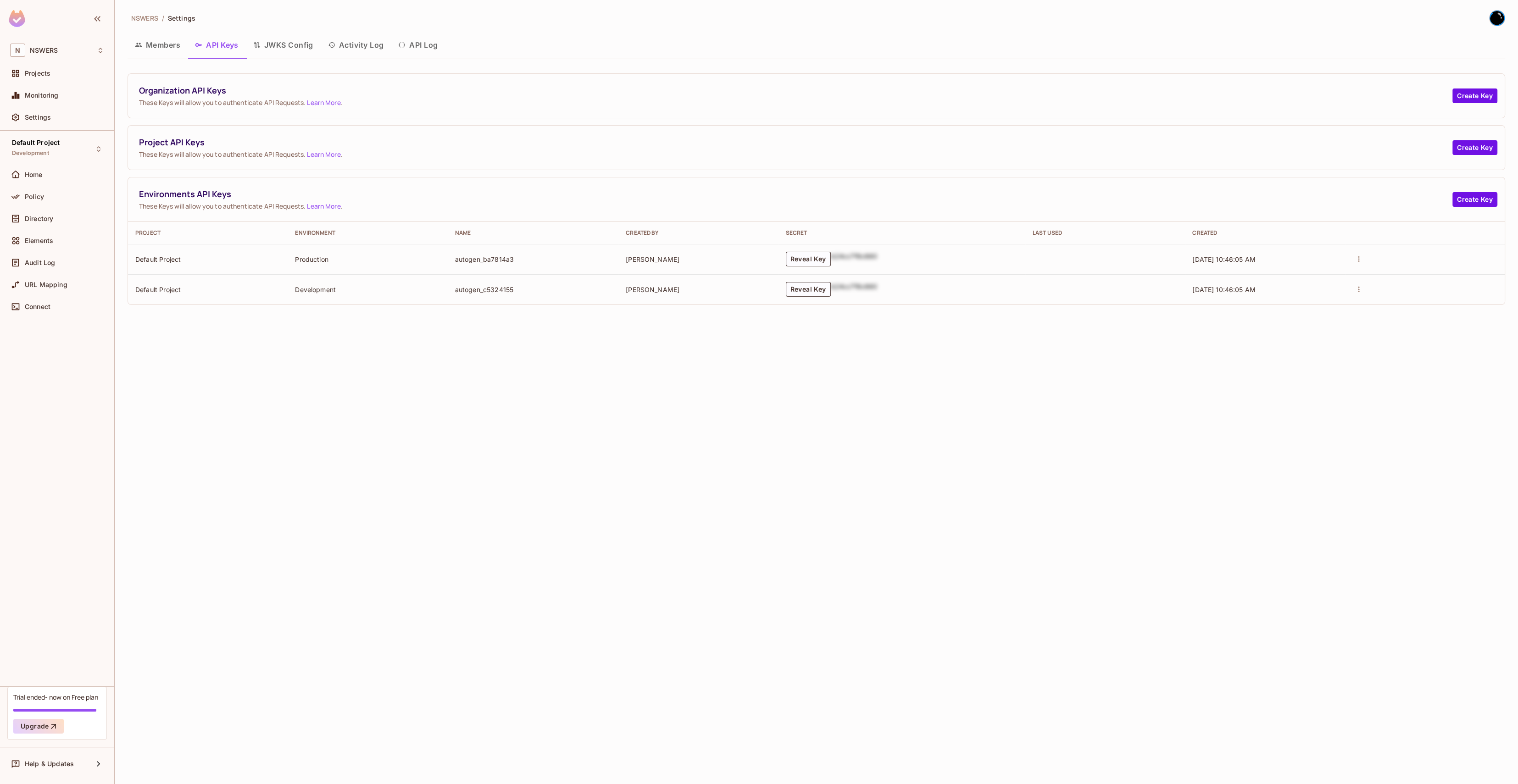
click at [329, 44] on button "Activity Log" at bounding box center [356, 45] width 71 height 23
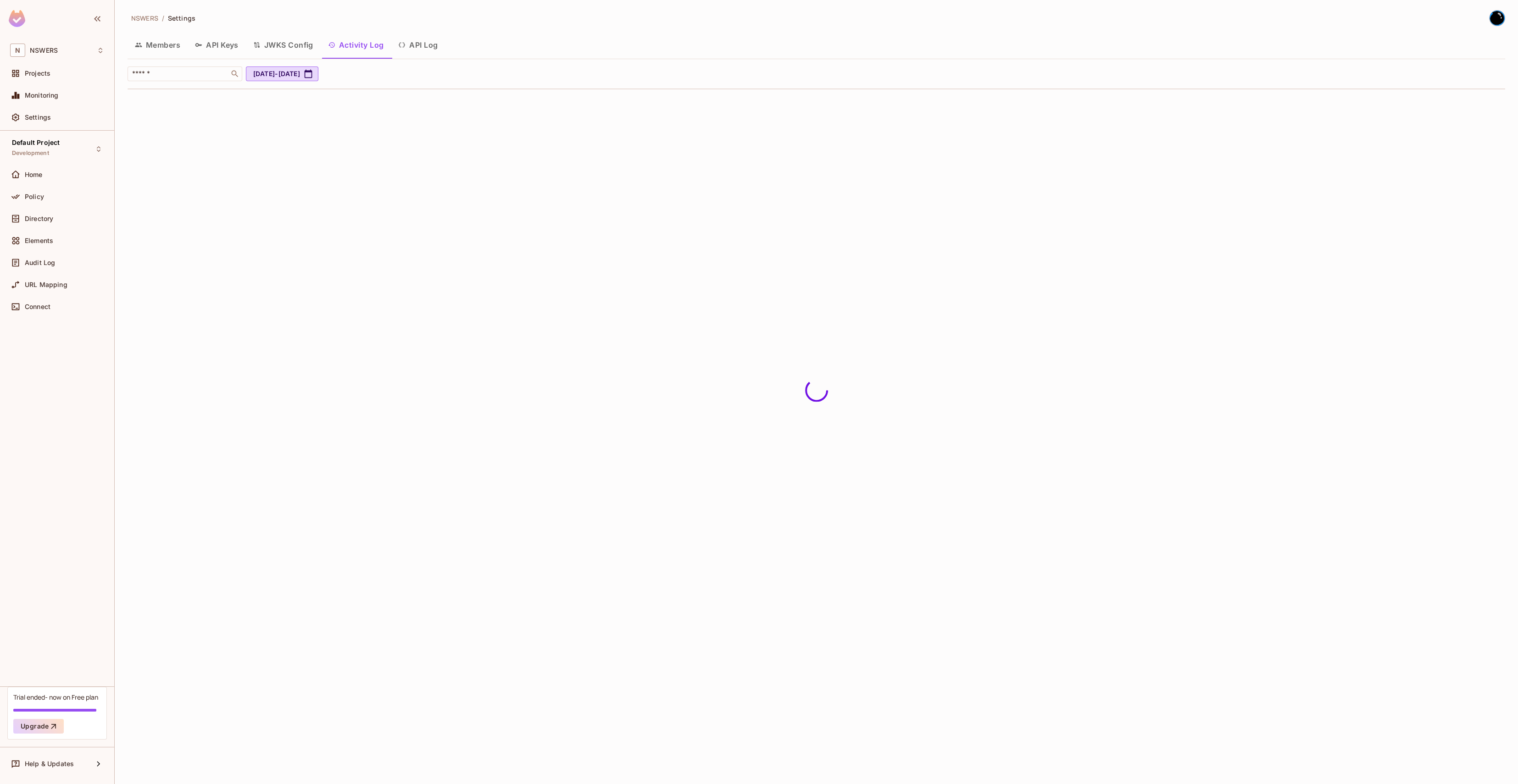
click at [308, 43] on button "JWKS Config" at bounding box center [283, 45] width 75 height 23
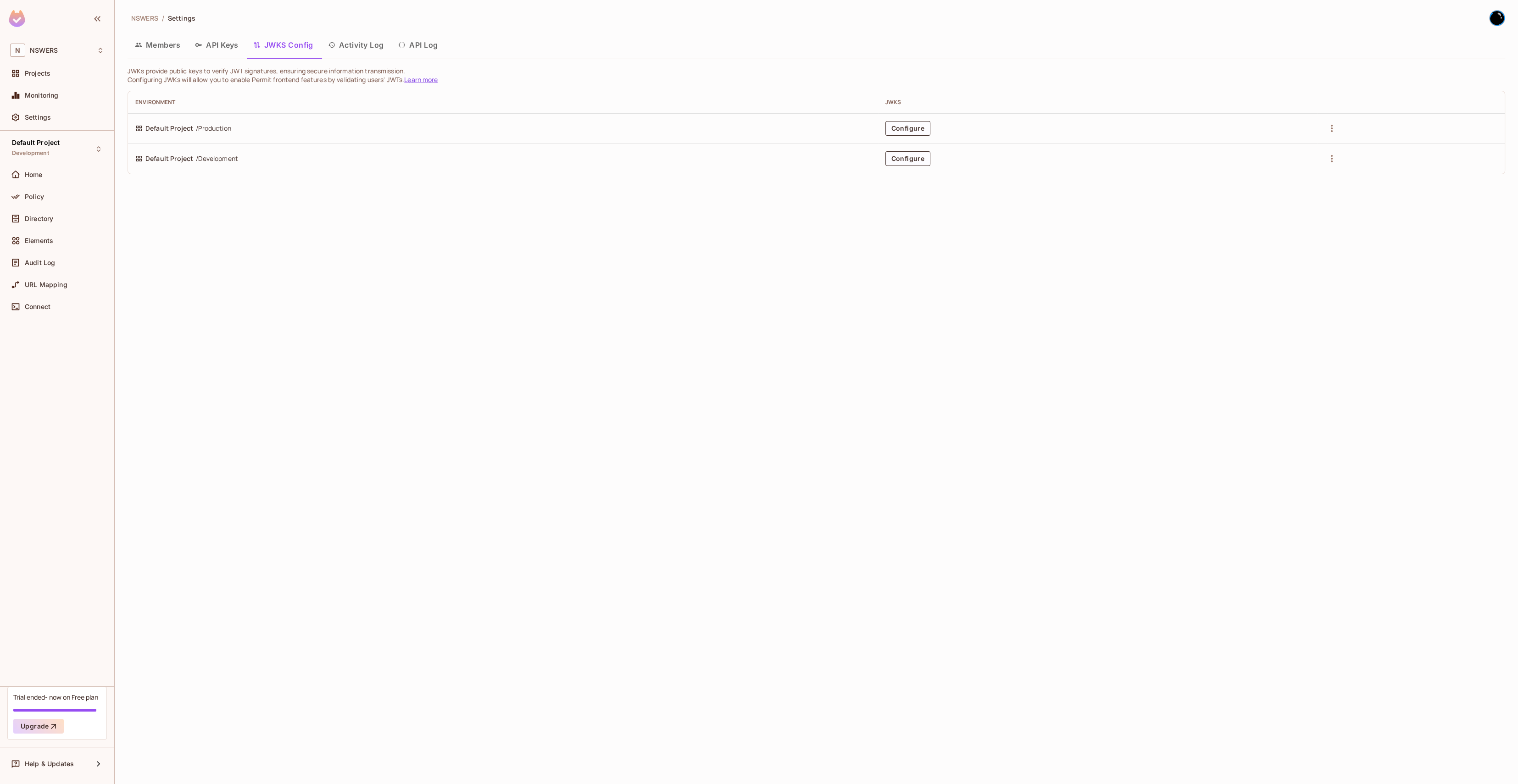
click at [216, 52] on button "API Keys" at bounding box center [216, 45] width 58 height 23
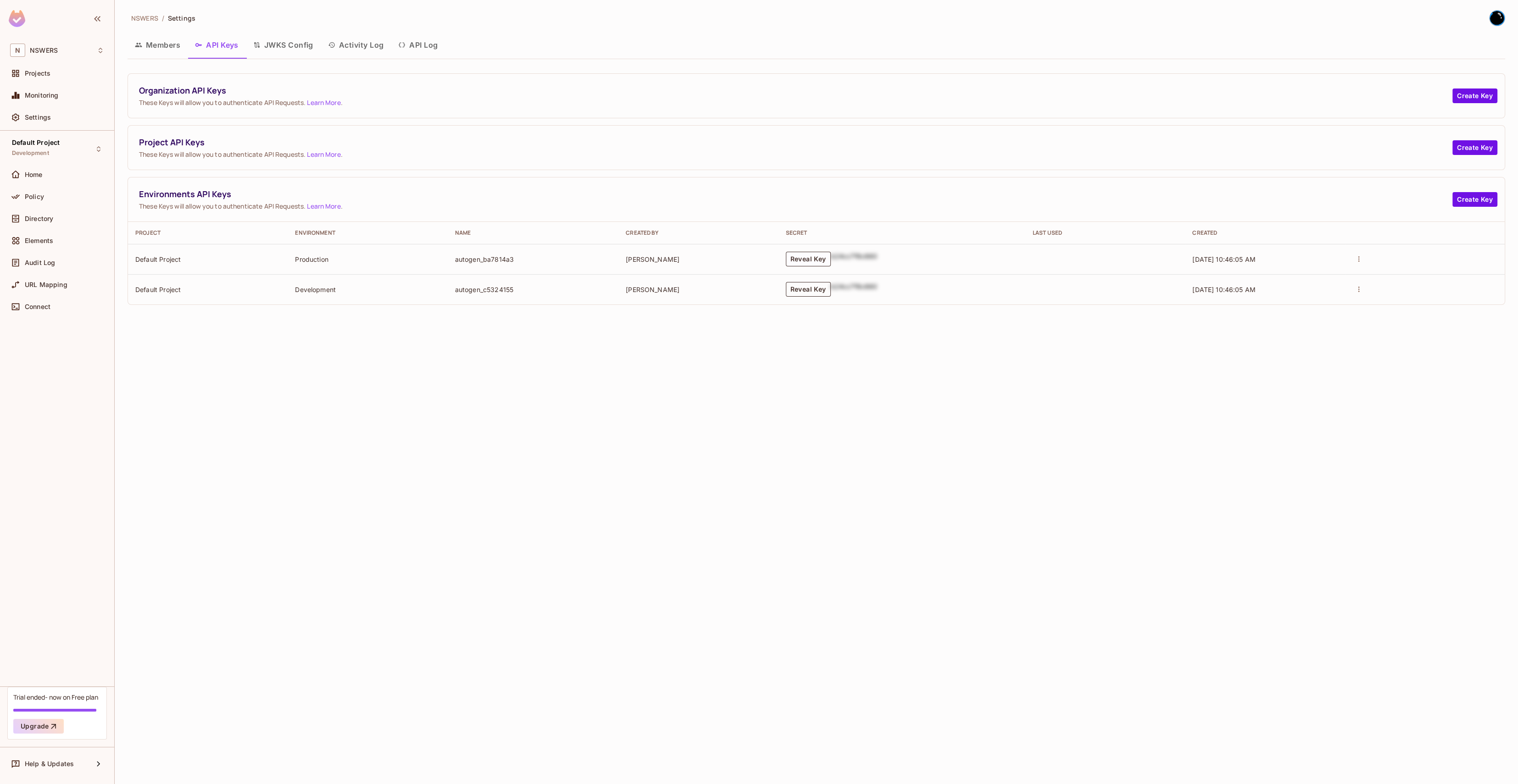
click at [831, 285] on button "Reveal Key" at bounding box center [808, 289] width 45 height 15
click at [833, 286] on p "permit_key_8mFEkrc8gyB4AuM9SaYjse79OooXixdYkqORROFX76dGx5lDN9QGxYlycC1Plxo6E0gX…" at bounding box center [810, 289] width 133 height 26
drag, startPoint x: 743, startPoint y: 280, endPoint x: 978, endPoint y: 300, distance: 235.8
click at [846, 300] on td "permit_key_8mFEkrc8gyB4AuM9SaYjse79OooXixdYkqORROFX76dGx5lDN9QGxYlycC1Plxo6E0gX…" at bounding box center [896, 289] width 321 height 30
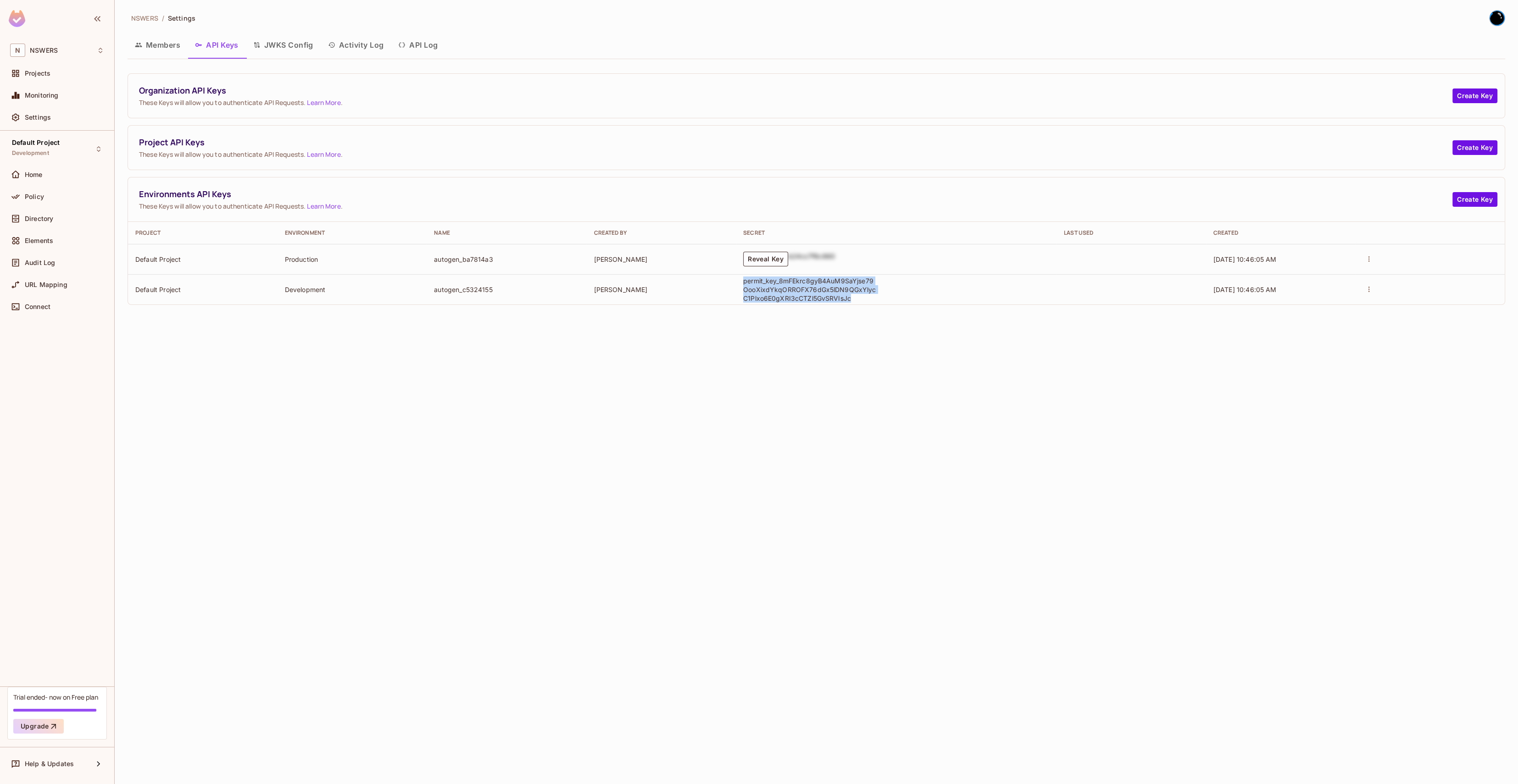
copy p "permit_key_8mFEkrc8gyB4AuM9SaYjse79OooXixdYkqORROFX76dGx5lDN9QGxYlycC1Plxo6E0gX…"
click at [846, 357] on div "NSWERS / Settings Members API Keys JWKS Config Activity Log API Log Organizatio…" at bounding box center [816, 392] width 1403 height 784
drag, startPoint x: 646, startPoint y: 334, endPoint x: 316, endPoint y: 166, distance: 370.3
click at [641, 330] on div "NSWERS / Settings Members API Keys JWKS Config Activity Log API Log Organizatio…" at bounding box center [816, 392] width 1403 height 784
click at [146, 29] on div "NSWERS / Settings Members API Keys JWKS Config Activity Log API Log Organizatio…" at bounding box center [816, 161] width 1378 height 302
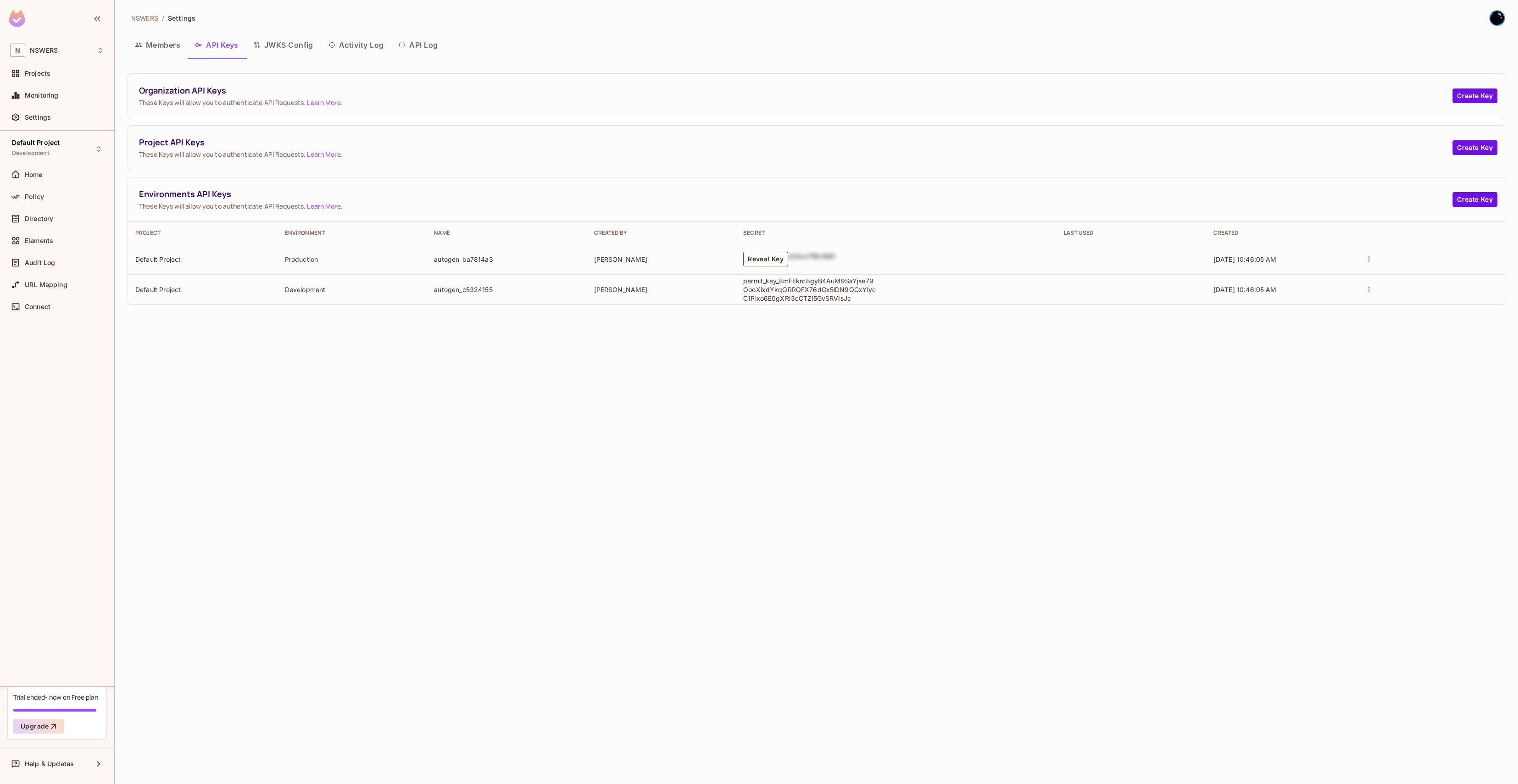
click at [169, 57] on div "Members API Keys JWKS Config Activity Log API Log" at bounding box center [816, 46] width 1378 height 25
click at [166, 47] on button "Members" at bounding box center [157, 45] width 60 height 23
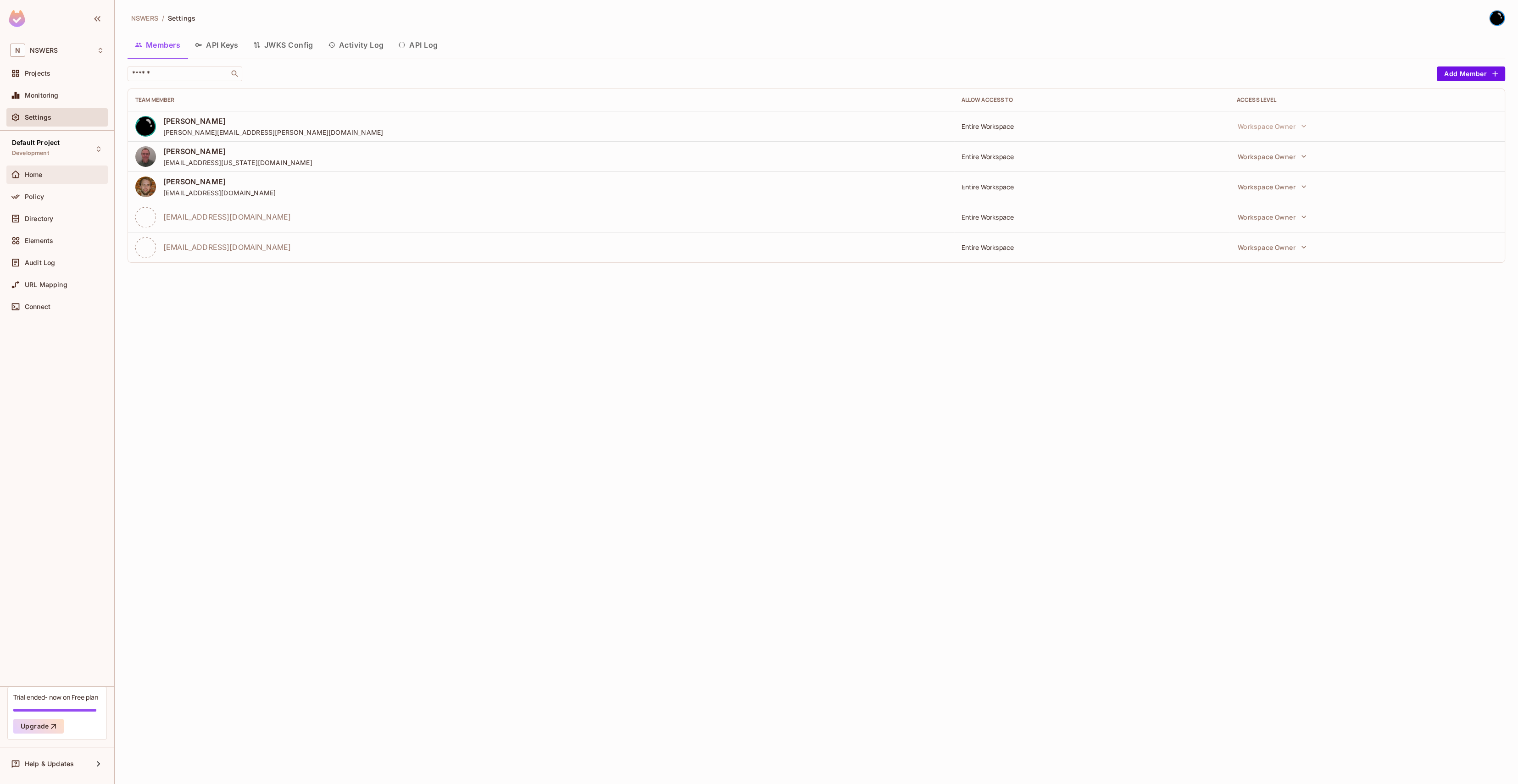
click at [43, 176] on div "Home" at bounding box center [64, 174] width 80 height 7
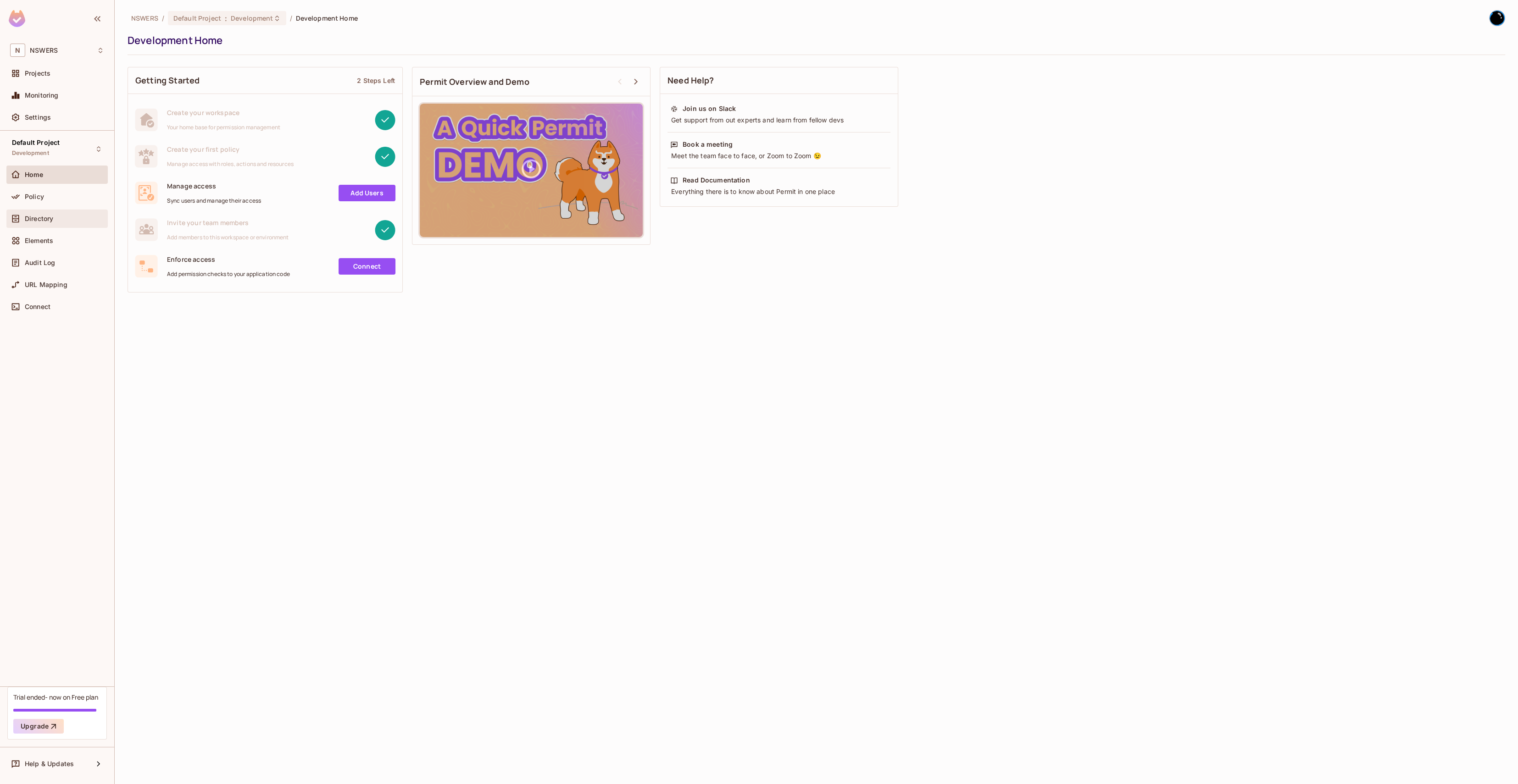
click at [61, 212] on div "Directory" at bounding box center [57, 219] width 101 height 18
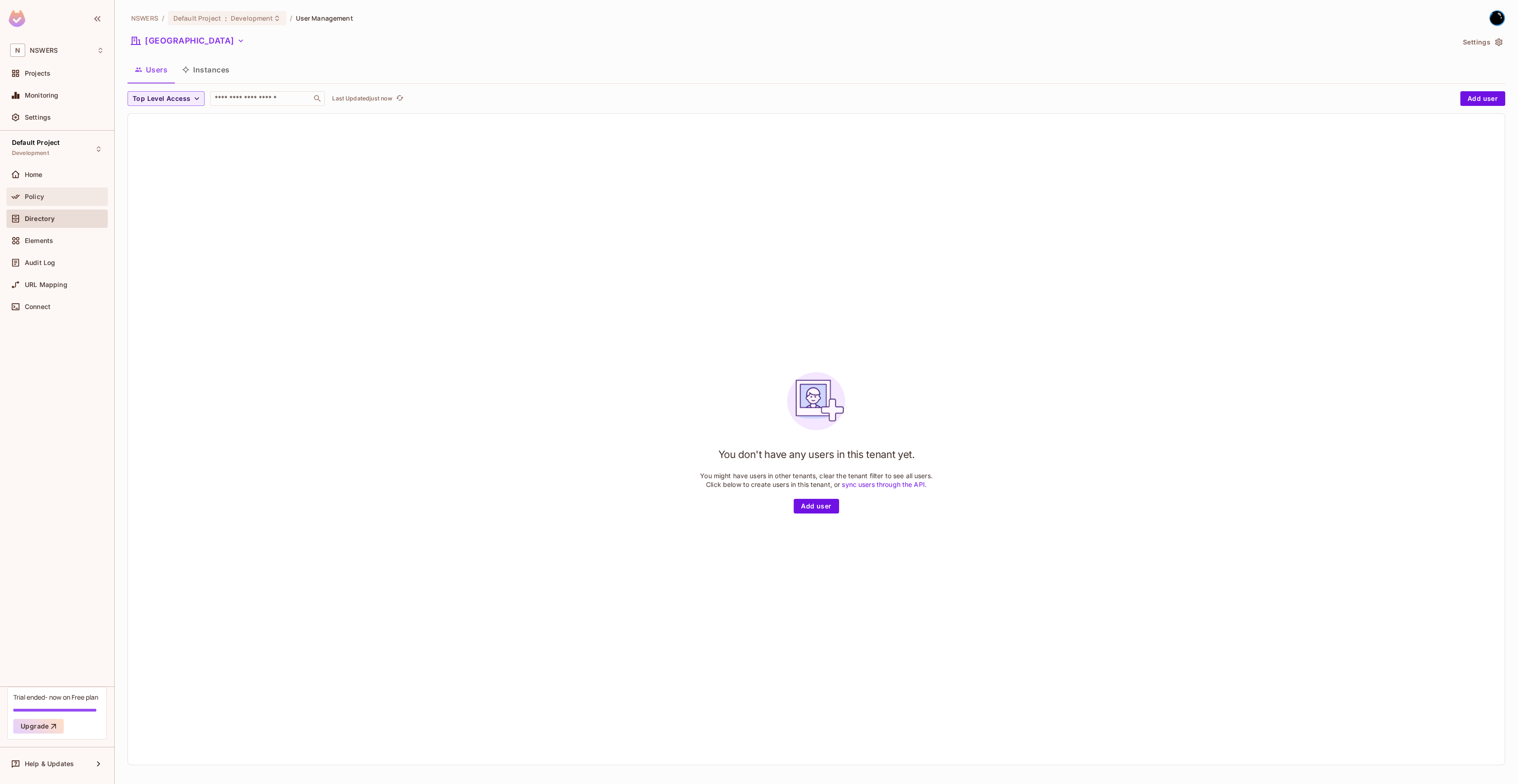
click at [57, 196] on div "Policy" at bounding box center [64, 197] width 80 height 7
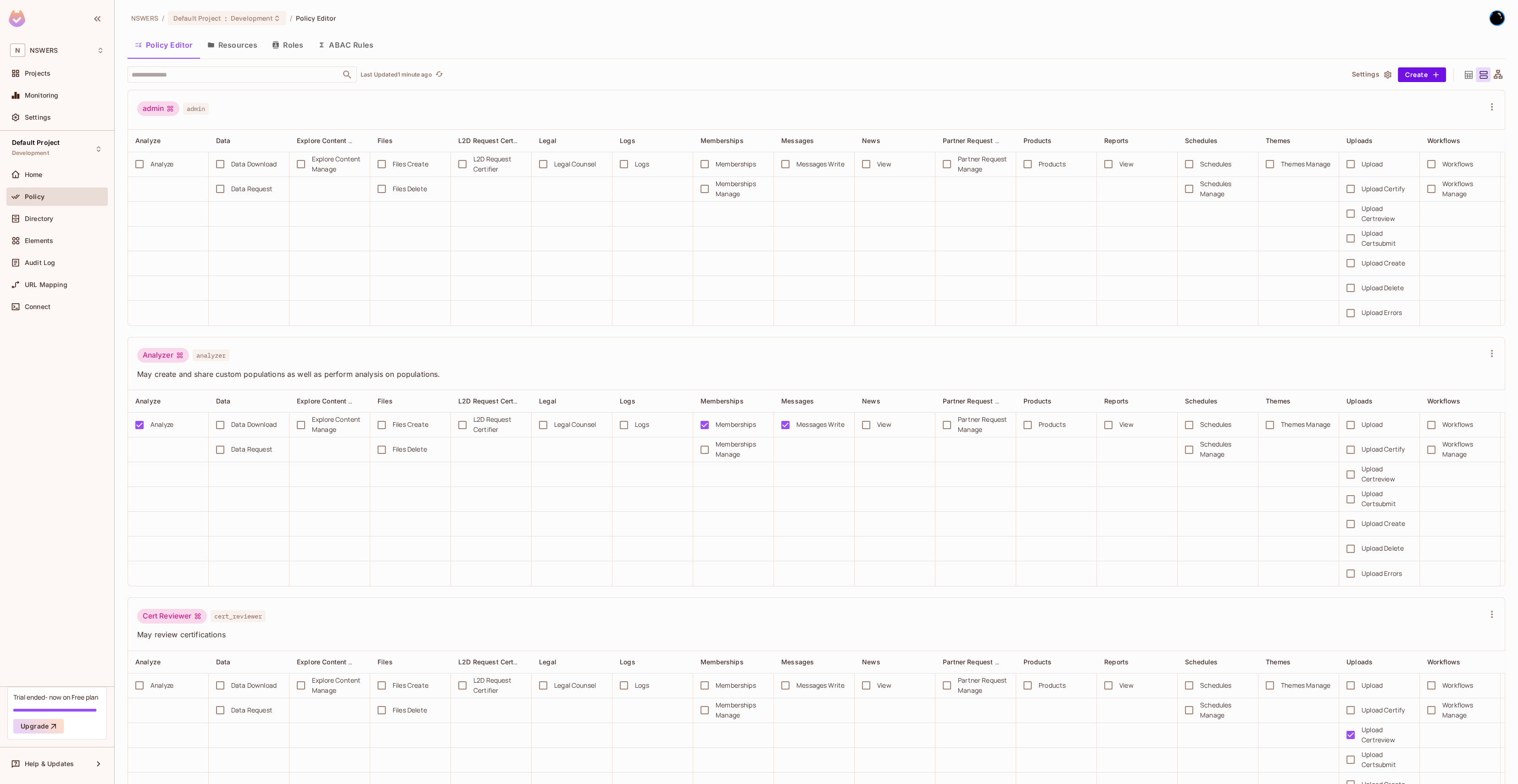
click at [295, 47] on button "Roles" at bounding box center [288, 45] width 46 height 23
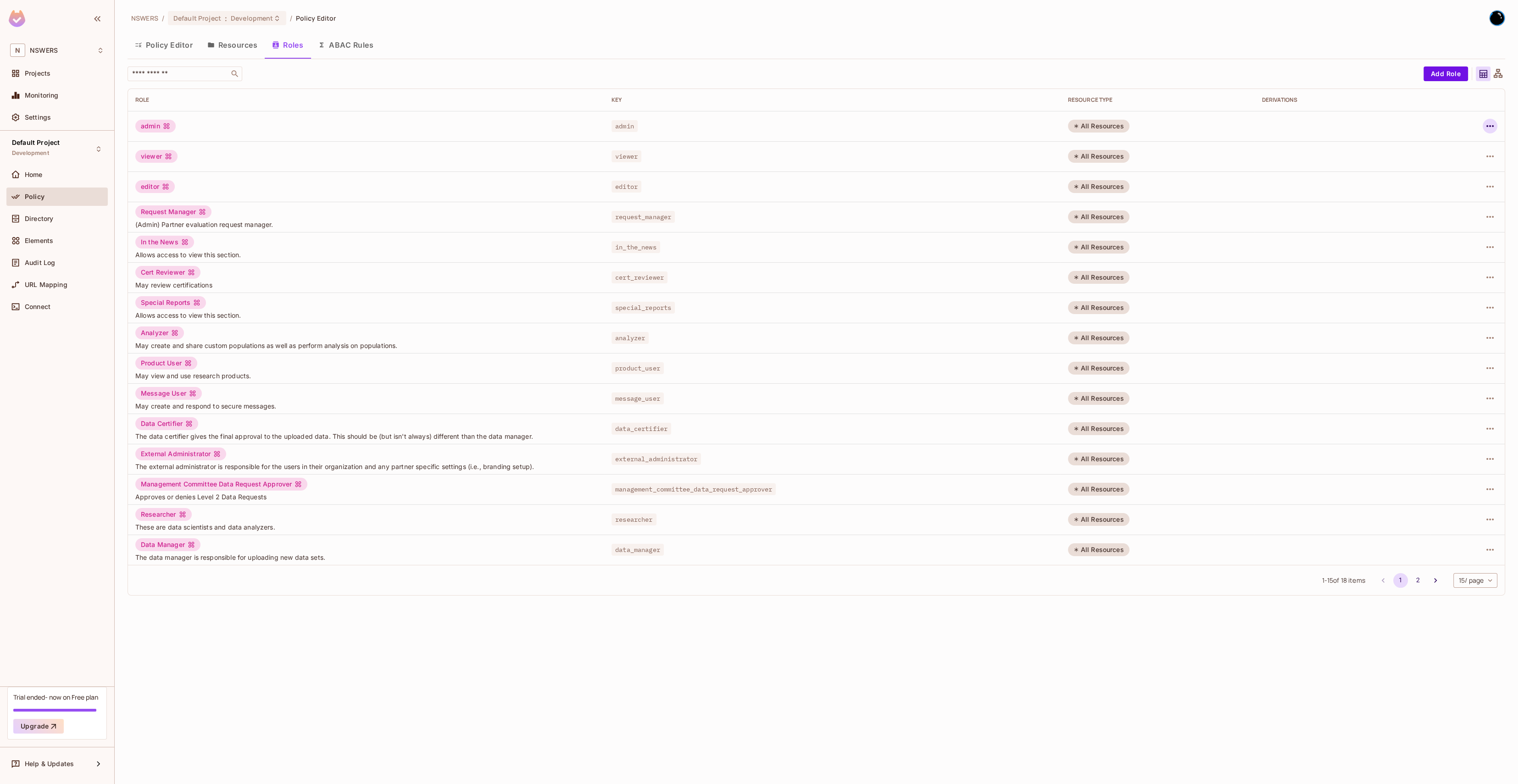
click at [846, 125] on icon "button" at bounding box center [1490, 126] width 11 height 11
click at [846, 184] on div "Delete Role" at bounding box center [1453, 187] width 35 height 9
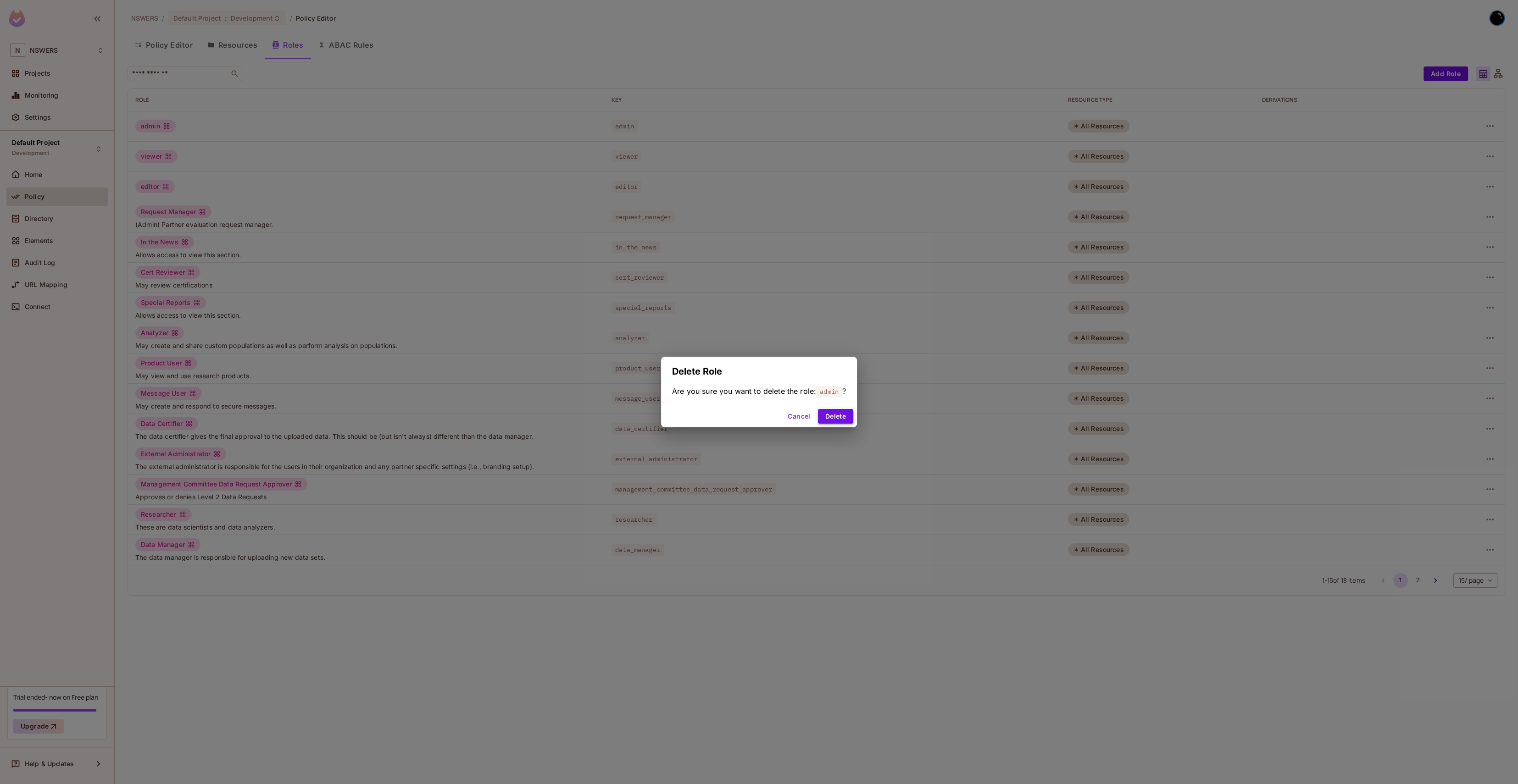
click at [834, 415] on button "Delete" at bounding box center [836, 416] width 35 height 15
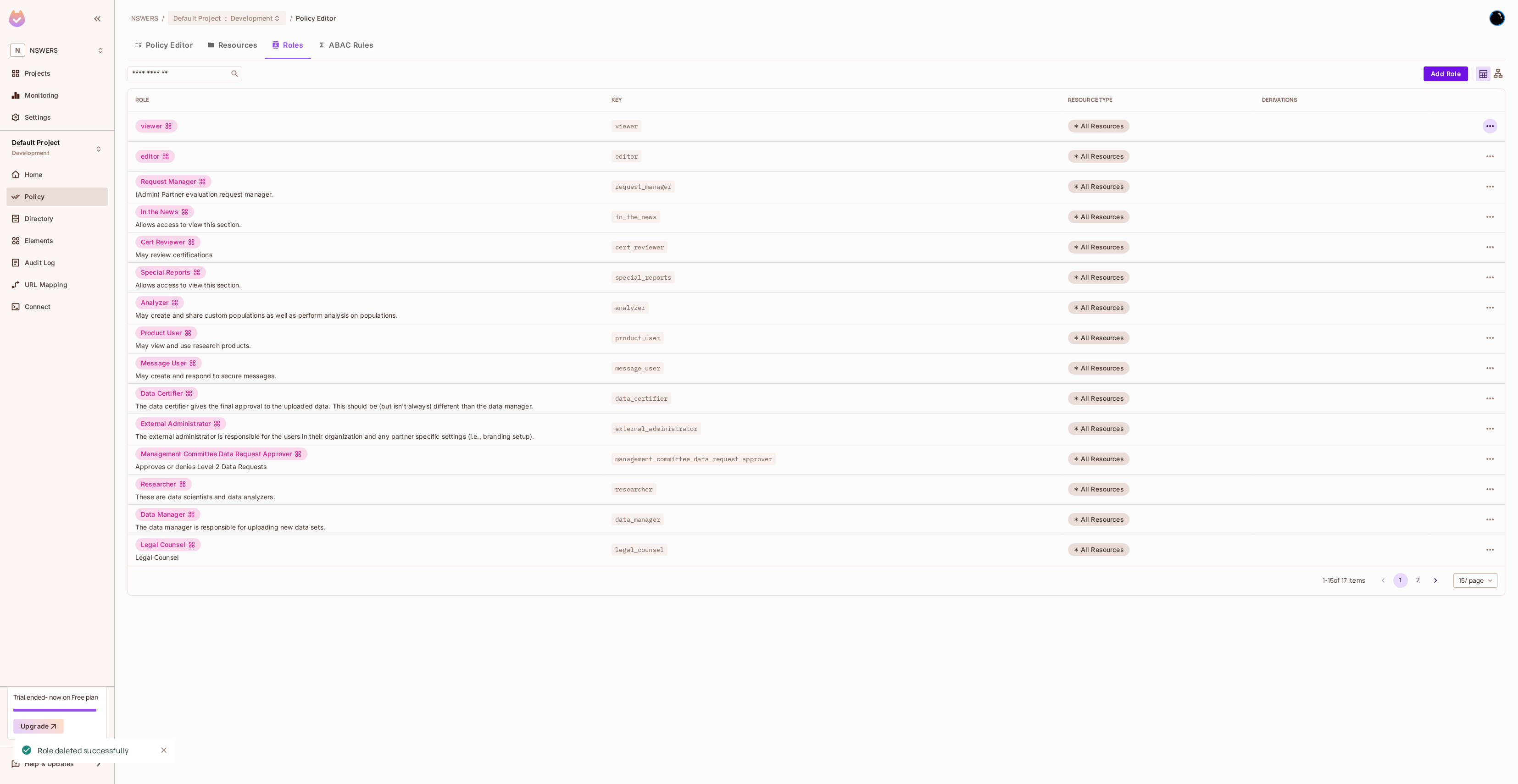
click at [846, 127] on icon "button" at bounding box center [1490, 126] width 11 height 11
click at [846, 185] on div "Delete Role" at bounding box center [1453, 187] width 35 height 9
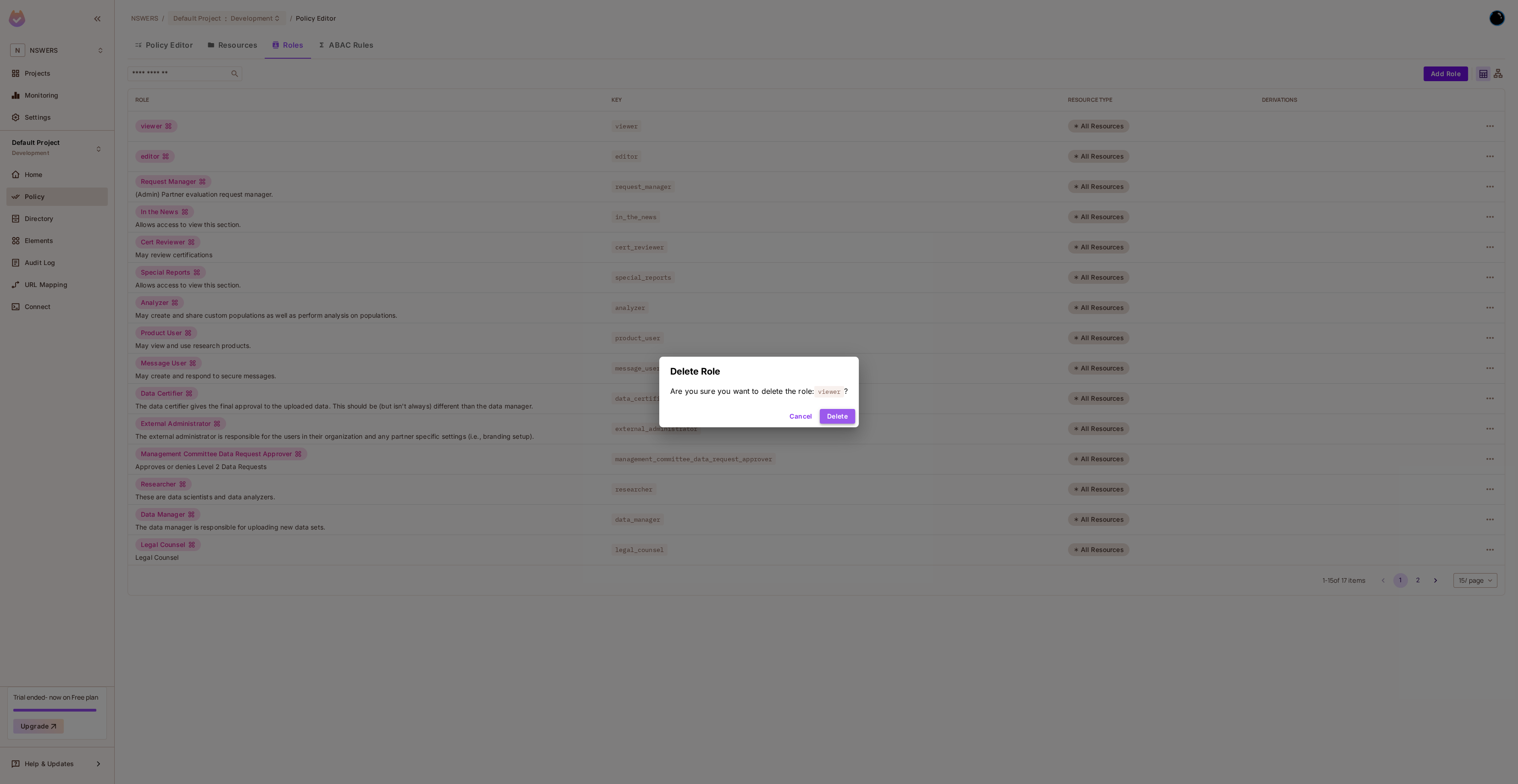
click at [837, 422] on button "Delete" at bounding box center [837, 416] width 35 height 15
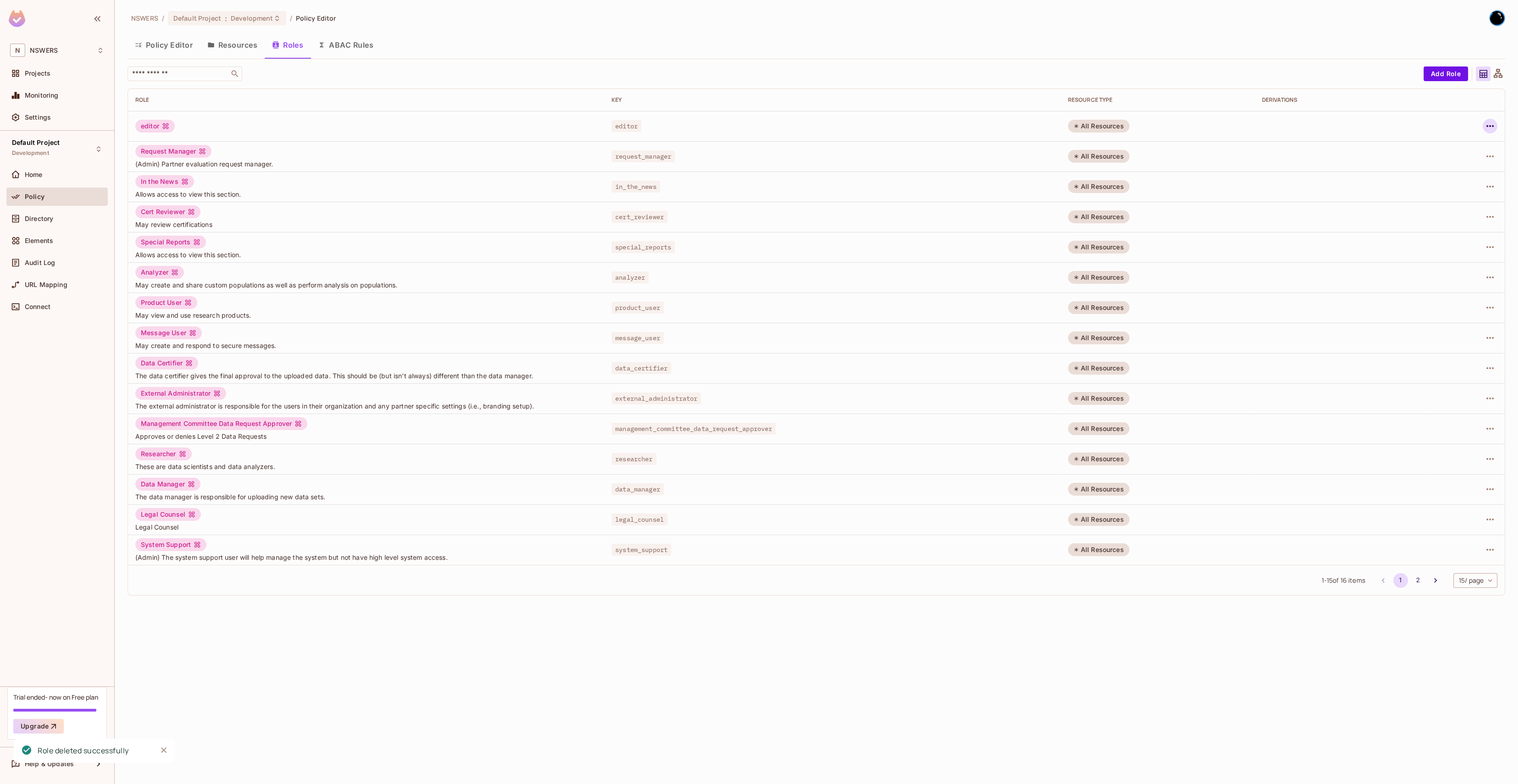
click at [846, 124] on icon "button" at bounding box center [1490, 126] width 11 height 11
click at [846, 193] on li "Delete Role" at bounding box center [1450, 187] width 81 height 20
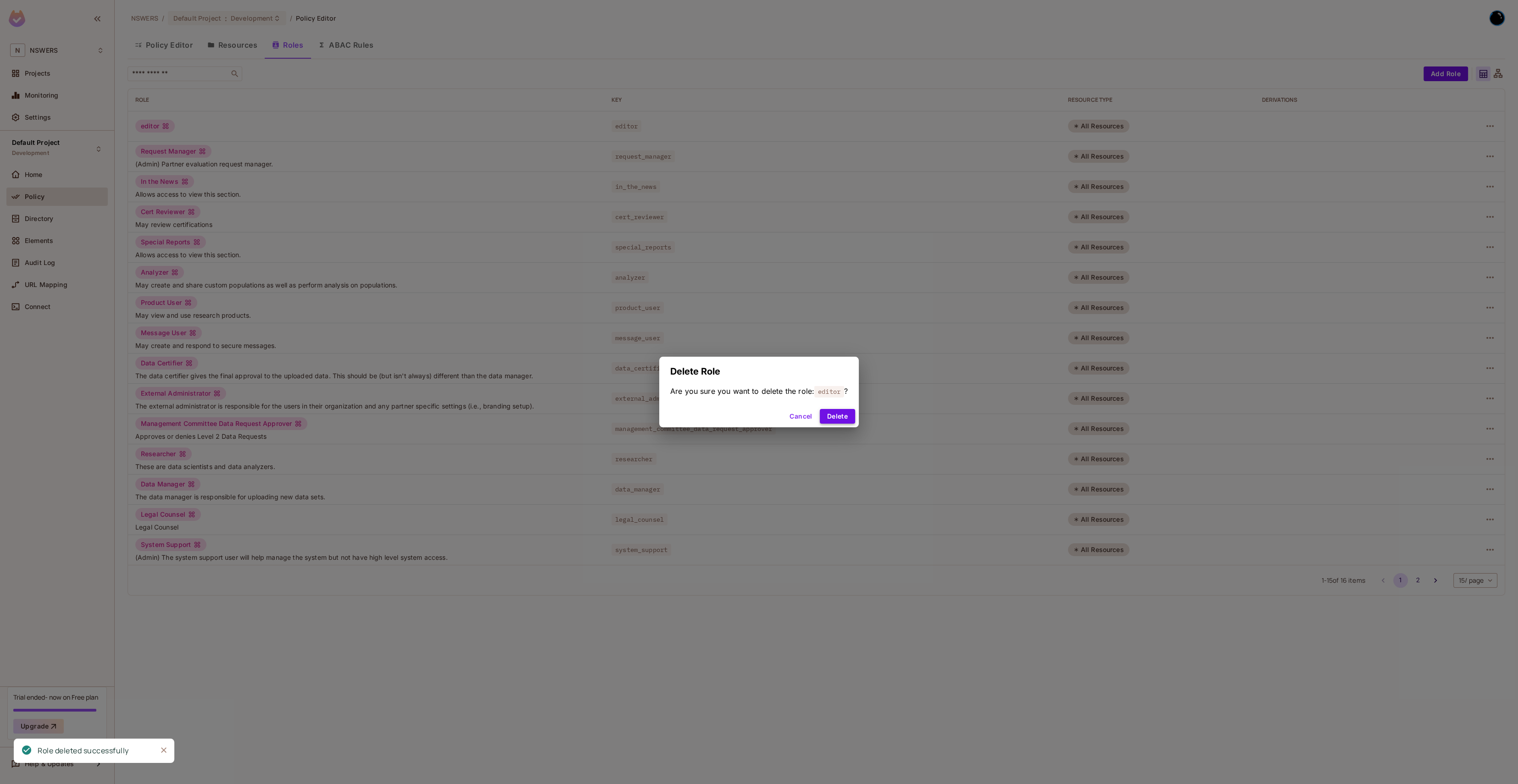
click at [834, 424] on button "Delete" at bounding box center [837, 416] width 35 height 15
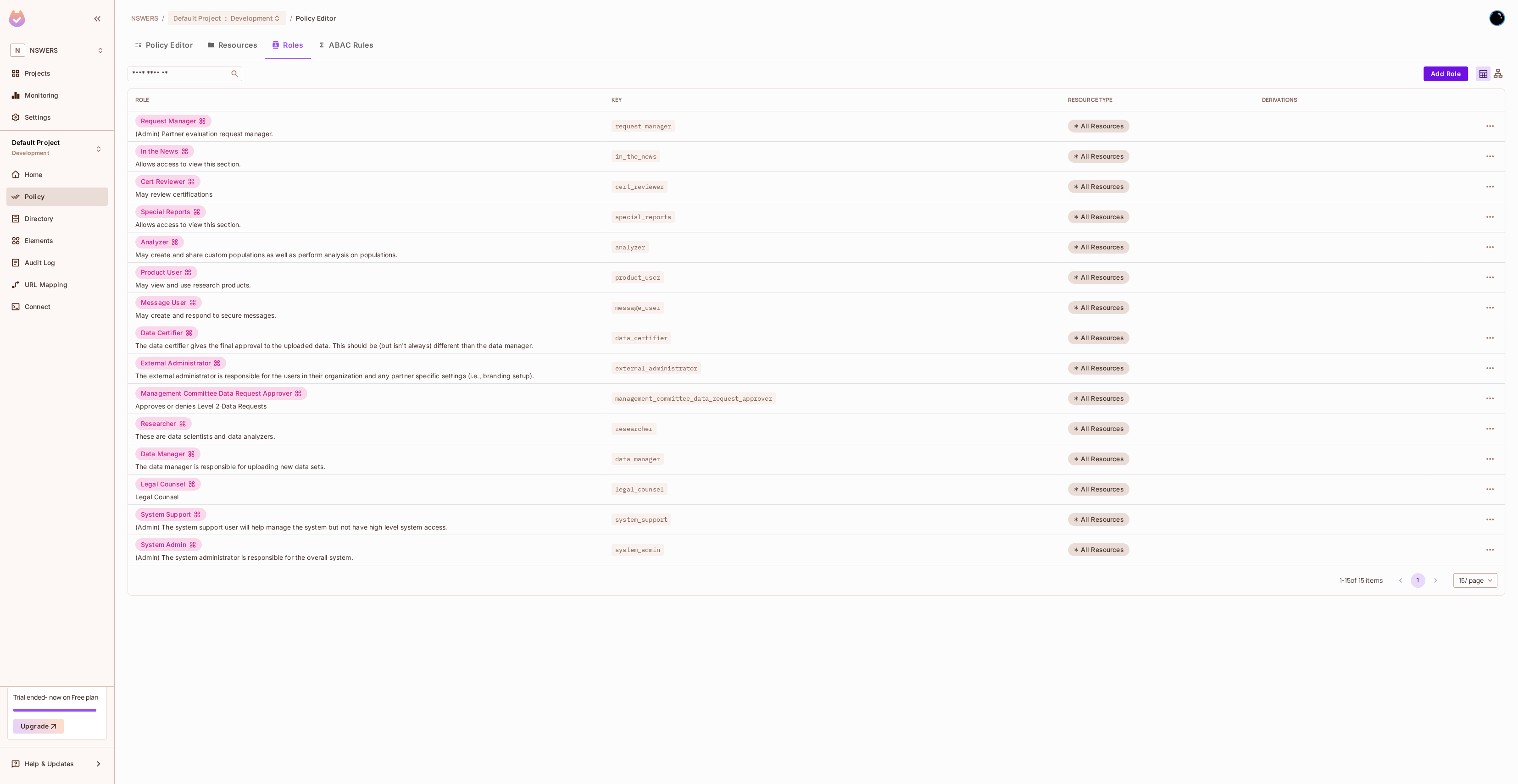
click at [172, 44] on button "Policy Editor" at bounding box center [163, 45] width 72 height 23
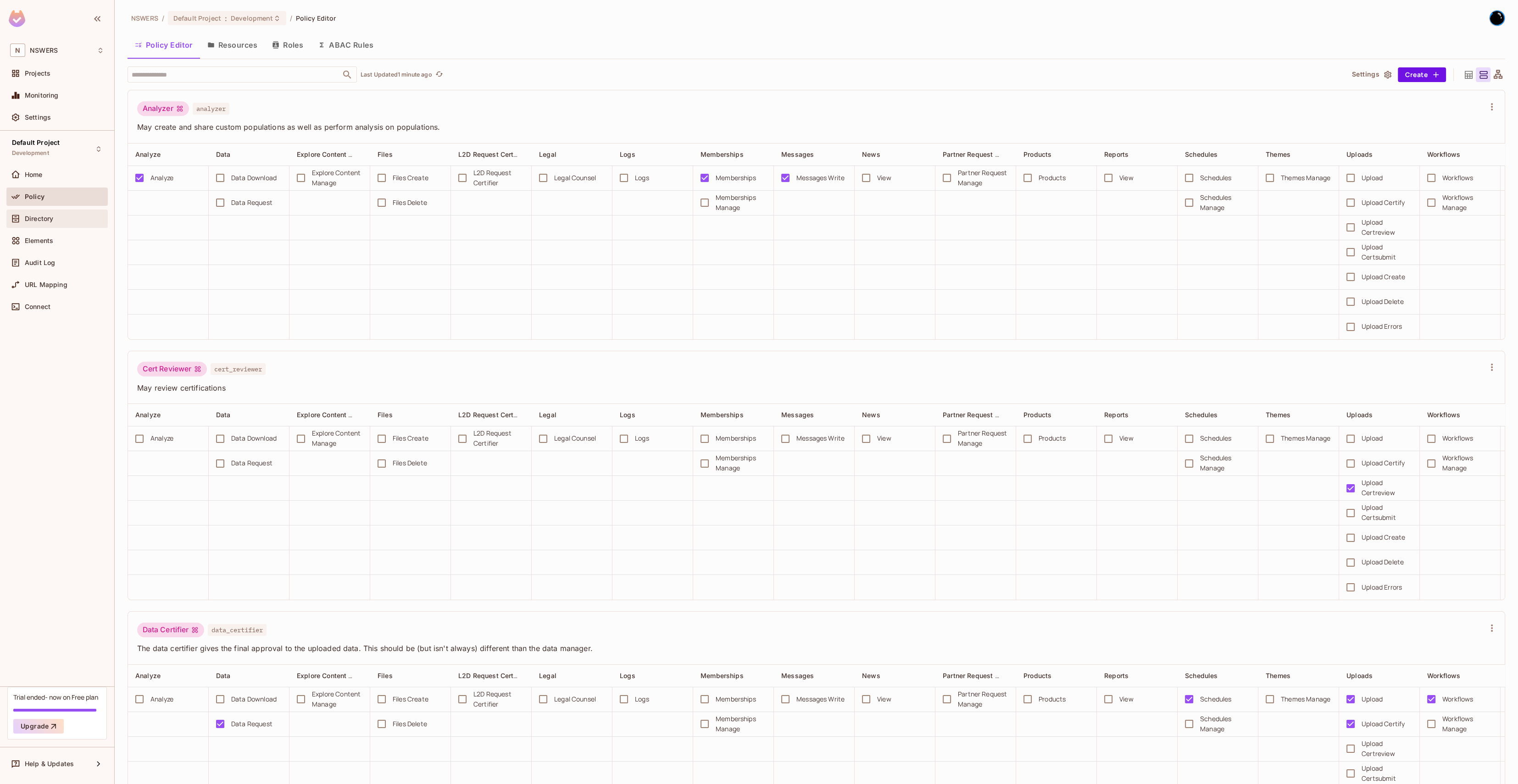
click at [65, 216] on div "Directory" at bounding box center [64, 219] width 80 height 7
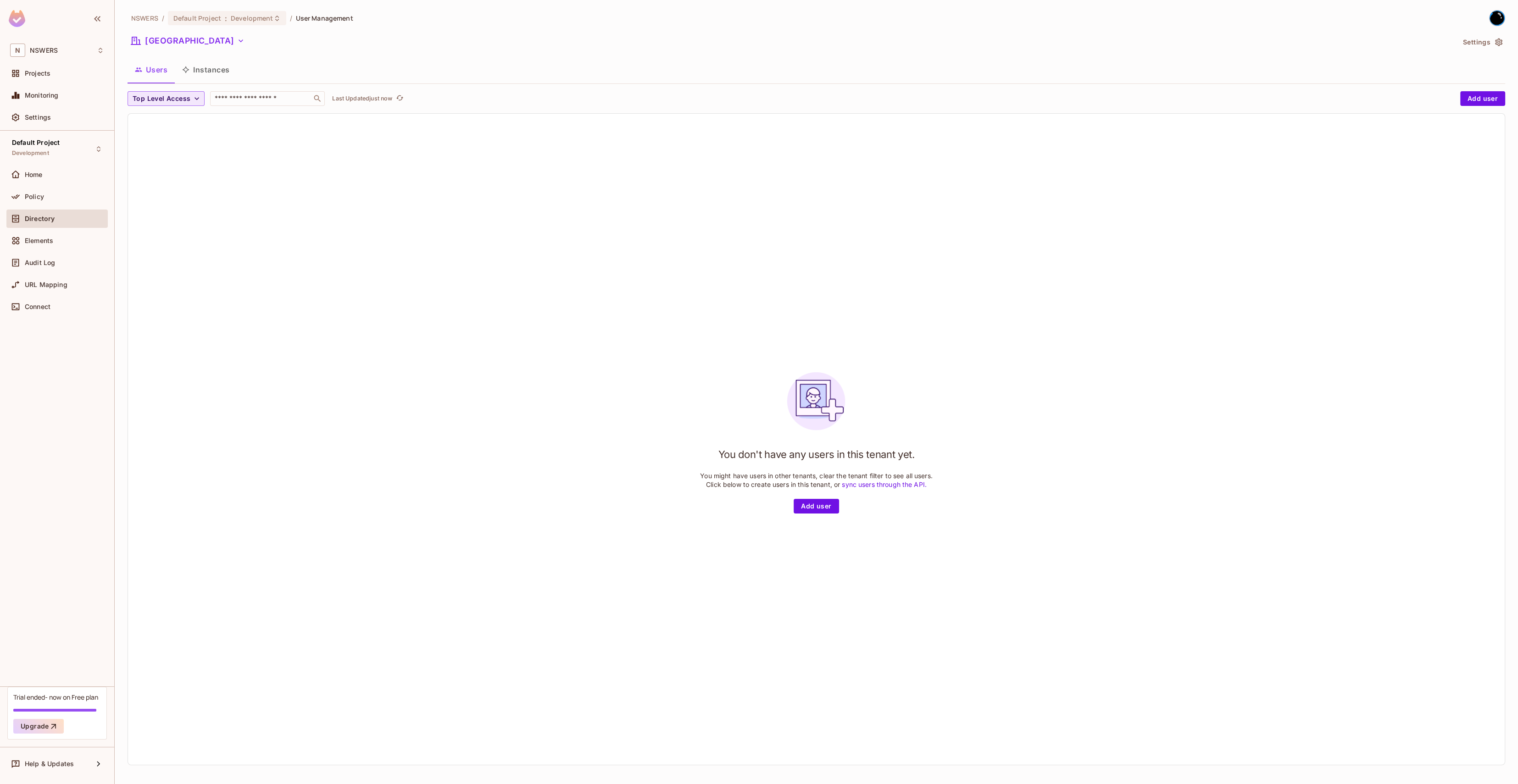
click at [177, 102] on span "Top Level Access" at bounding box center [161, 98] width 58 height 11
click at [173, 96] on div at bounding box center [759, 392] width 1518 height 784
click at [173, 96] on span "Top Level Access" at bounding box center [161, 98] width 58 height 11
click at [552, 201] on div at bounding box center [759, 392] width 1518 height 784
click at [241, 47] on button "Central Community College" at bounding box center [187, 41] width 121 height 15
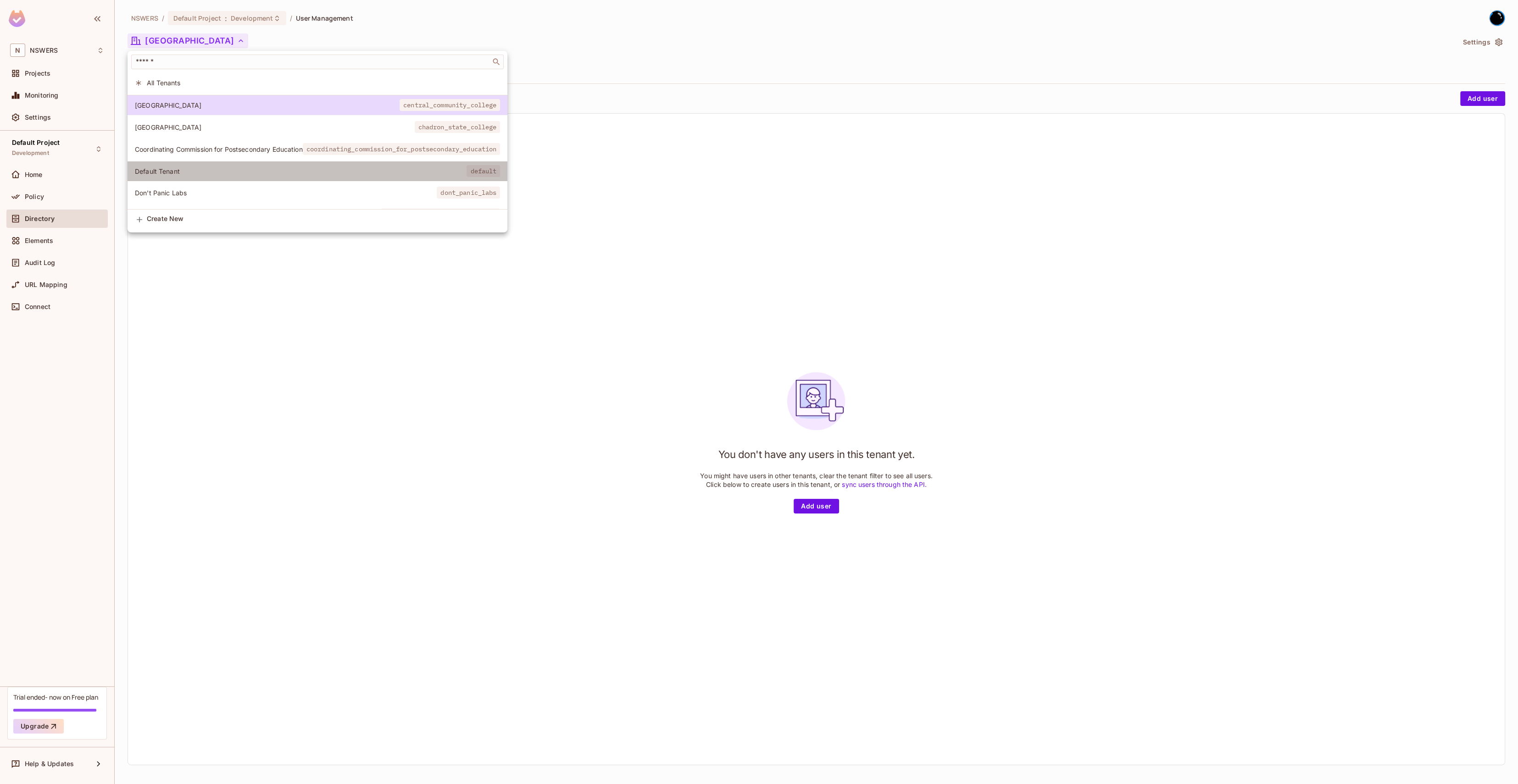
click at [208, 179] on li "Default Tenant default" at bounding box center [317, 171] width 380 height 19
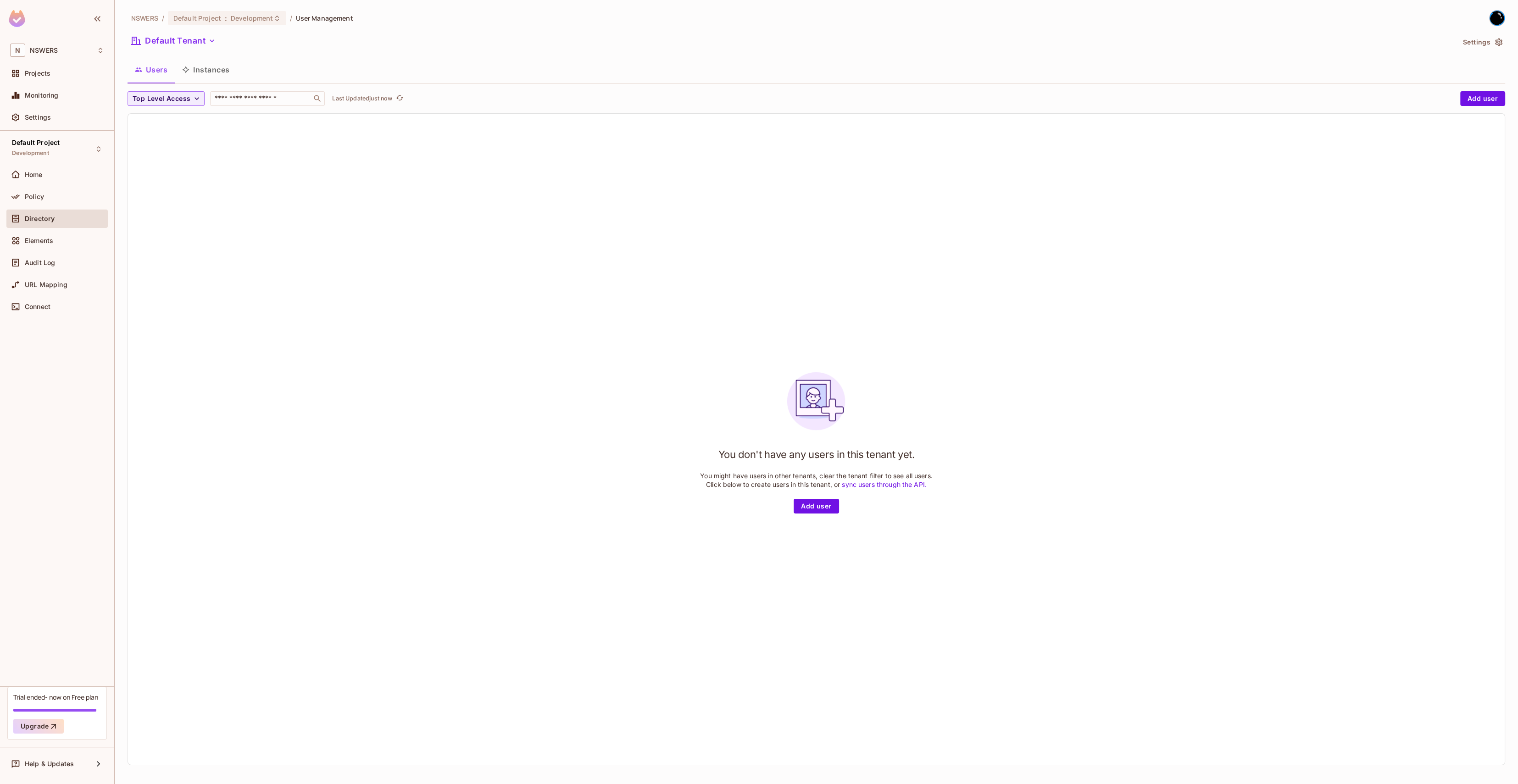
click at [208, 179] on div "You don't have any users in this tenant yet. You might have users in other tena…" at bounding box center [816, 439] width 1377 height 651
click at [160, 99] on span "Top Level Access" at bounding box center [161, 98] width 58 height 11
click at [483, 170] on div at bounding box center [759, 392] width 1518 height 784
click at [206, 67] on button "Instances" at bounding box center [206, 70] width 62 height 23
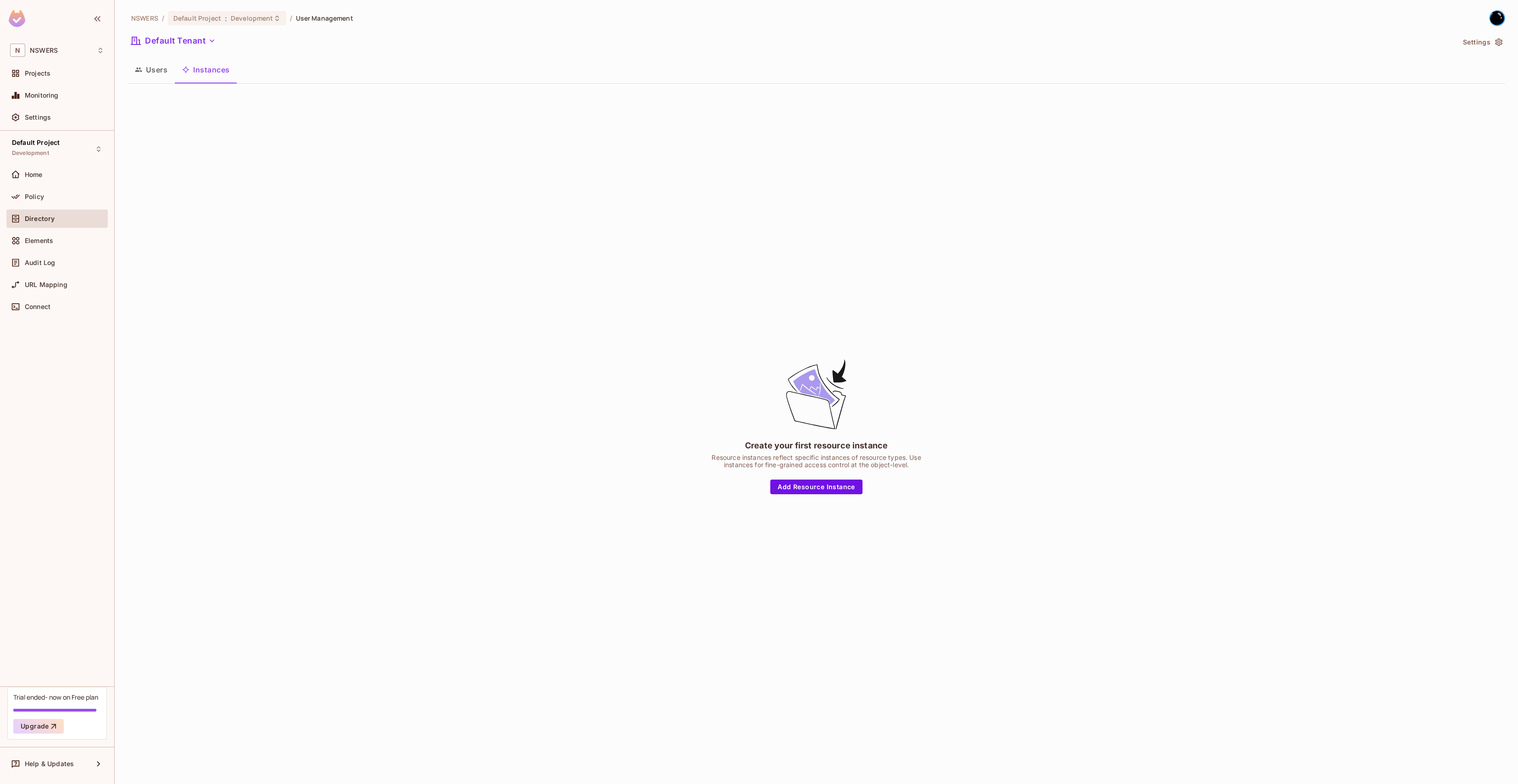
click at [147, 68] on button "Users" at bounding box center [151, 70] width 47 height 23
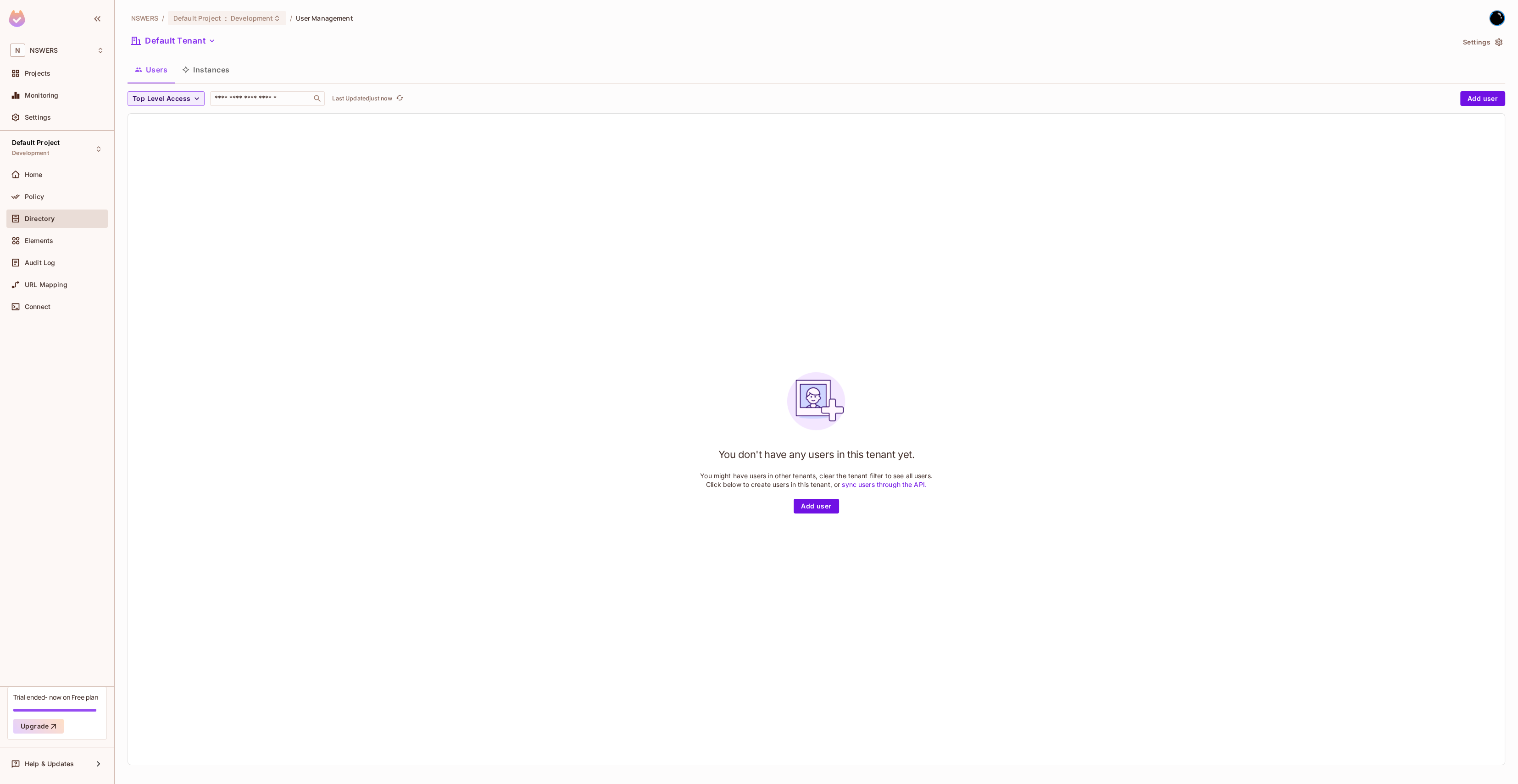
click at [306, 168] on div "You don't have any users in this tenant yet. You might have users in other tena…" at bounding box center [816, 439] width 1377 height 651
